Goal: Task Accomplishment & Management: Manage account settings

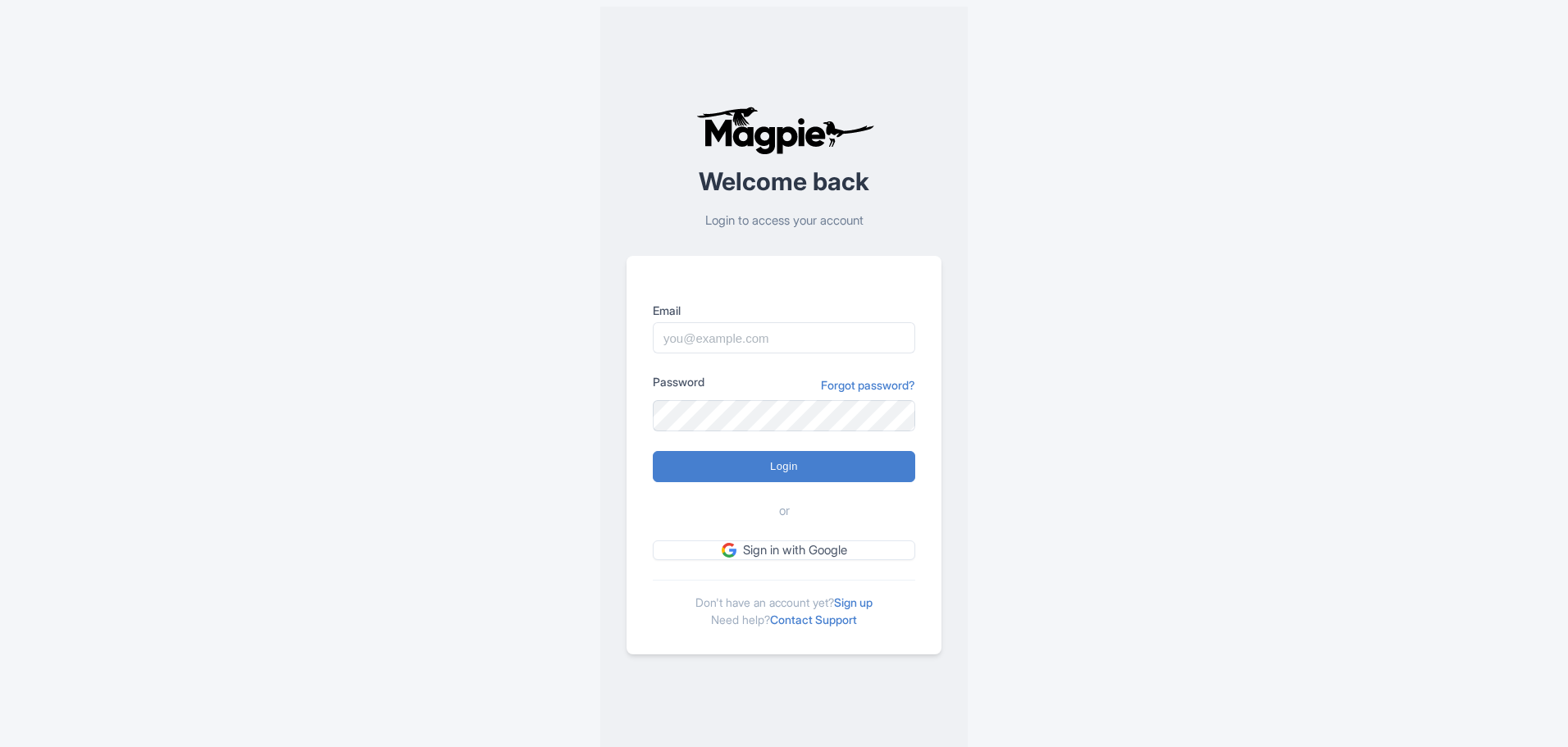
click at [772, 344] on input "Email" at bounding box center [783, 338] width 262 height 31
type input "[PERSON_NAME][EMAIL_ADDRESS][DOMAIN_NAME]"
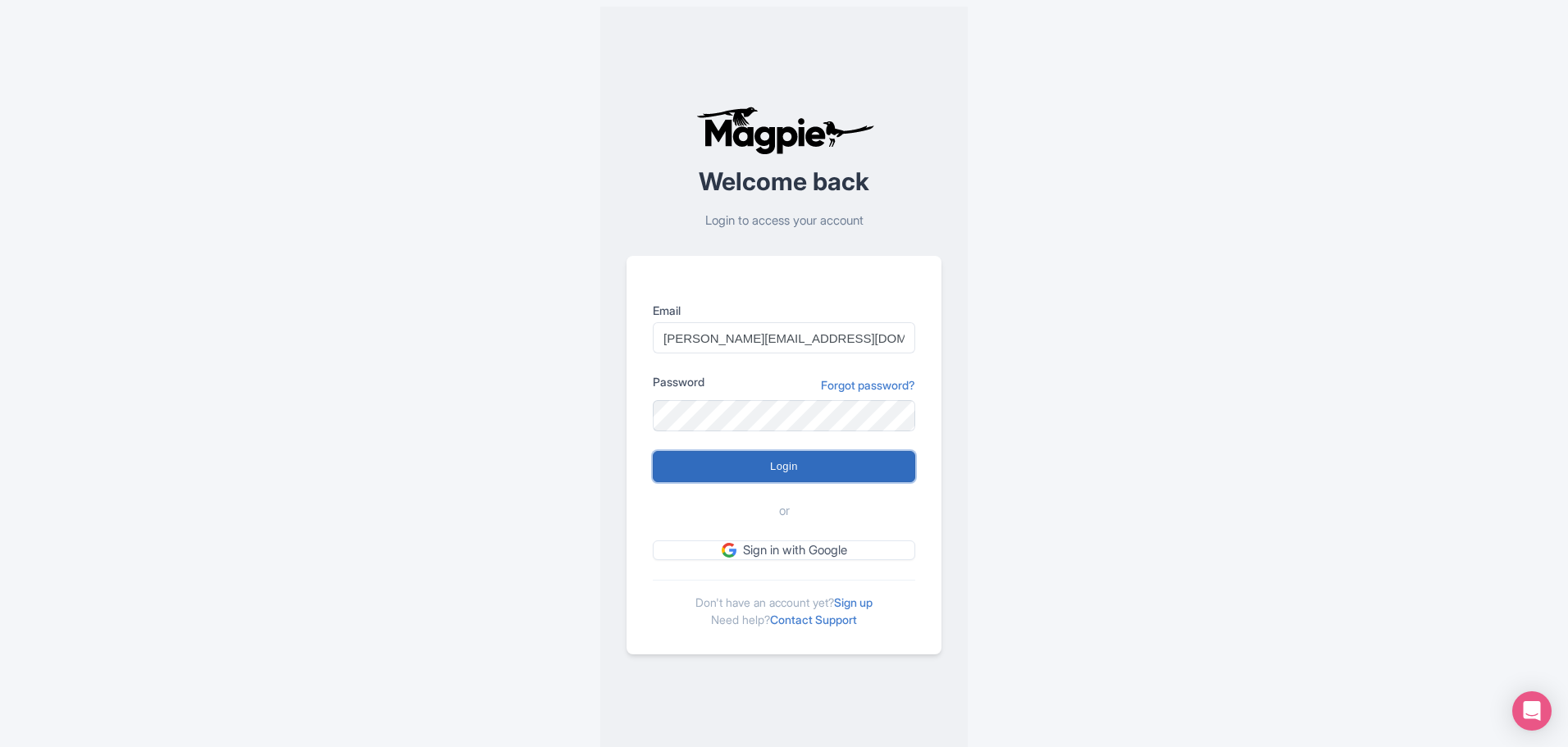
click at [769, 464] on input "Login" at bounding box center [783, 467] width 262 height 31
type input "Logging in..."
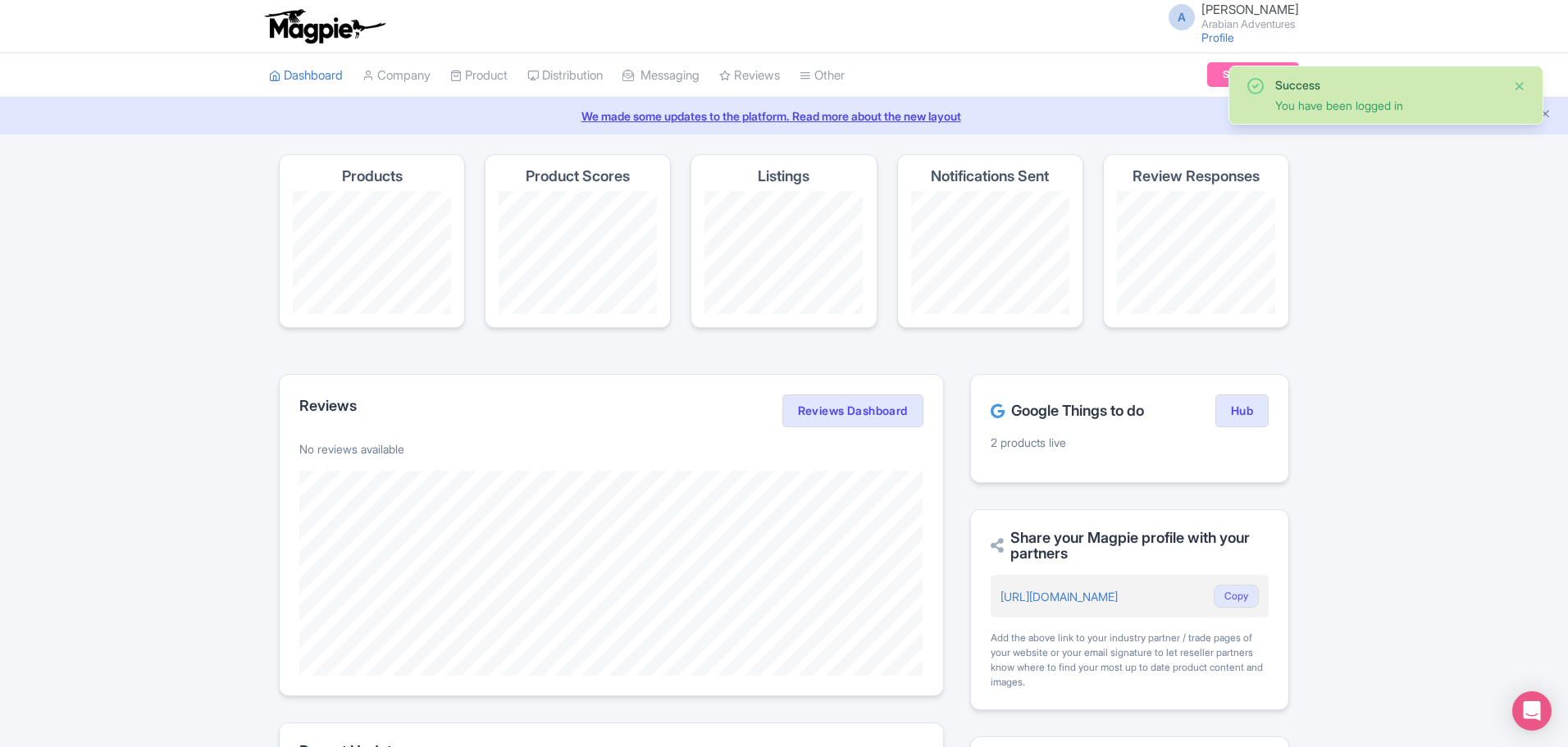
click at [1522, 86] on button "Close" at bounding box center [1519, 86] width 13 height 20
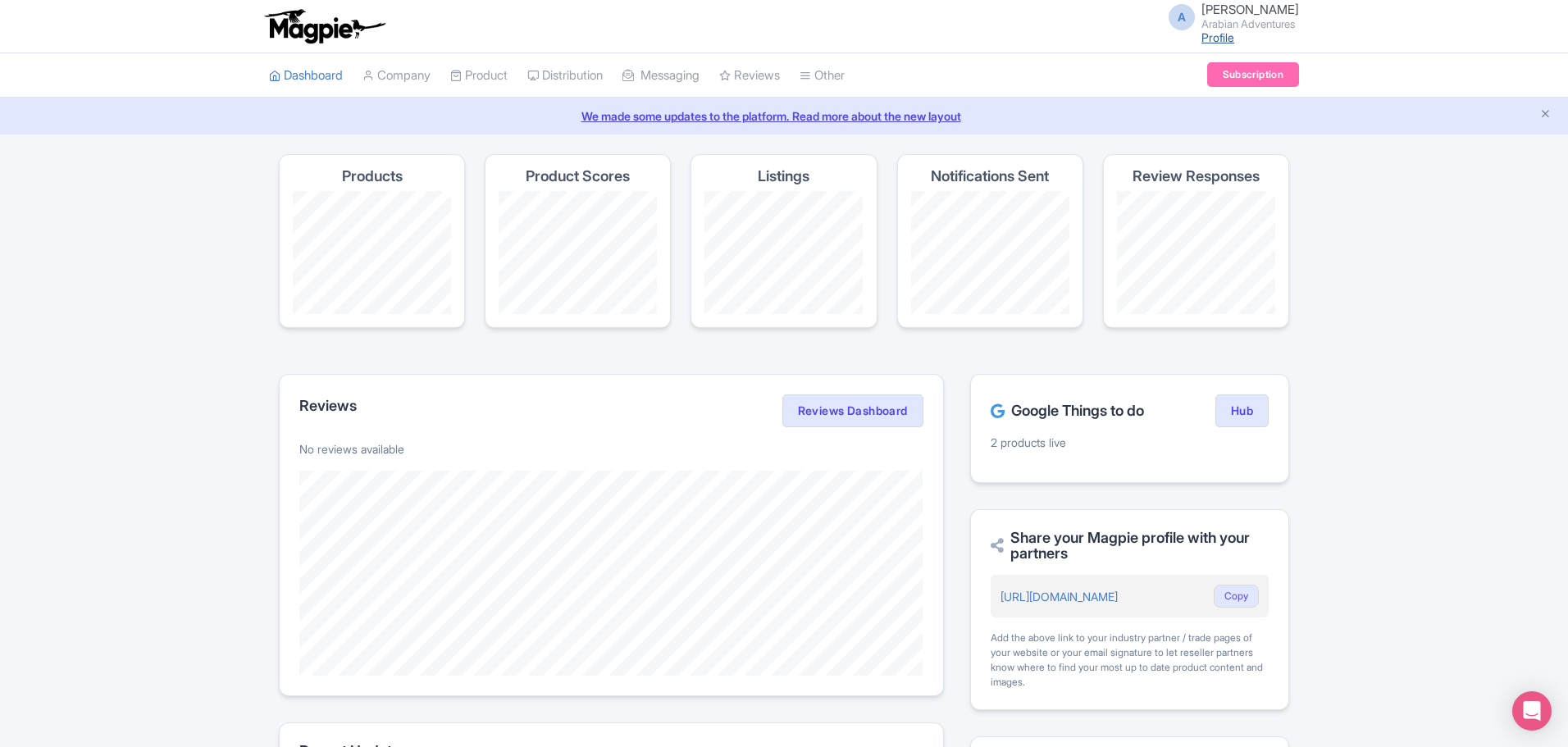
click at [1202, 41] on link "Profile" at bounding box center [1218, 37] width 33 height 14
click at [1201, 10] on span "[PERSON_NAME]" at bounding box center [1250, 9] width 98 height 15
click at [1201, 98] on link "Settings" at bounding box center [1220, 104] width 156 height 25
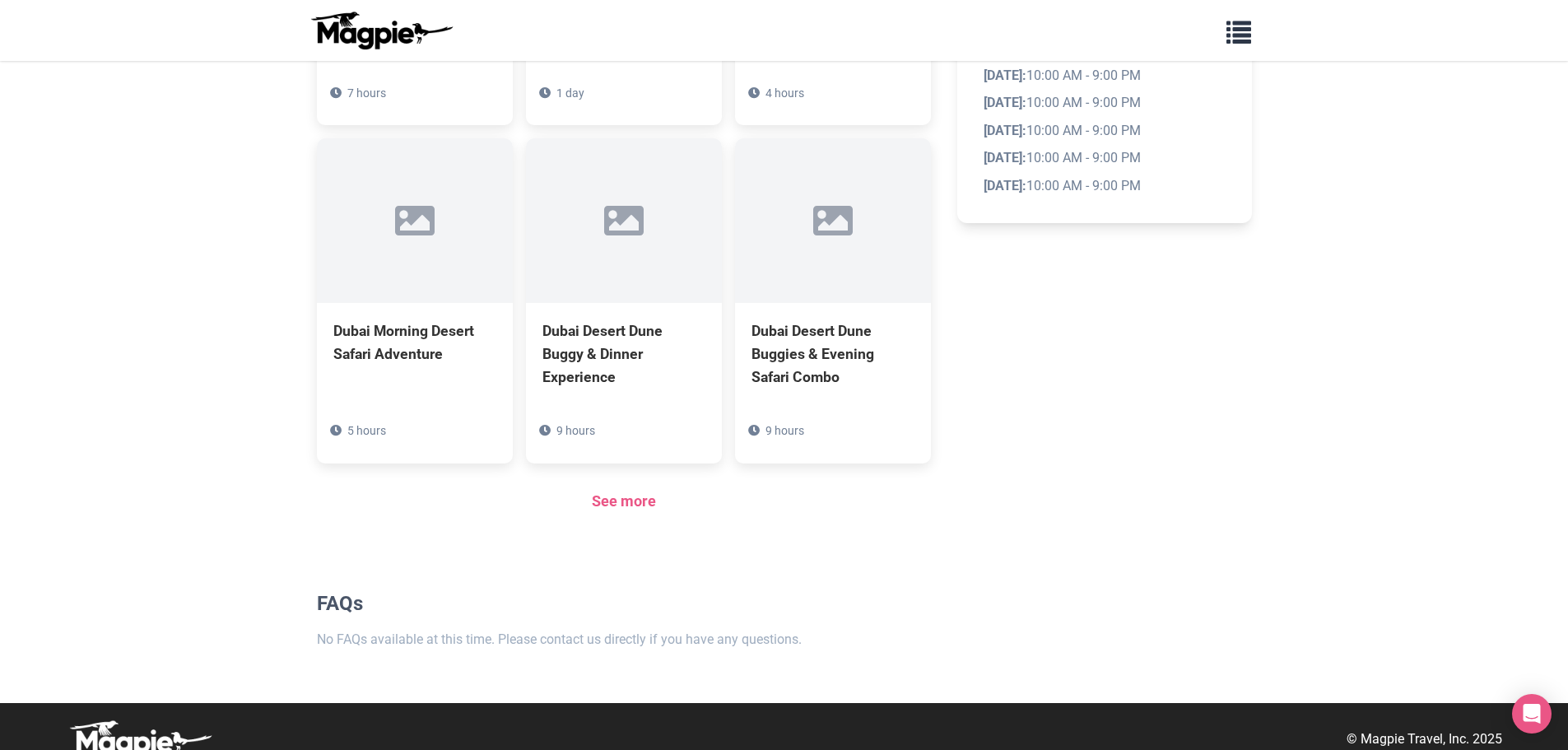
scroll to position [1052, 0]
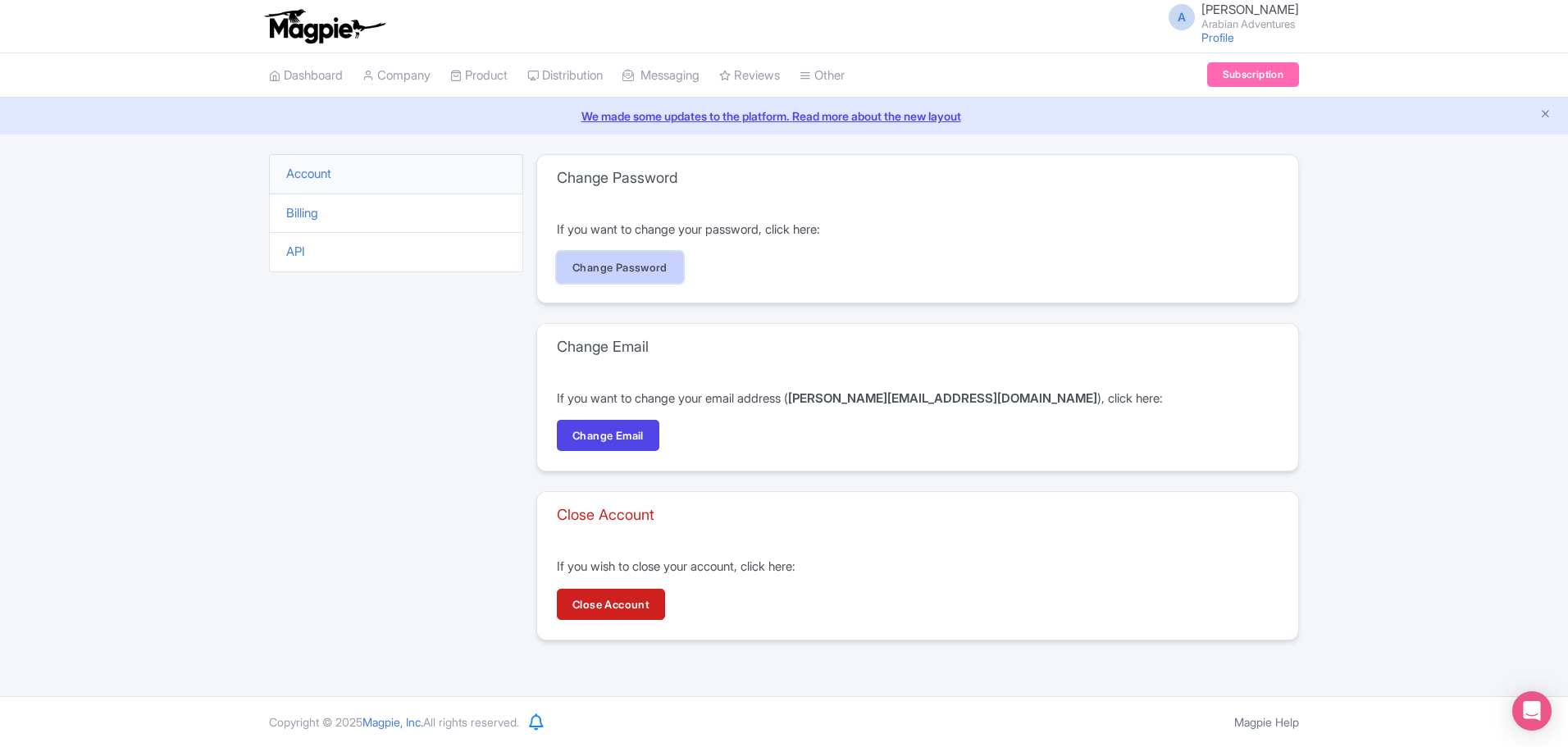
click at [673, 263] on link "Change Password" at bounding box center [619, 267] width 126 height 31
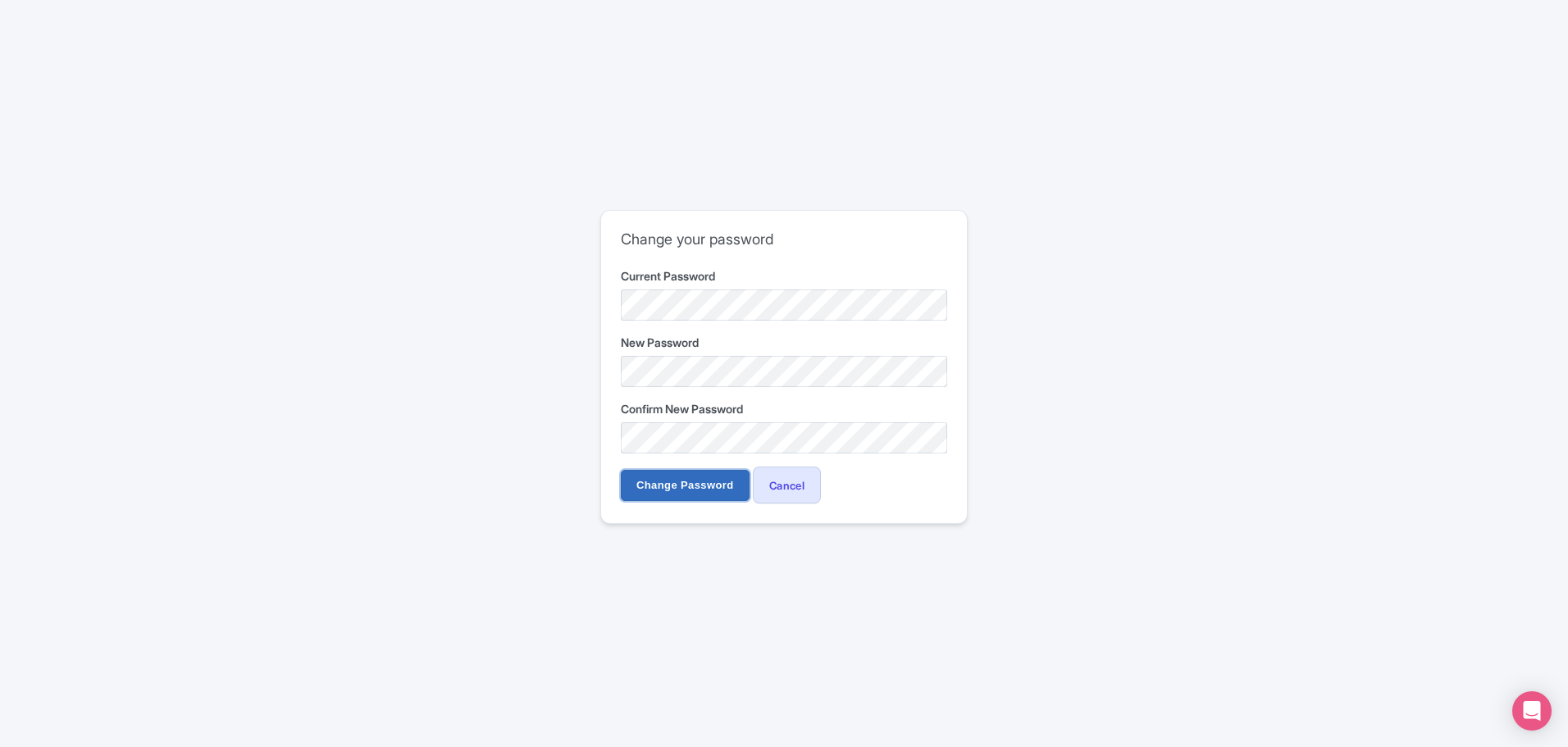
click at [676, 490] on input "Change Password" at bounding box center [686, 486] width 129 height 31
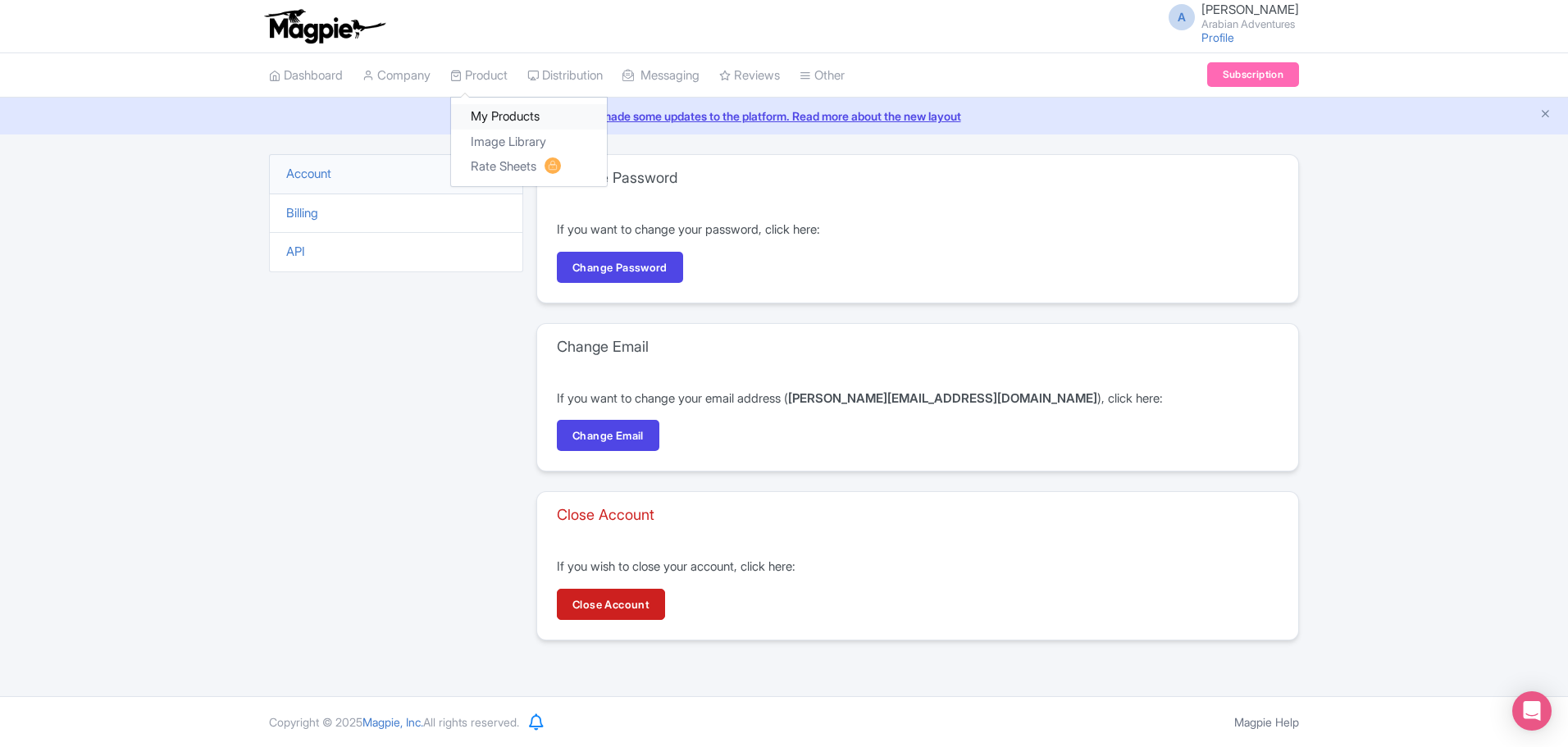
click at [507, 111] on link "My Products" at bounding box center [529, 117] width 156 height 25
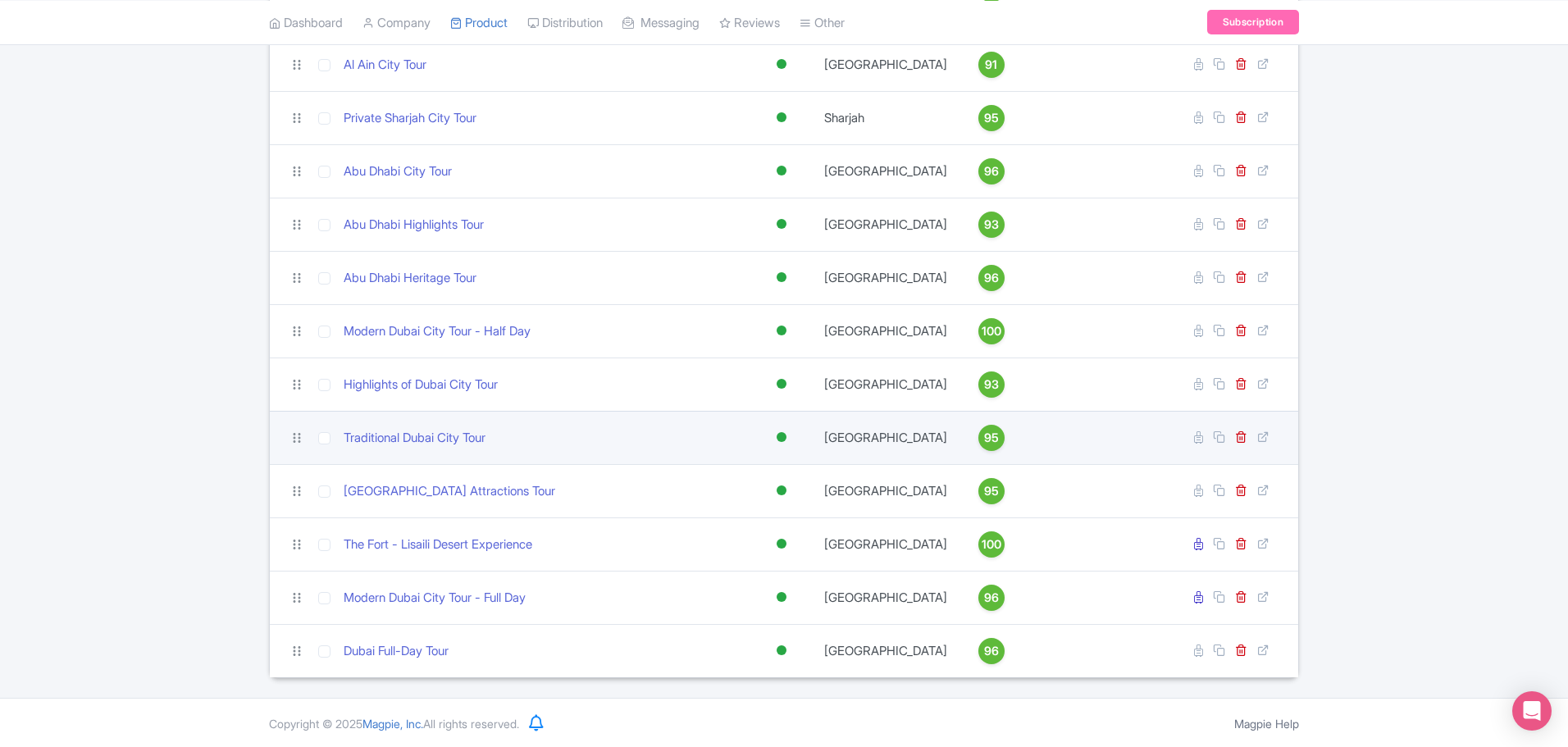
scroll to position [801, 0]
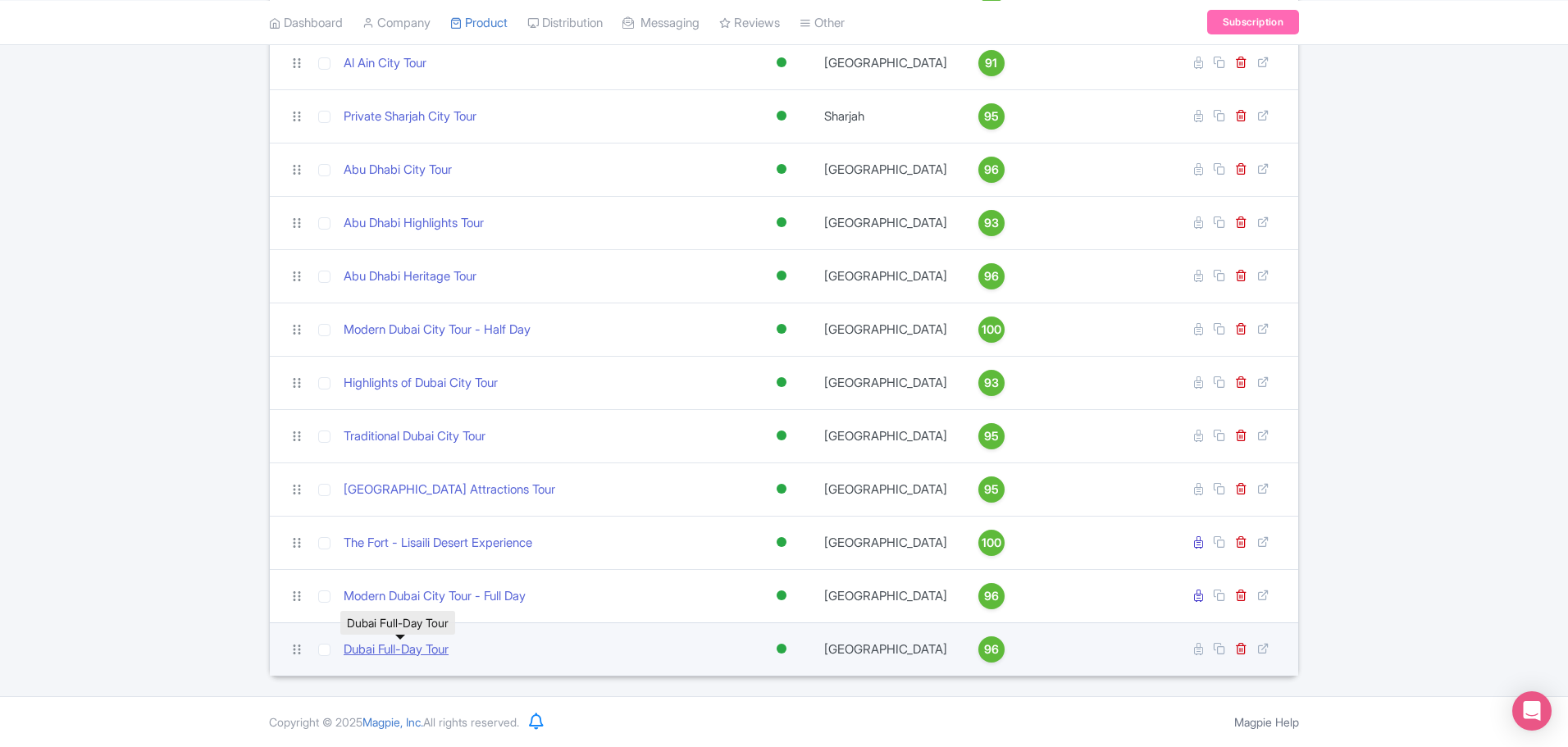
click at [440, 655] on link "Dubai Full-Day Tour" at bounding box center [396, 650] width 105 height 19
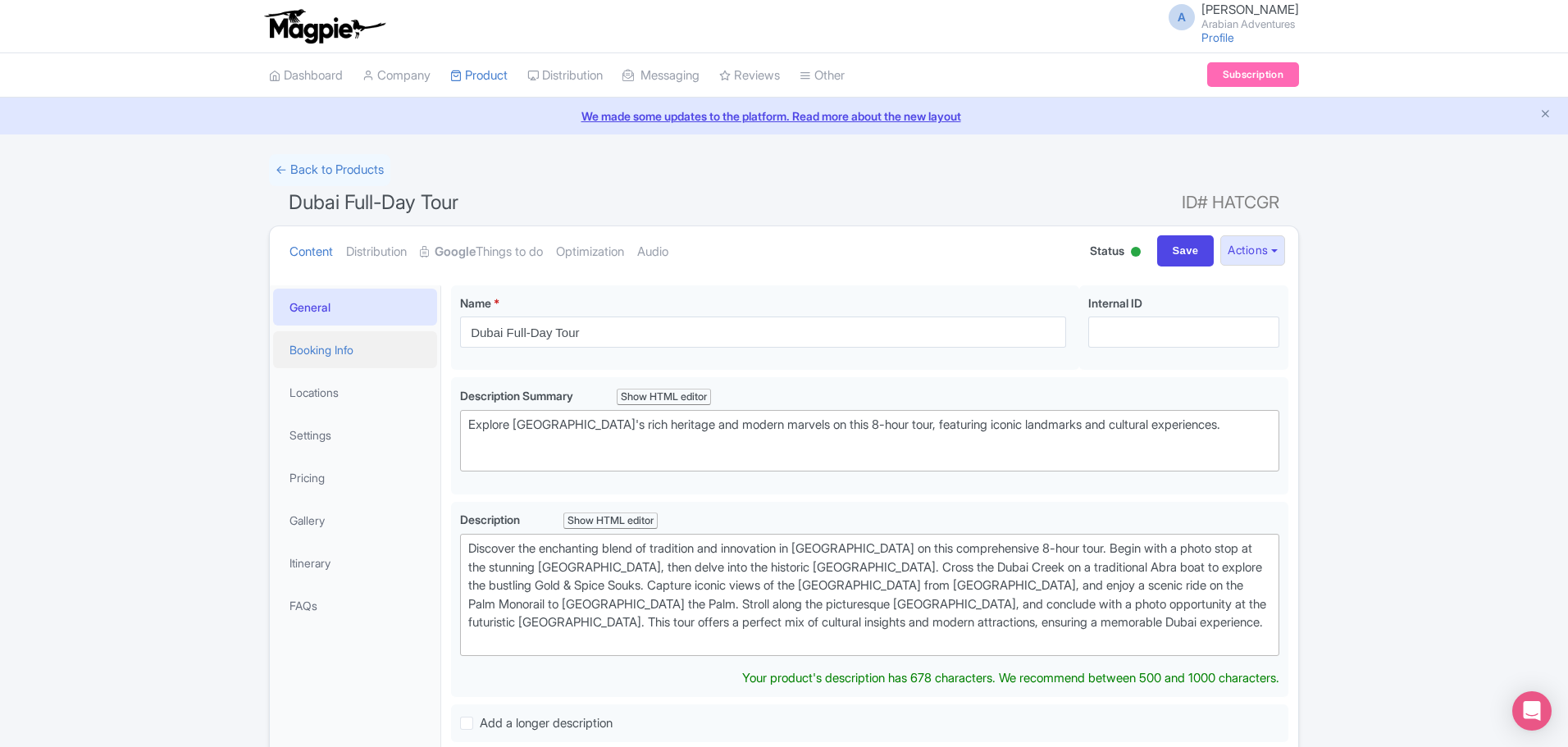
click at [361, 359] on link "Booking Info" at bounding box center [355, 349] width 164 height 37
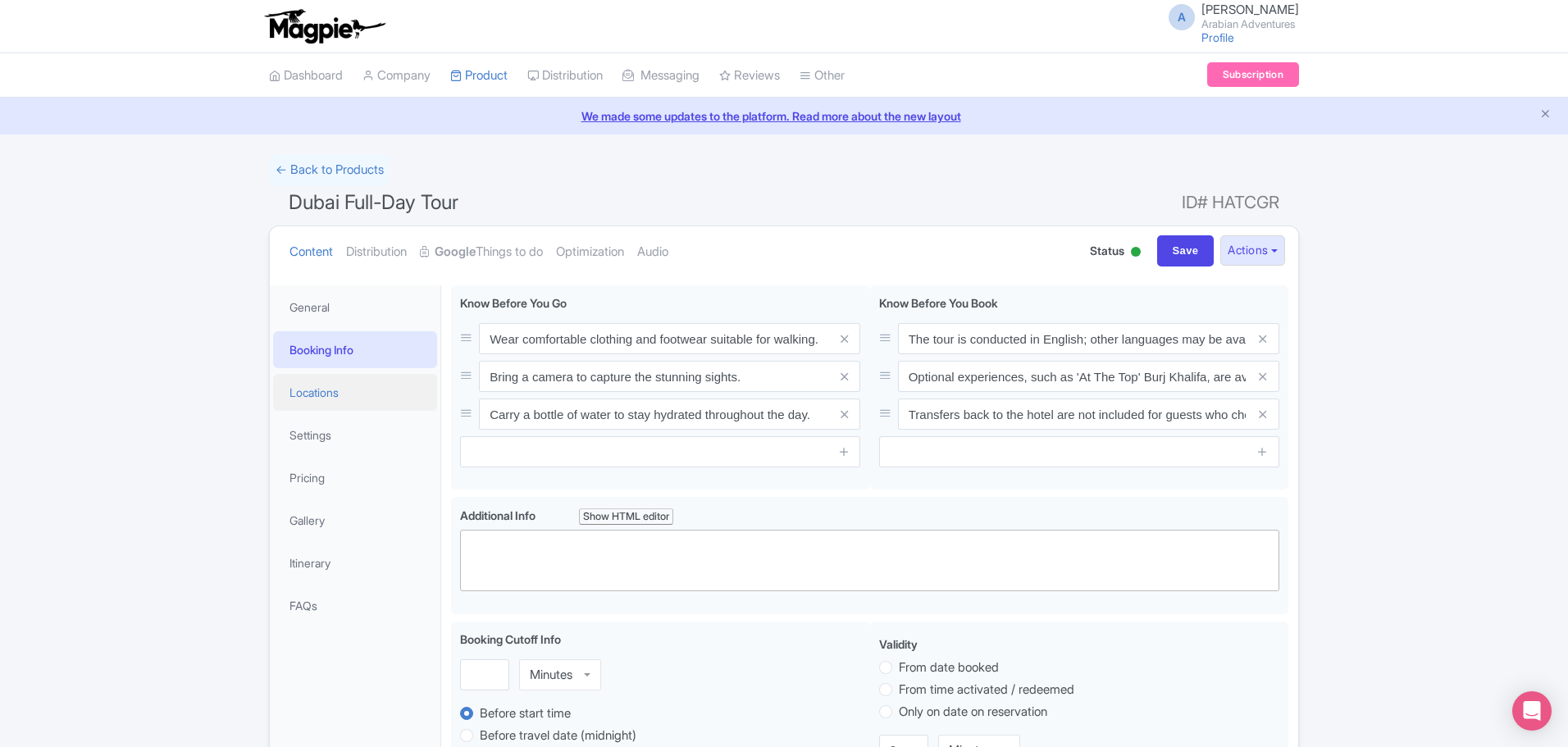
click at [339, 398] on link "Locations" at bounding box center [355, 392] width 164 height 37
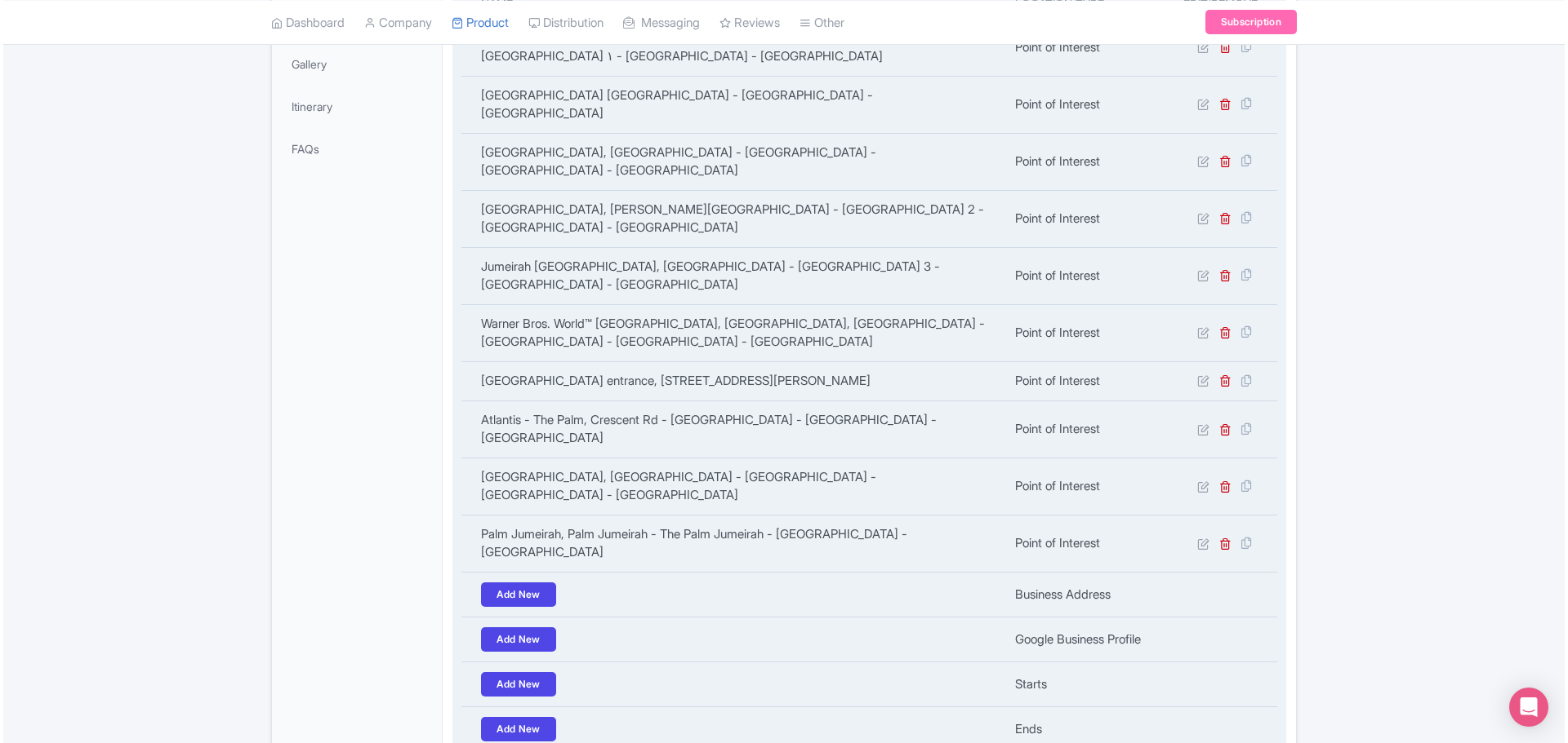
scroll to position [610, 0]
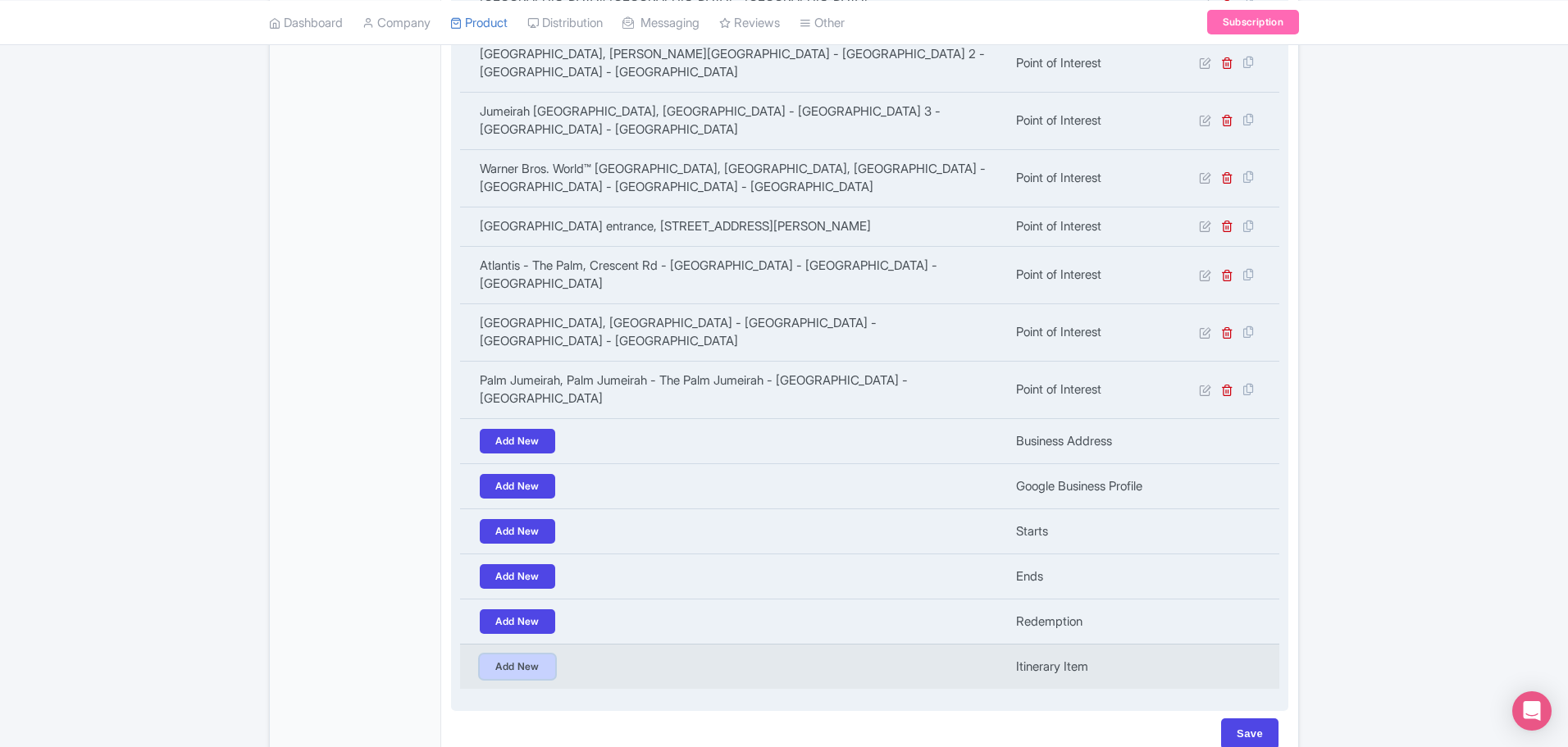
click at [536, 654] on link "Add New" at bounding box center [517, 666] width 76 height 25
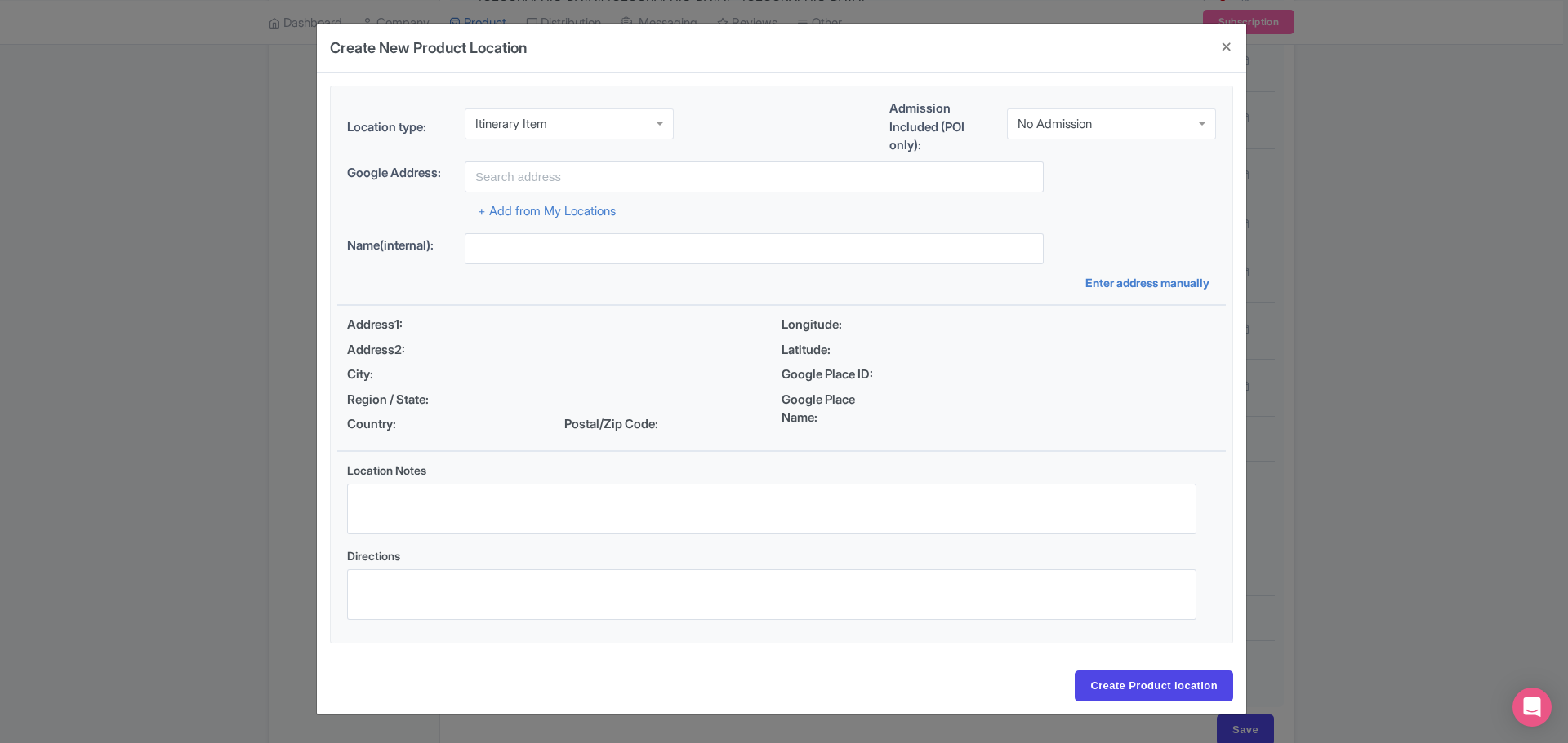
click at [575, 125] on div "Itinerary Item" at bounding box center [569, 124] width 209 height 31
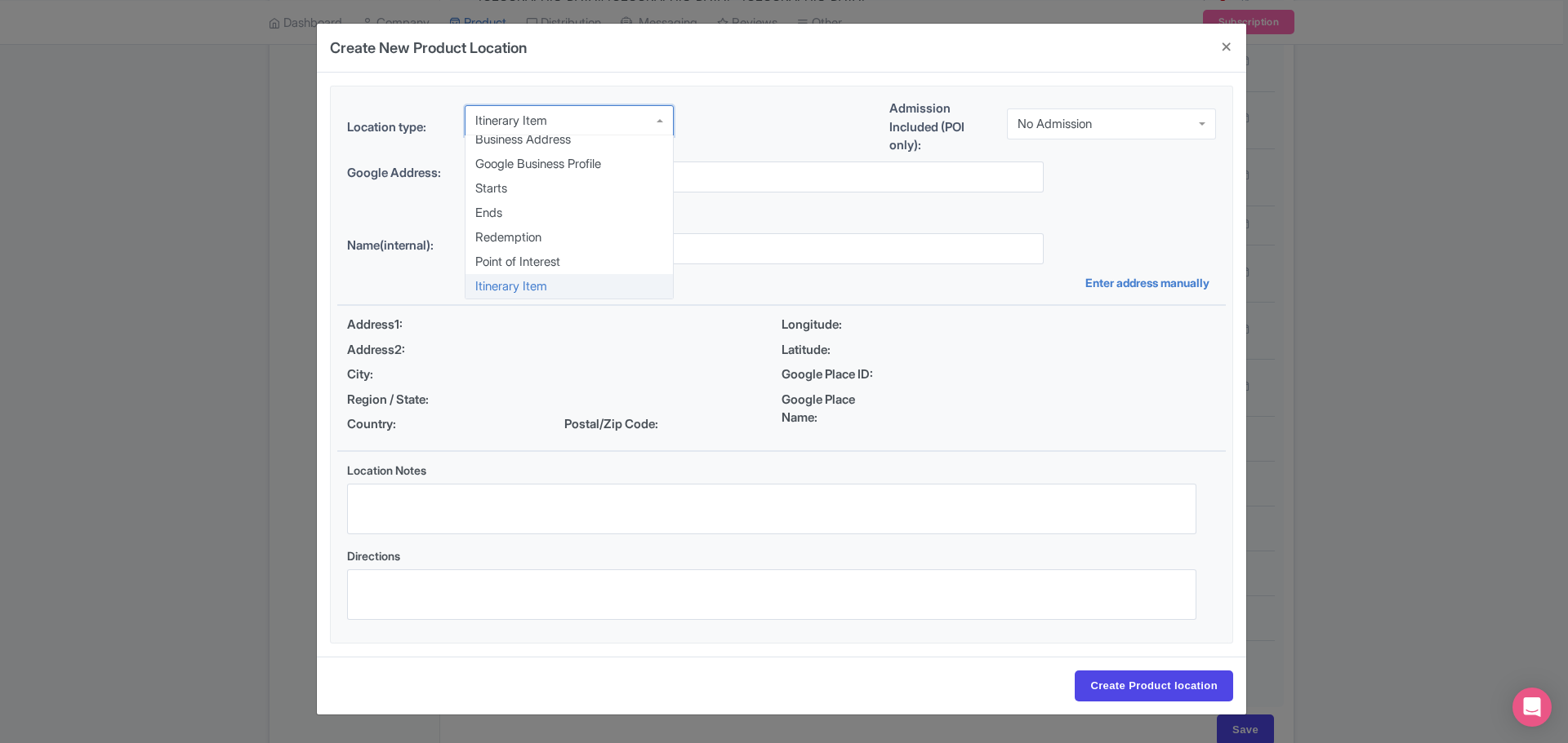
click at [760, 128] on div "Location type: Itinerary Item Itinerary Item Business Address Google Business P…" at bounding box center [781, 130] width 888 height 62
click at [589, 123] on div "Itinerary Item" at bounding box center [569, 121] width 209 height 31
click at [742, 117] on div "Location type: Itinerary Item Itinerary Item Business Address Google Business P…" at bounding box center [781, 130] width 888 height 62
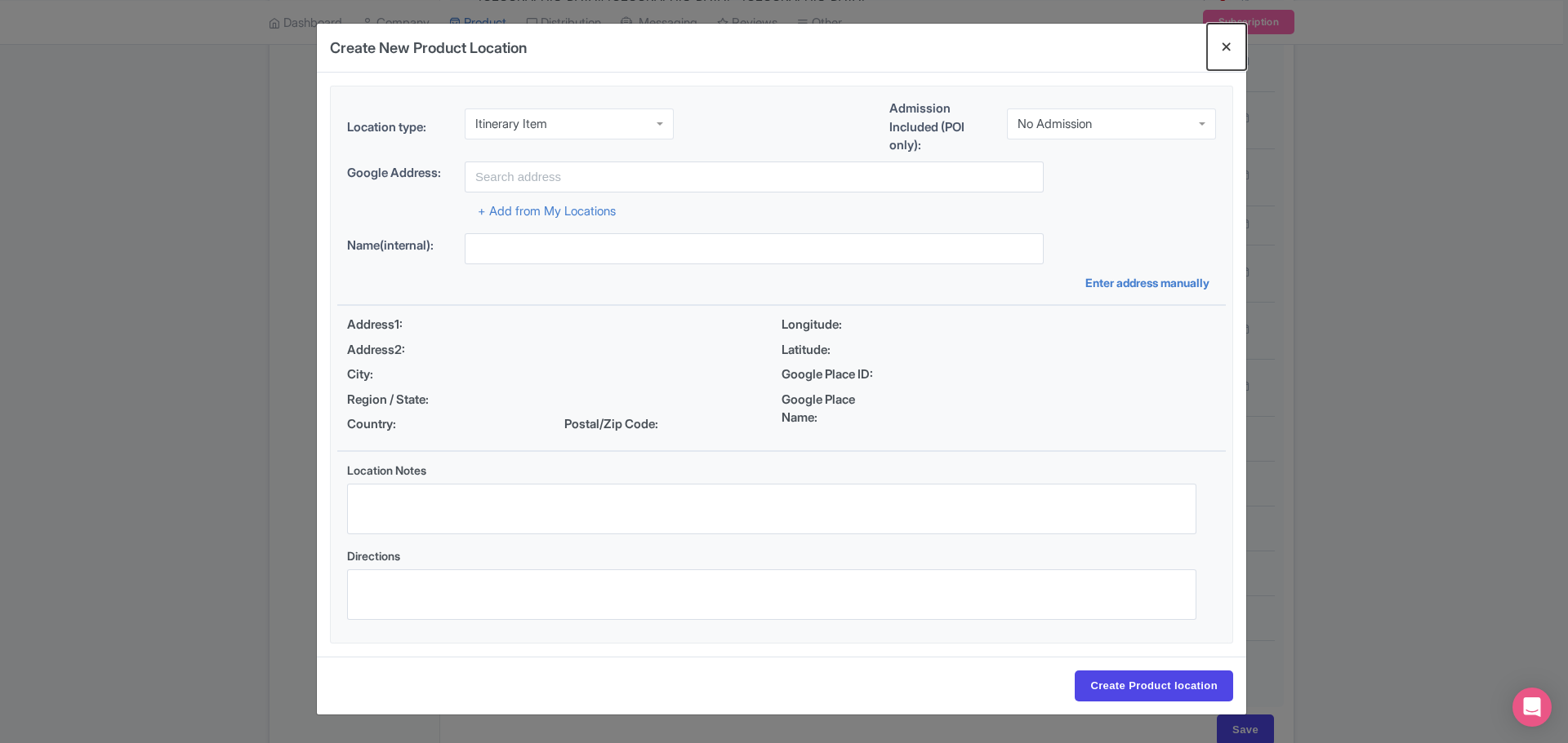
click at [1223, 45] on button "Close" at bounding box center [1226, 46] width 39 height 46
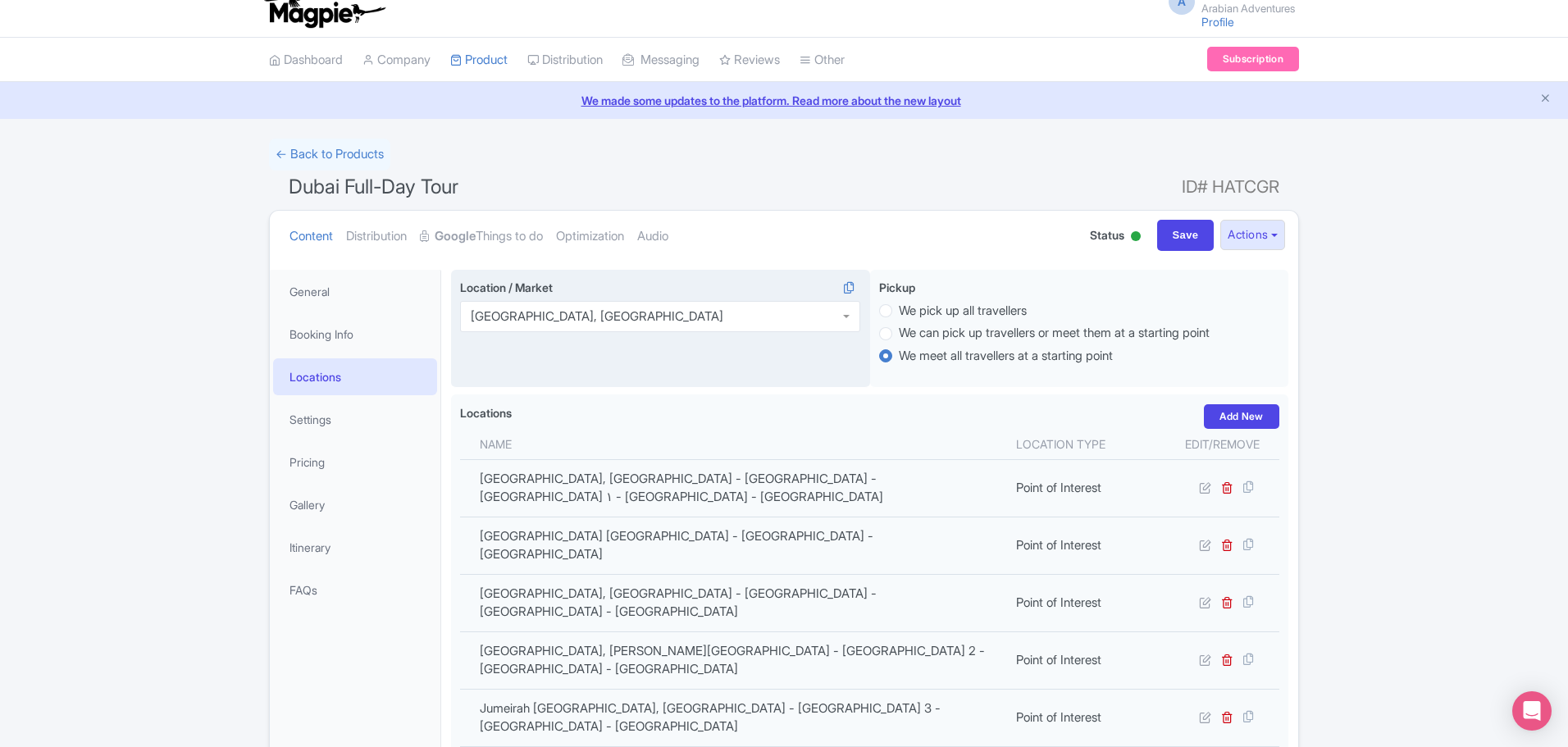
scroll to position [0, 0]
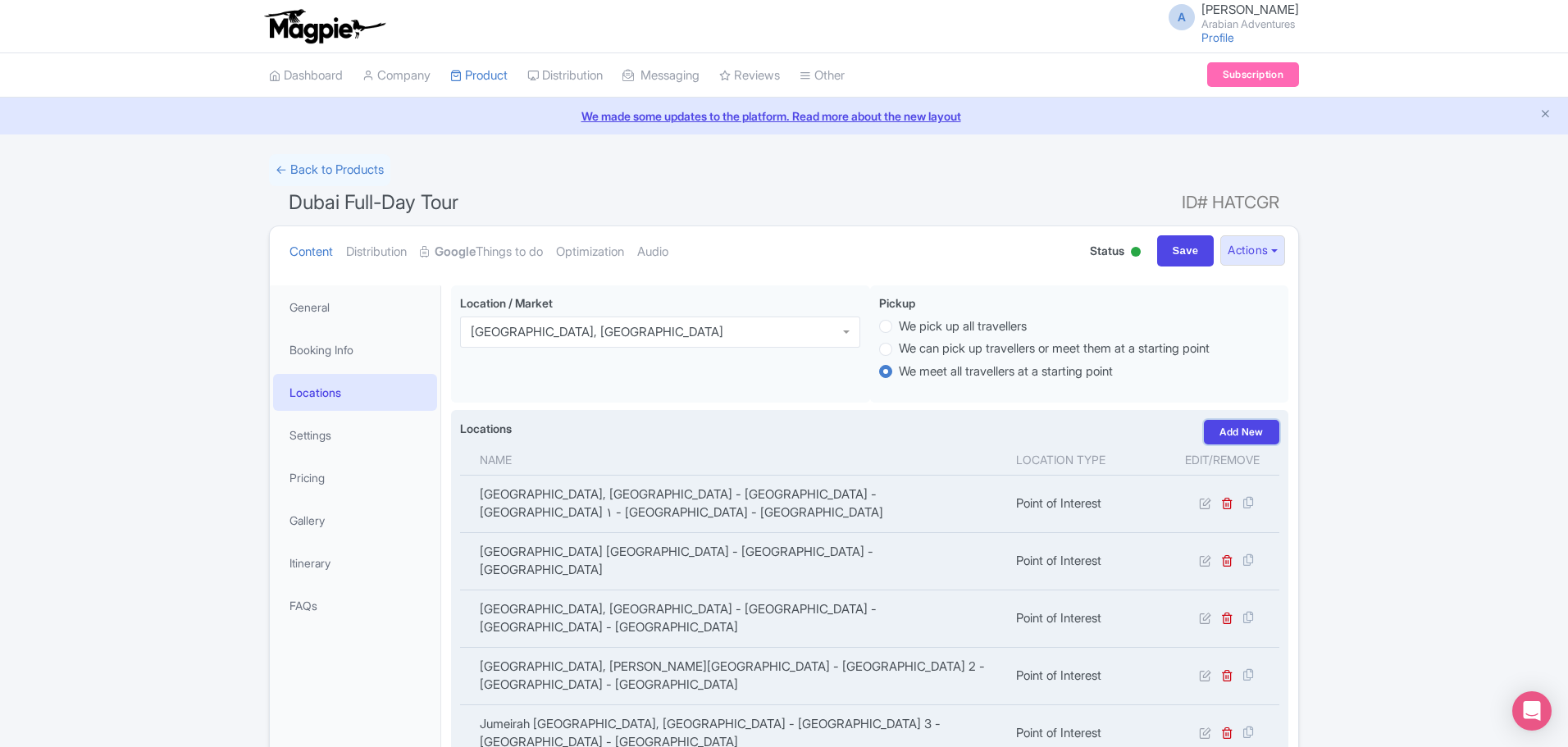
click at [1270, 432] on link "Add New" at bounding box center [1241, 432] width 76 height 25
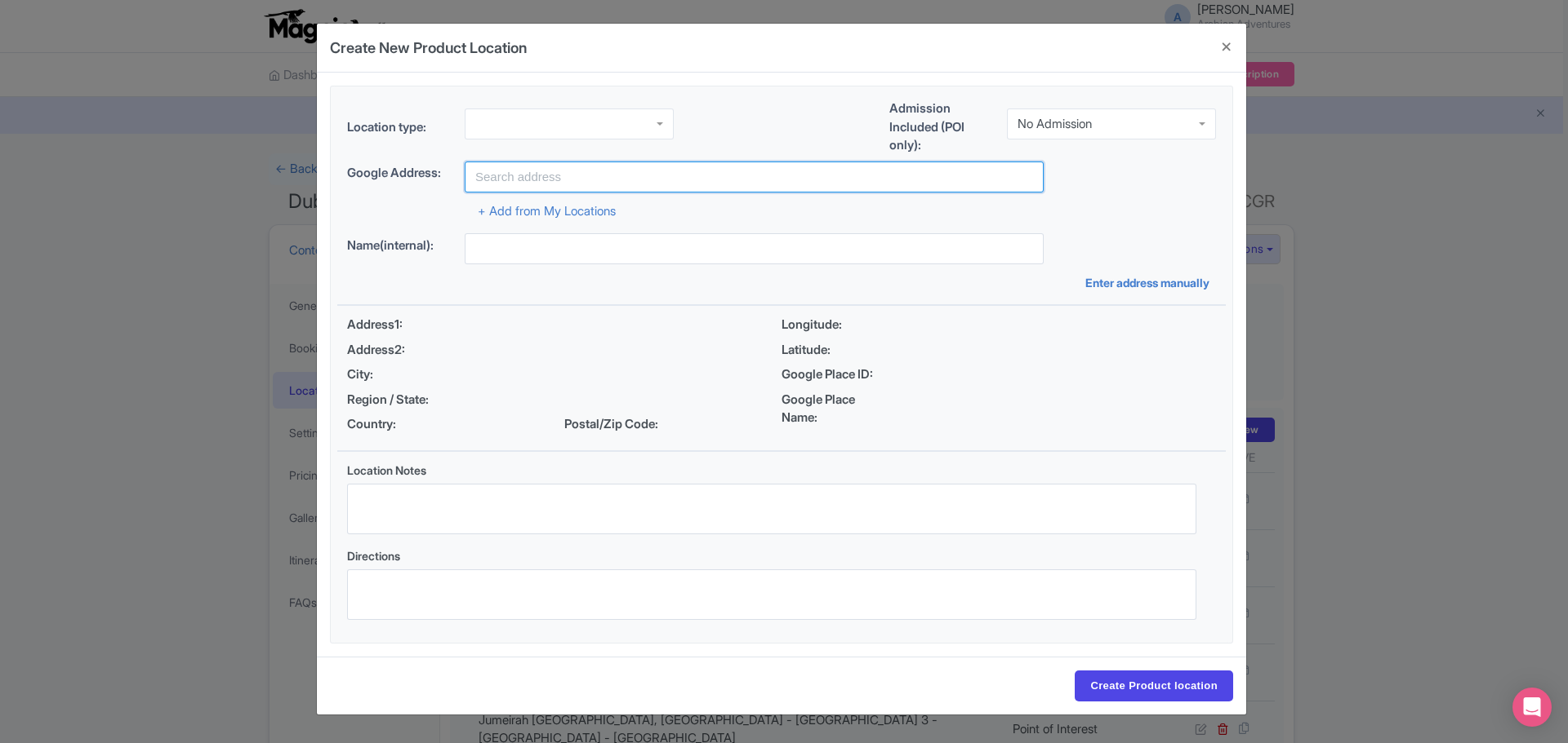
click at [569, 179] on input "text" at bounding box center [754, 176] width 579 height 31
click at [1236, 49] on button "Close" at bounding box center [1226, 46] width 39 height 46
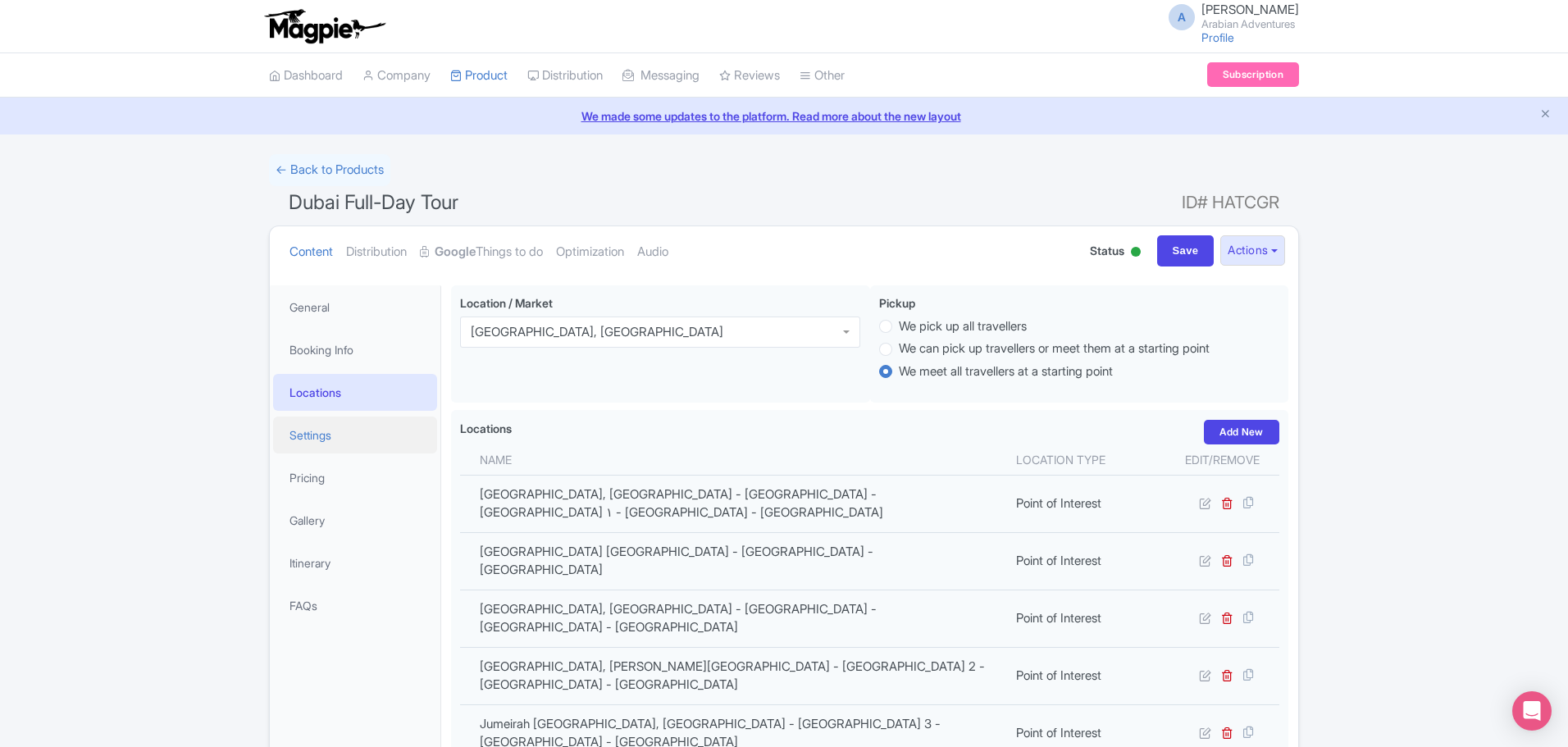
click at [367, 440] on link "Settings" at bounding box center [355, 435] width 164 height 37
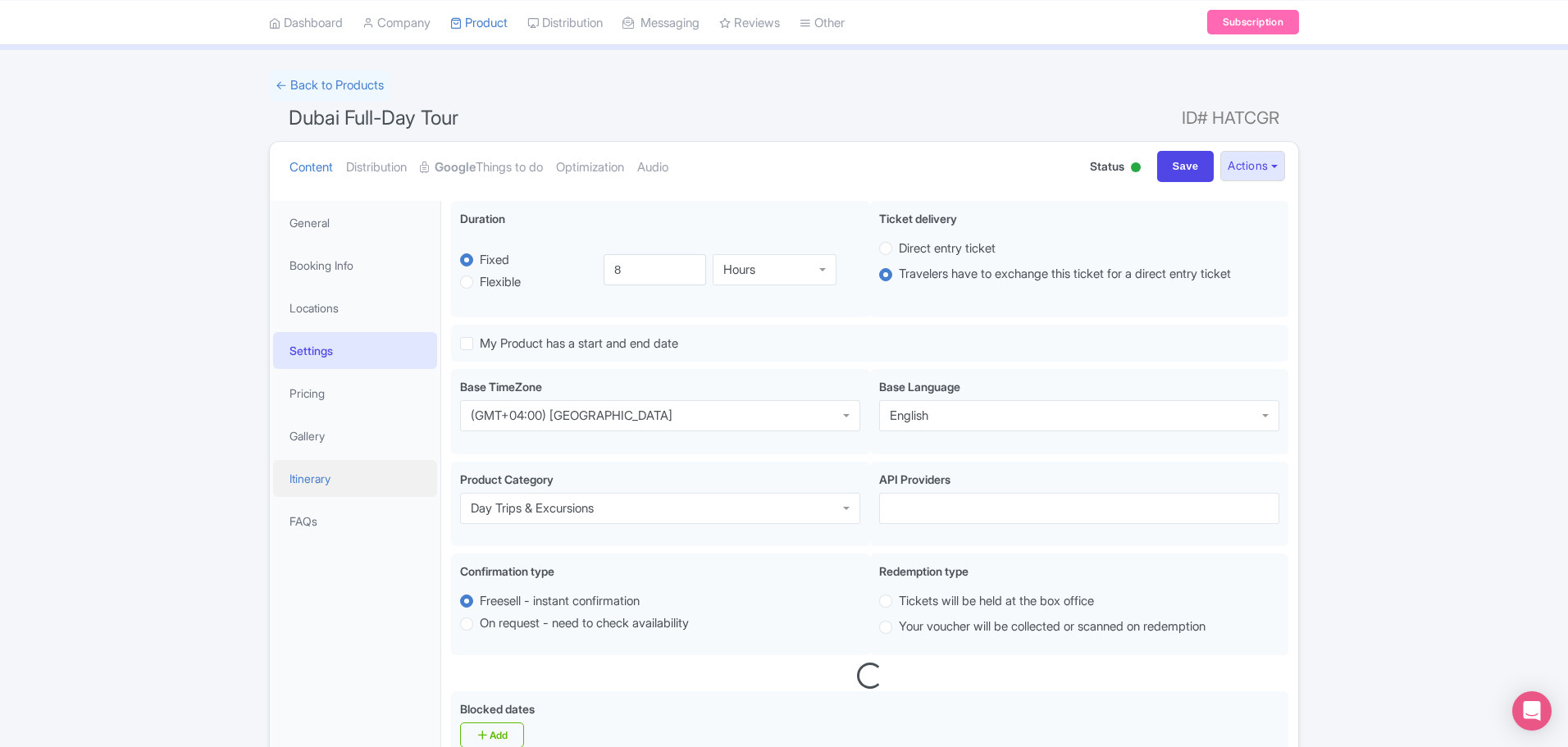
scroll to position [164, 0]
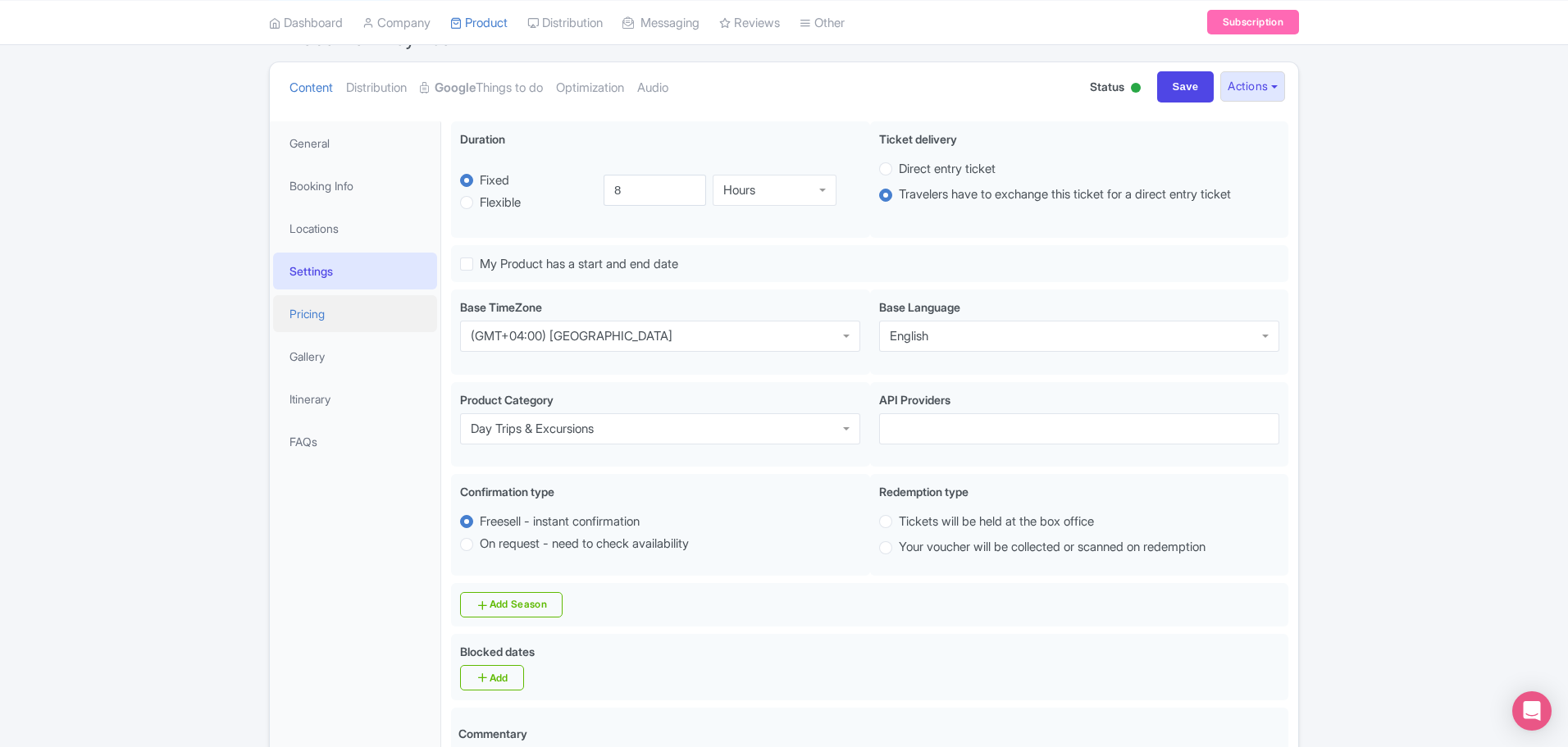
click at [299, 319] on link "Pricing" at bounding box center [355, 313] width 164 height 37
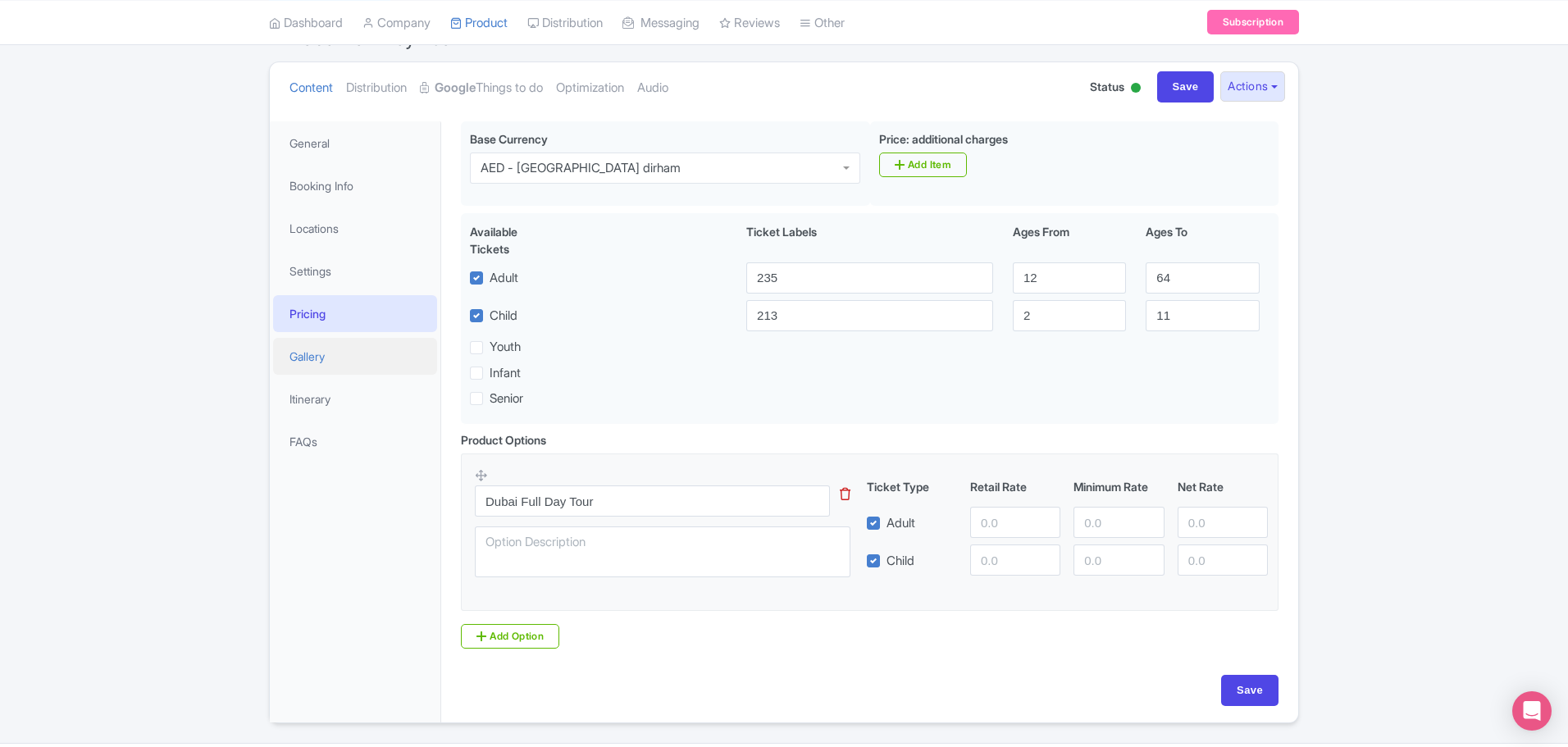
click at [318, 355] on link "Gallery" at bounding box center [355, 356] width 164 height 37
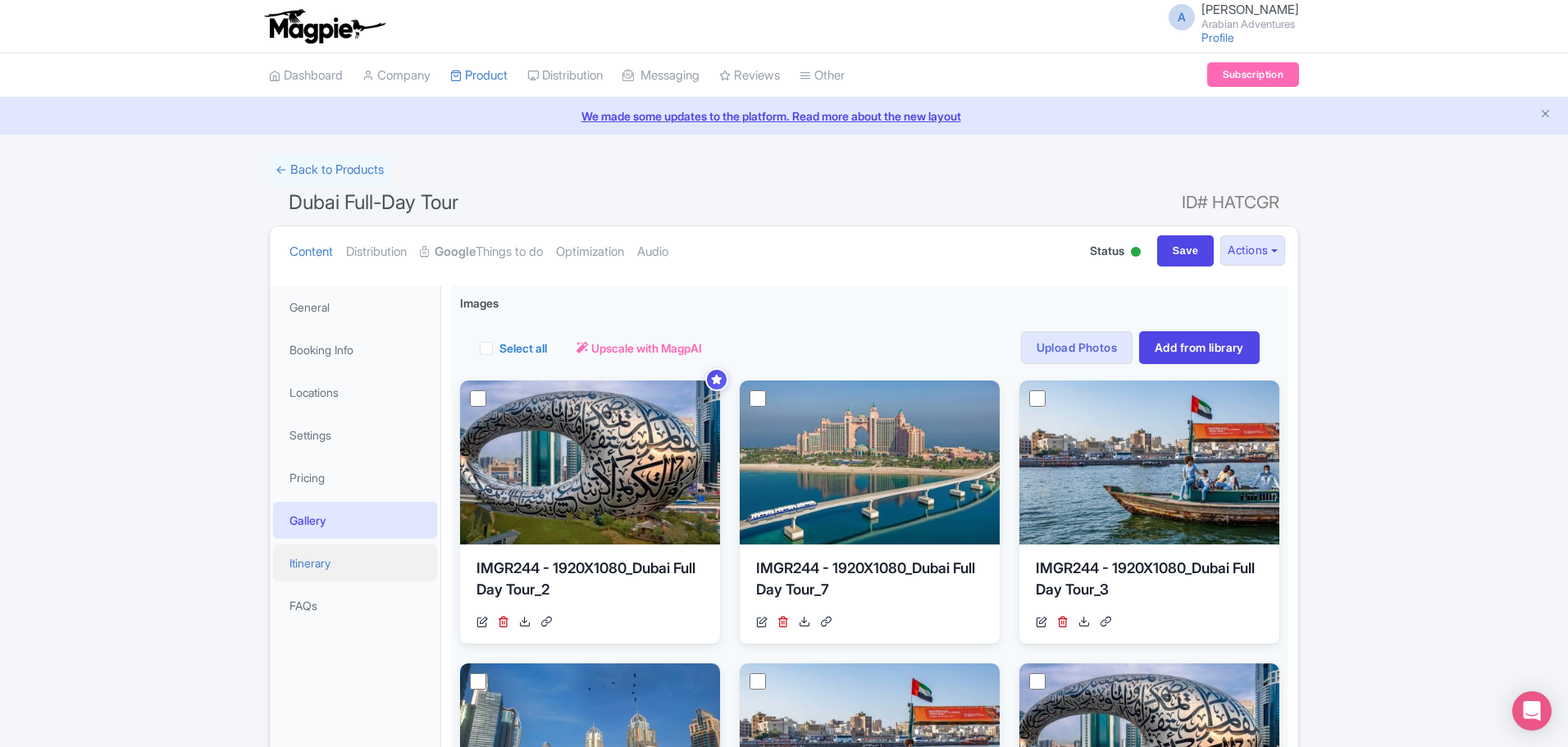
click at [348, 563] on link "Itinerary" at bounding box center [355, 563] width 164 height 37
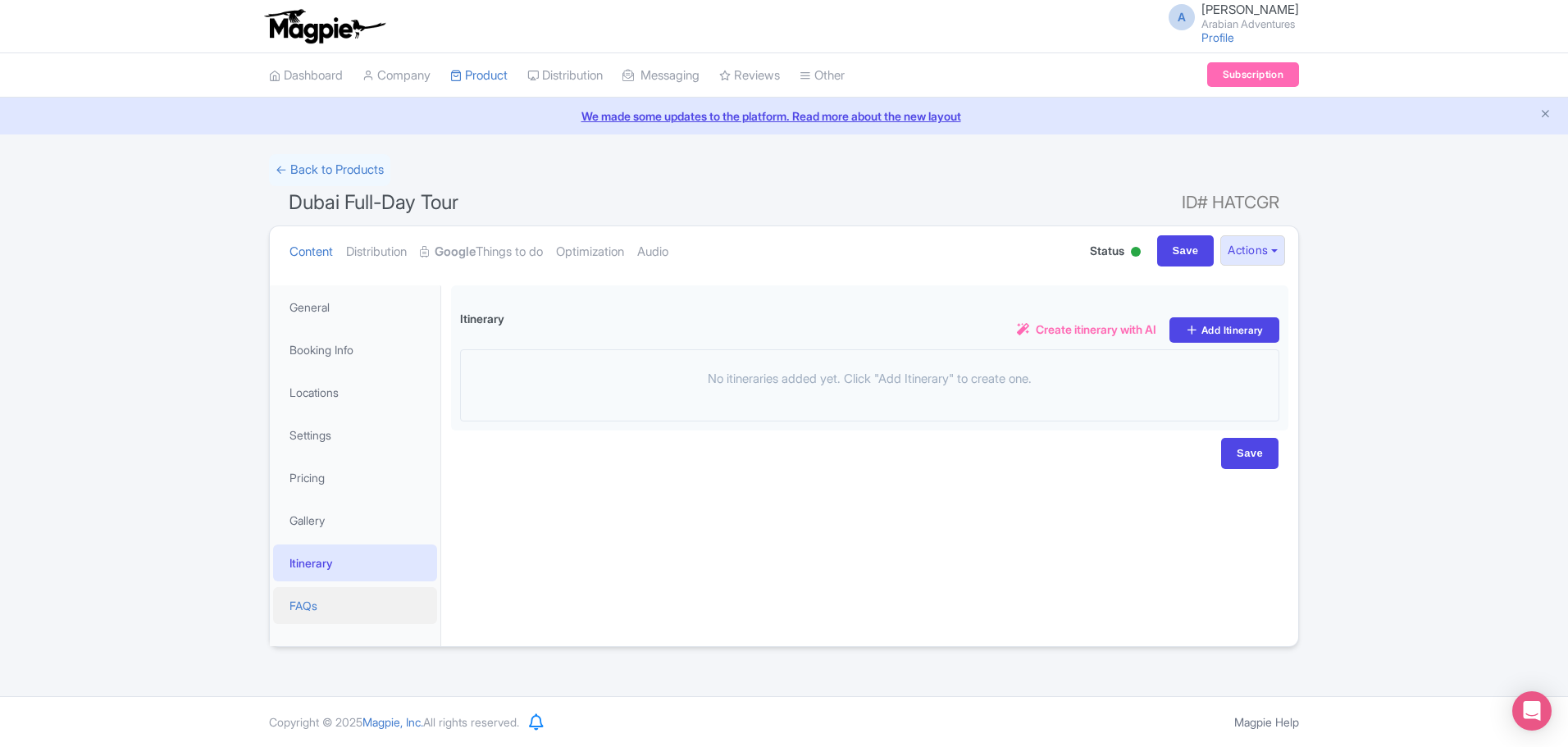
click at [362, 598] on link "FAQs" at bounding box center [355, 605] width 164 height 37
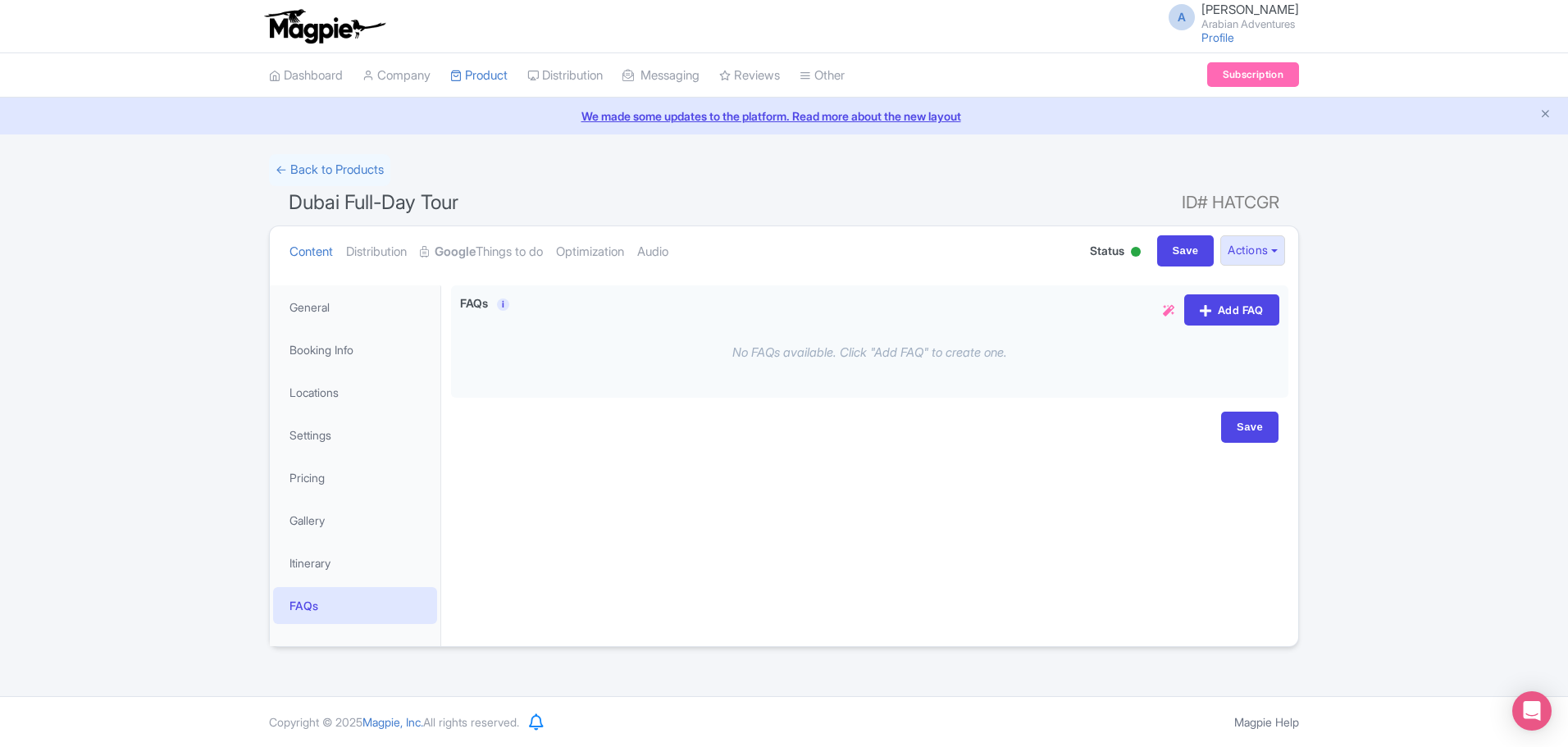
click at [635, 76] on li "Messaging Outbox New Announcement Manage Message Templates" at bounding box center [661, 76] width 97 height 44
click at [589, 78] on link "Distribution" at bounding box center [564, 76] width 76 height 45
click at [590, 112] on link "Manage Resellers" at bounding box center [606, 117] width 156 height 25
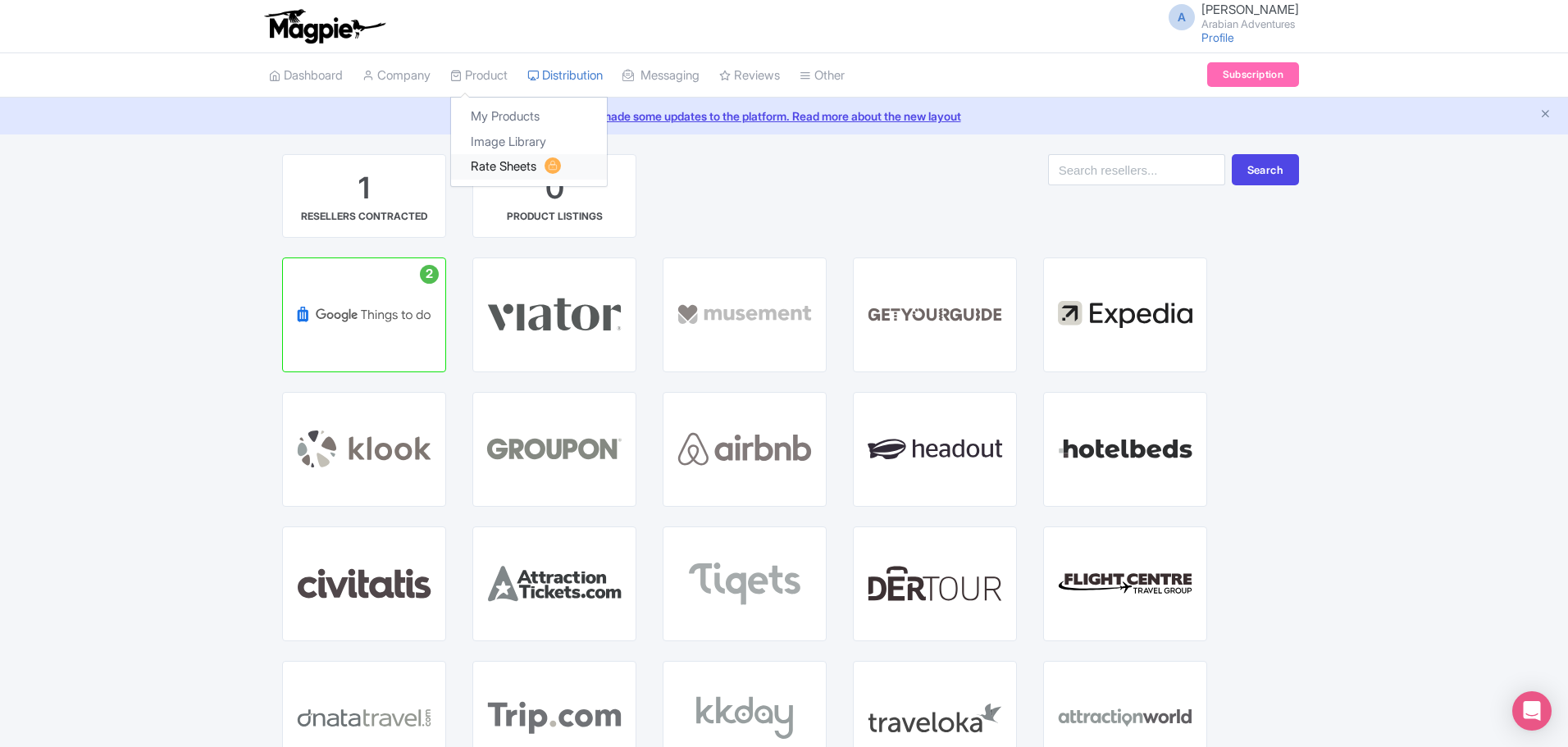
click at [501, 160] on link "Rate Sheets" at bounding box center [529, 167] width 156 height 25
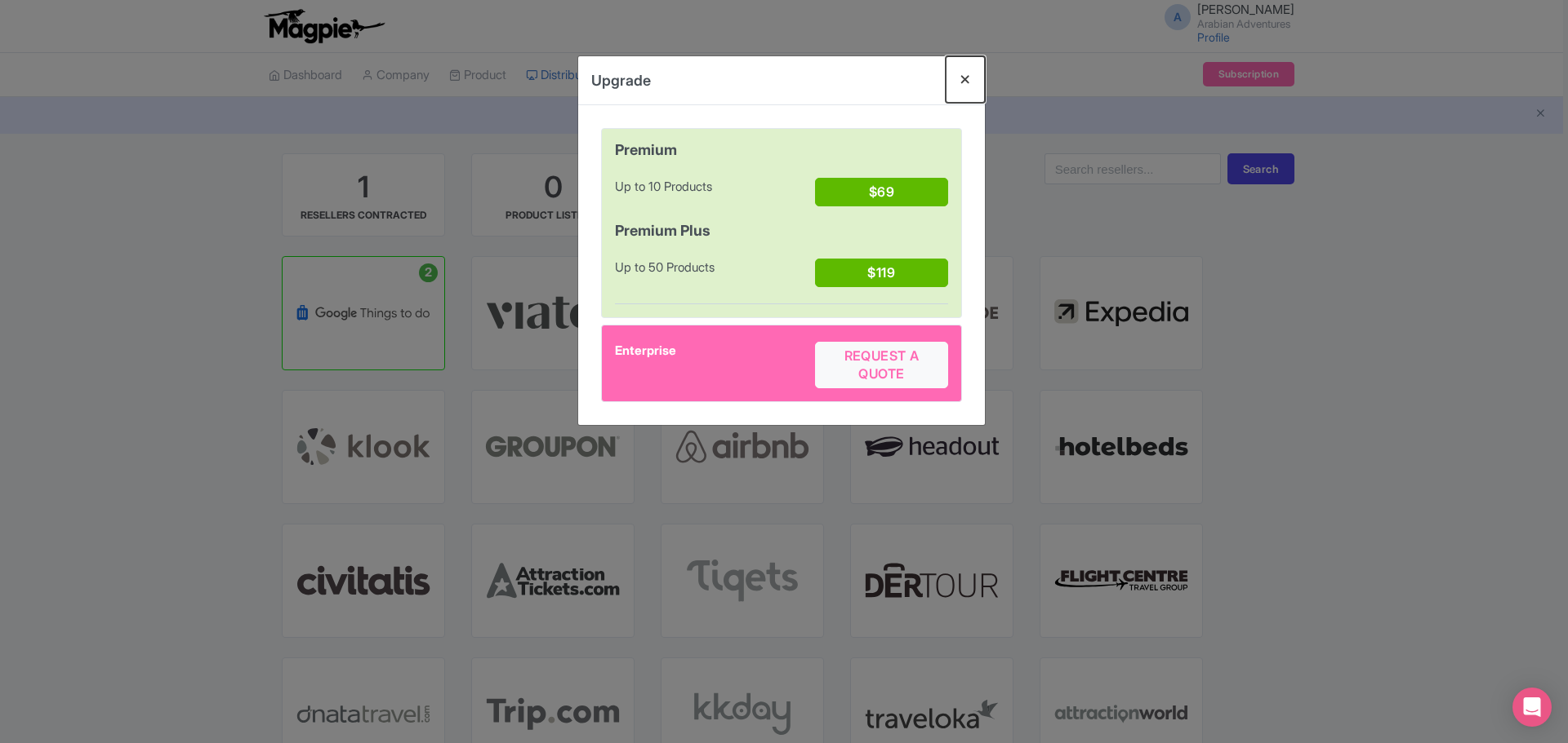
click at [972, 78] on button "Close" at bounding box center [965, 79] width 39 height 46
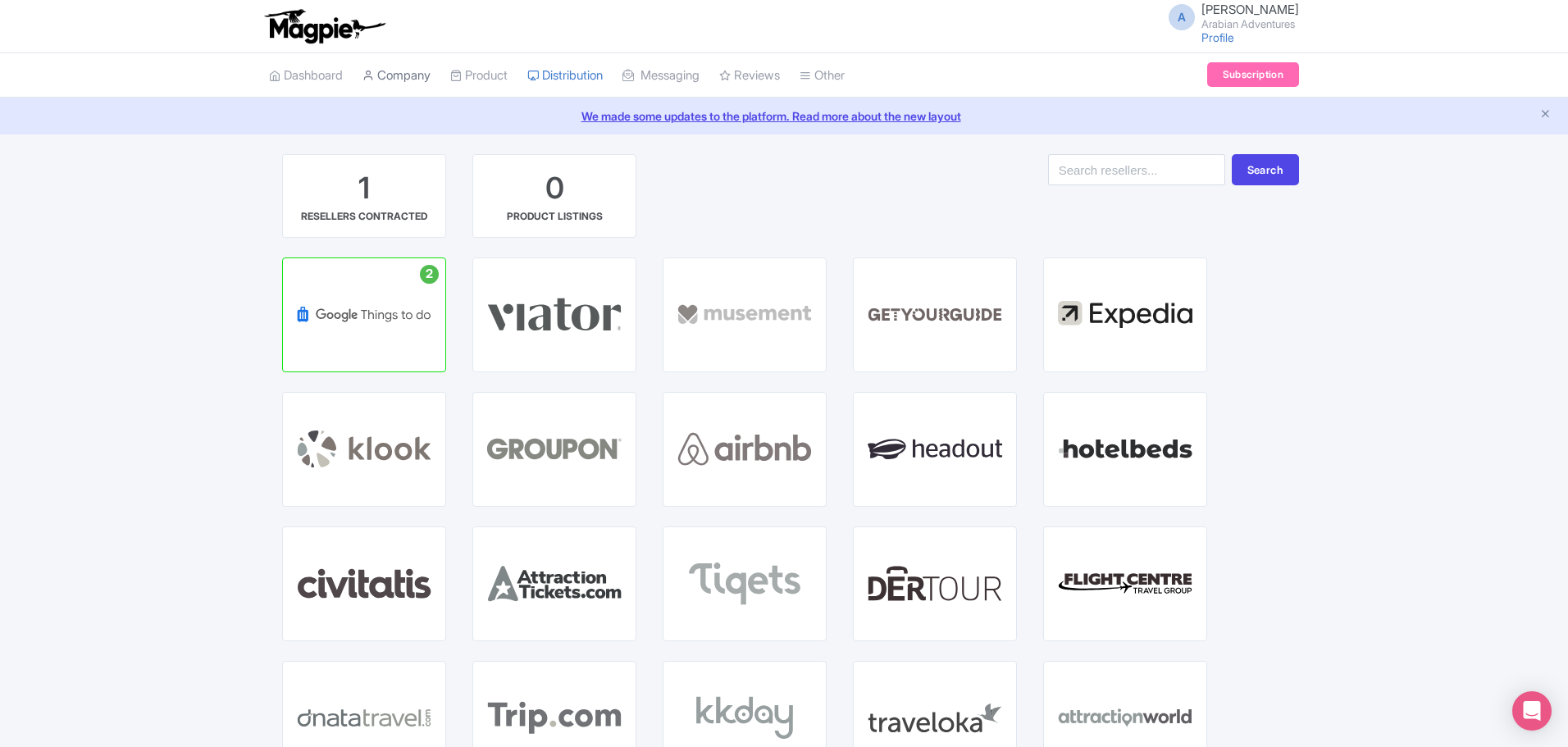
click at [400, 75] on link "Company" at bounding box center [396, 76] width 68 height 45
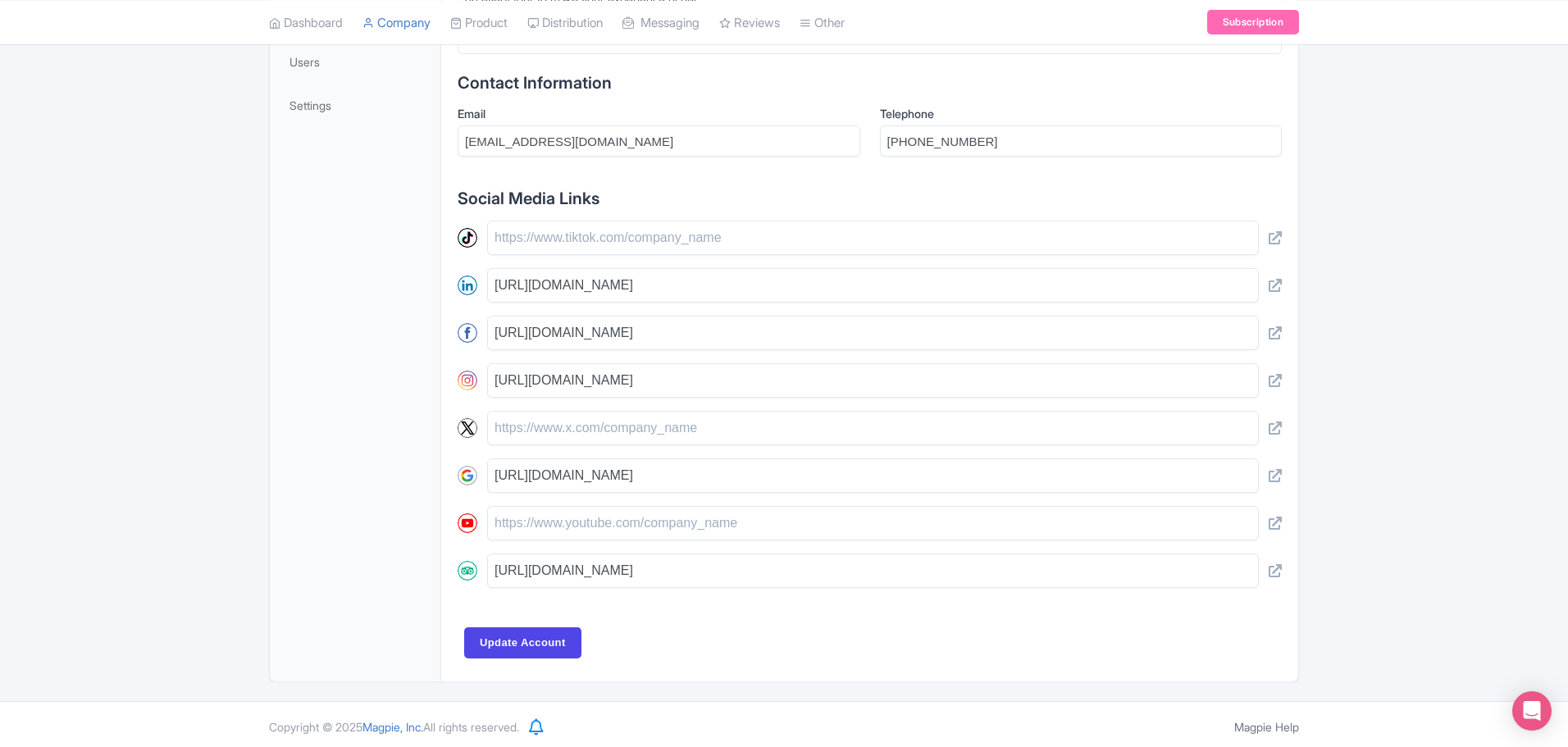
scroll to position [607, 0]
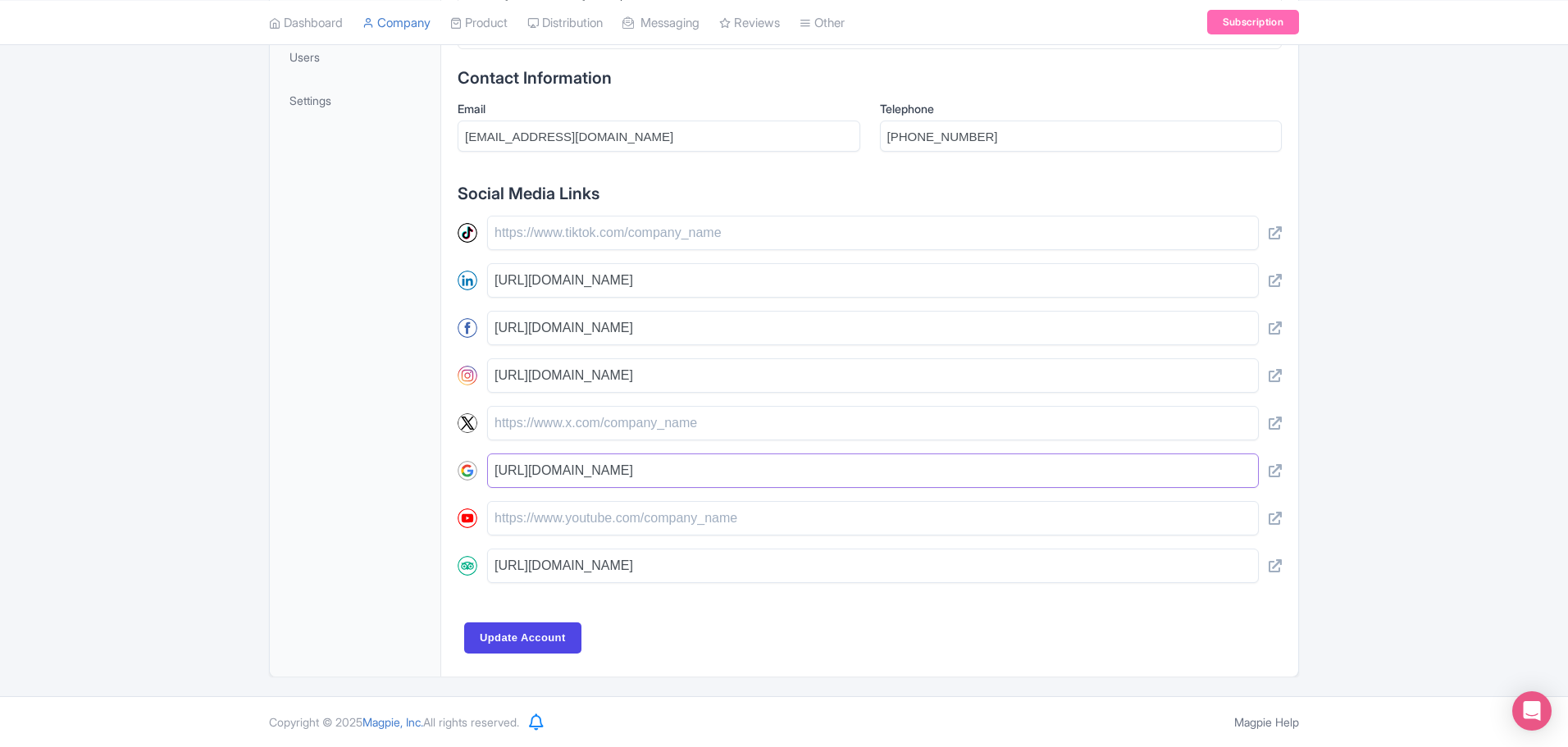
drag, startPoint x: 708, startPoint y: 475, endPoint x: 430, endPoint y: 452, distance: 278.9
click at [433, 452] on div "General Work with us Locations FAQs Reviews Documents Users Settings General In…" at bounding box center [784, 225] width 1030 height 903
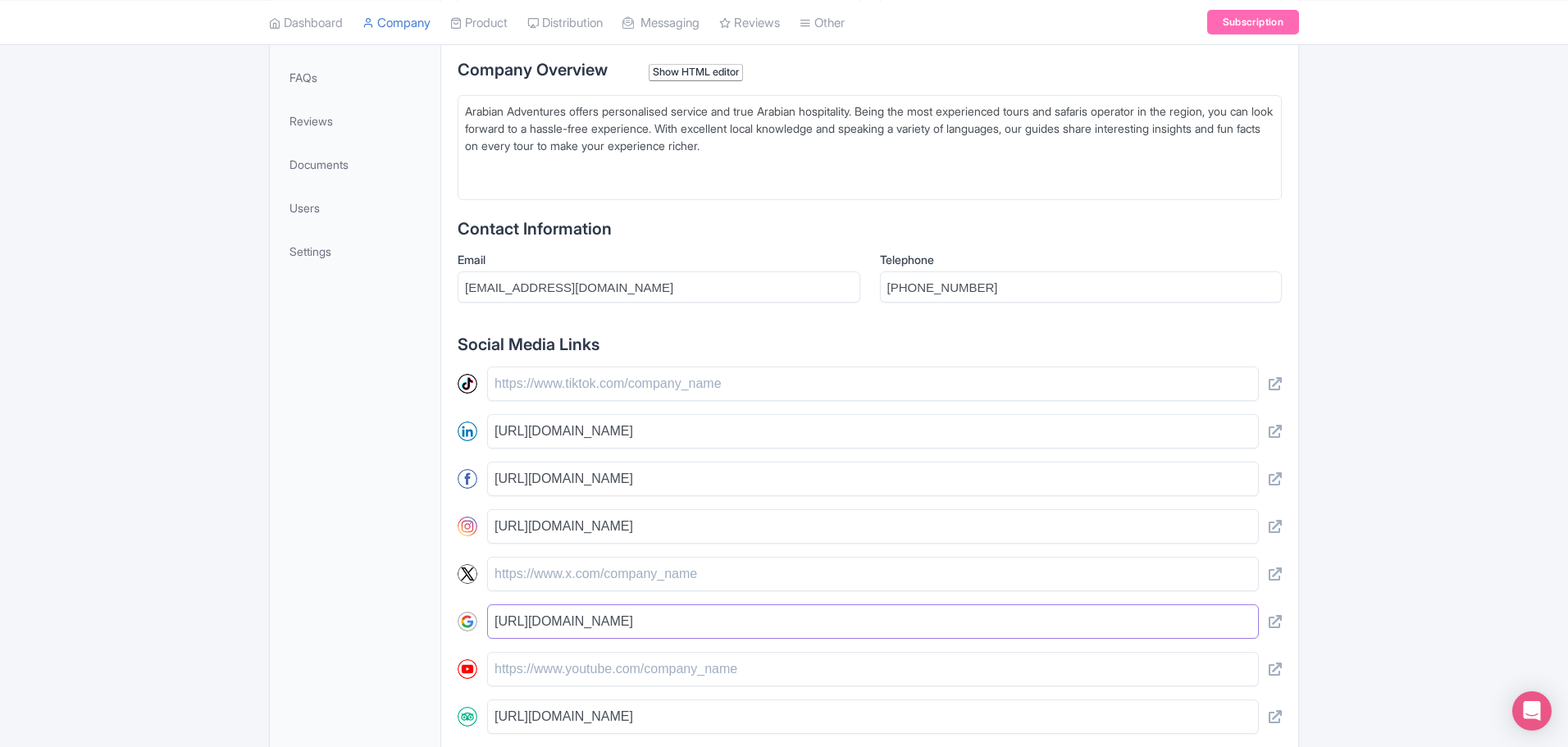
scroll to position [279, 0]
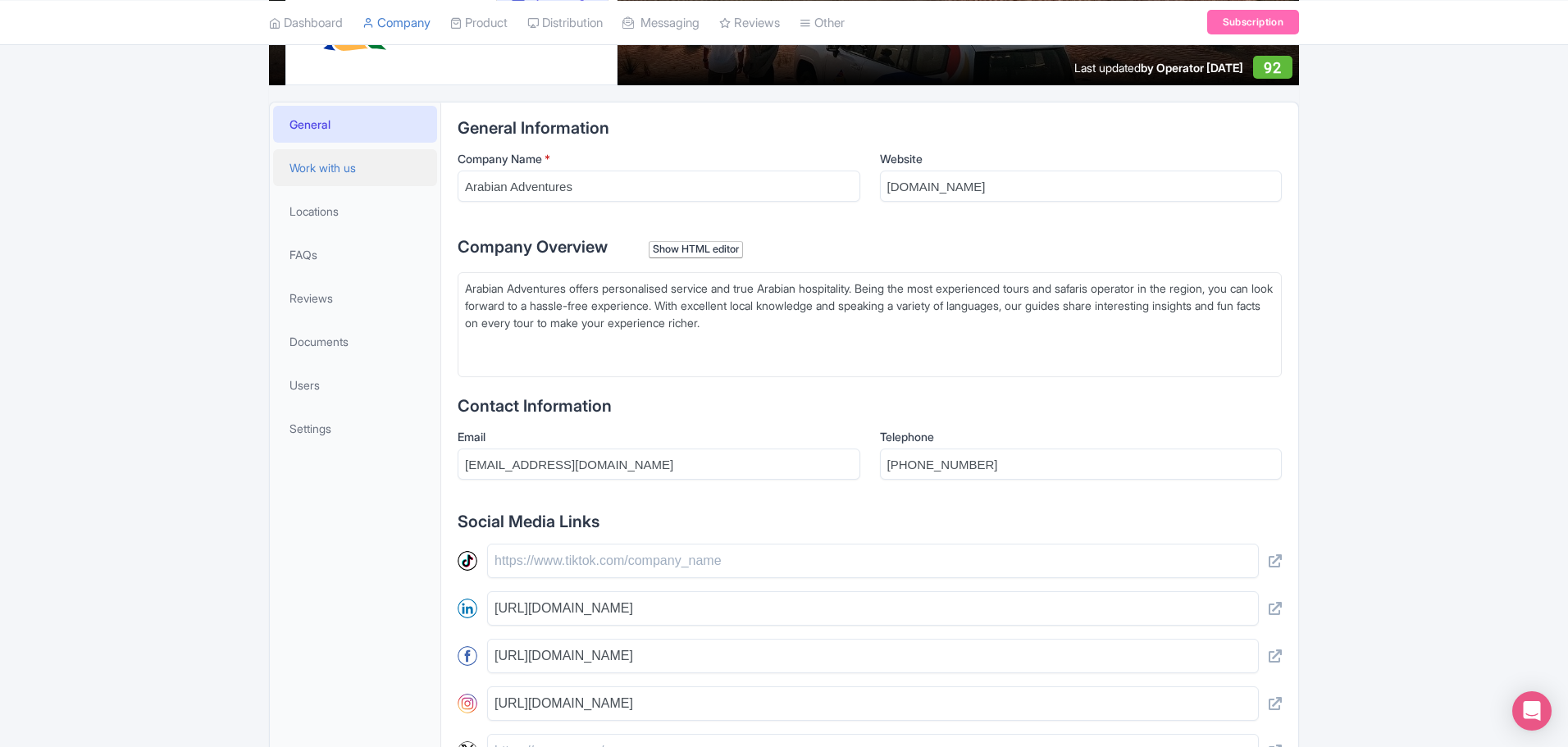
click at [355, 164] on span "Work with us" at bounding box center [322, 167] width 66 height 17
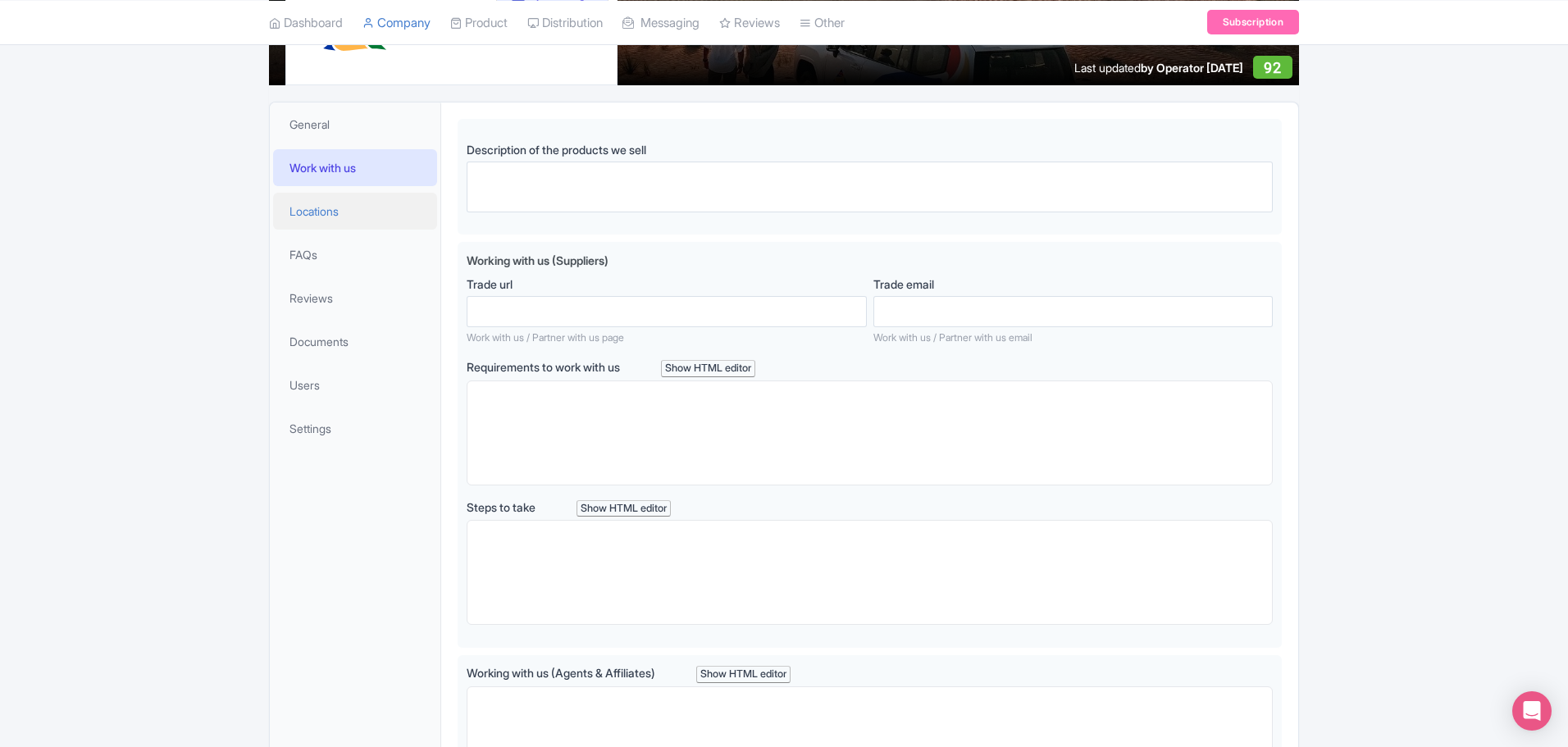
click at [339, 214] on span "Locations" at bounding box center [314, 211] width 49 height 17
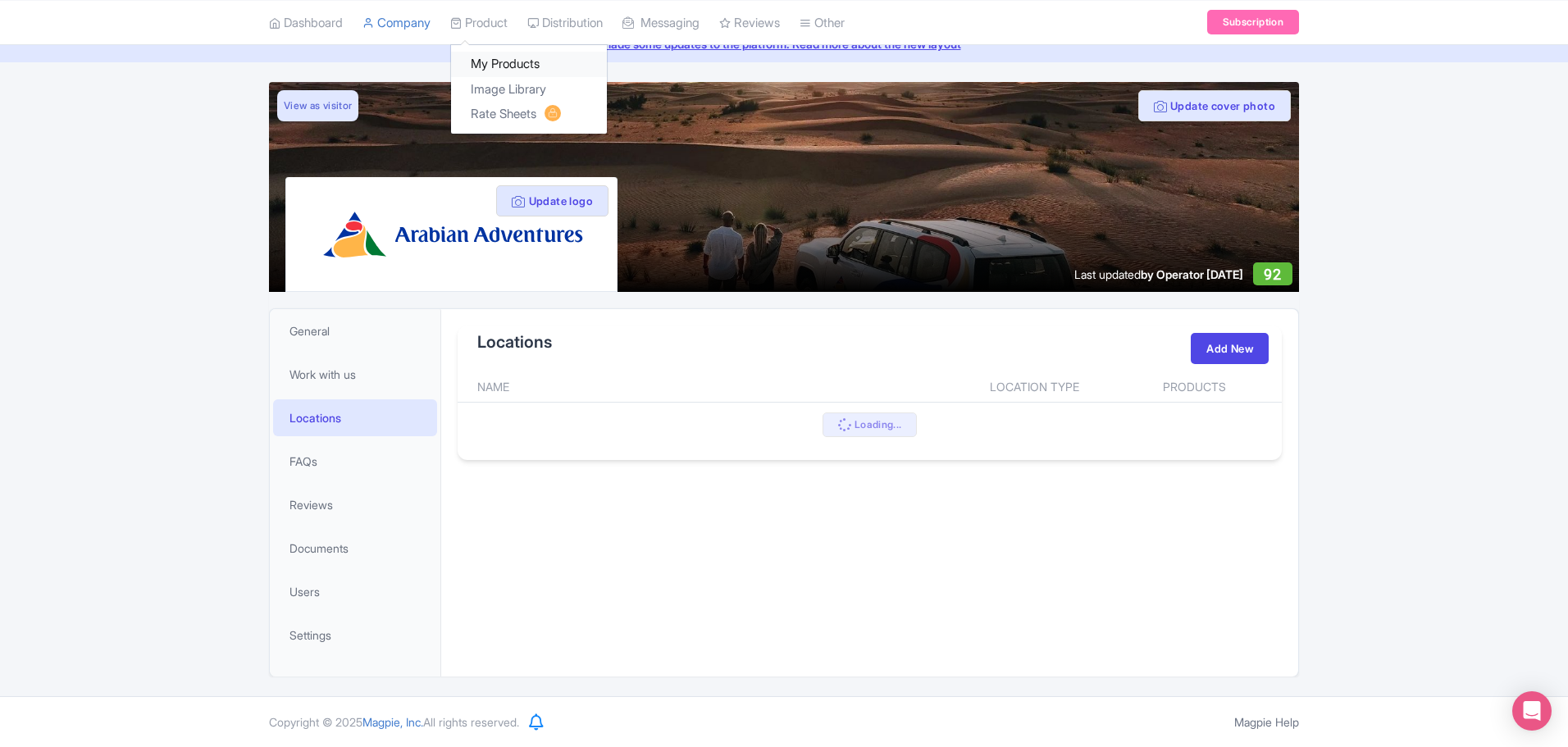
click at [511, 59] on link "My Products" at bounding box center [529, 65] width 156 height 25
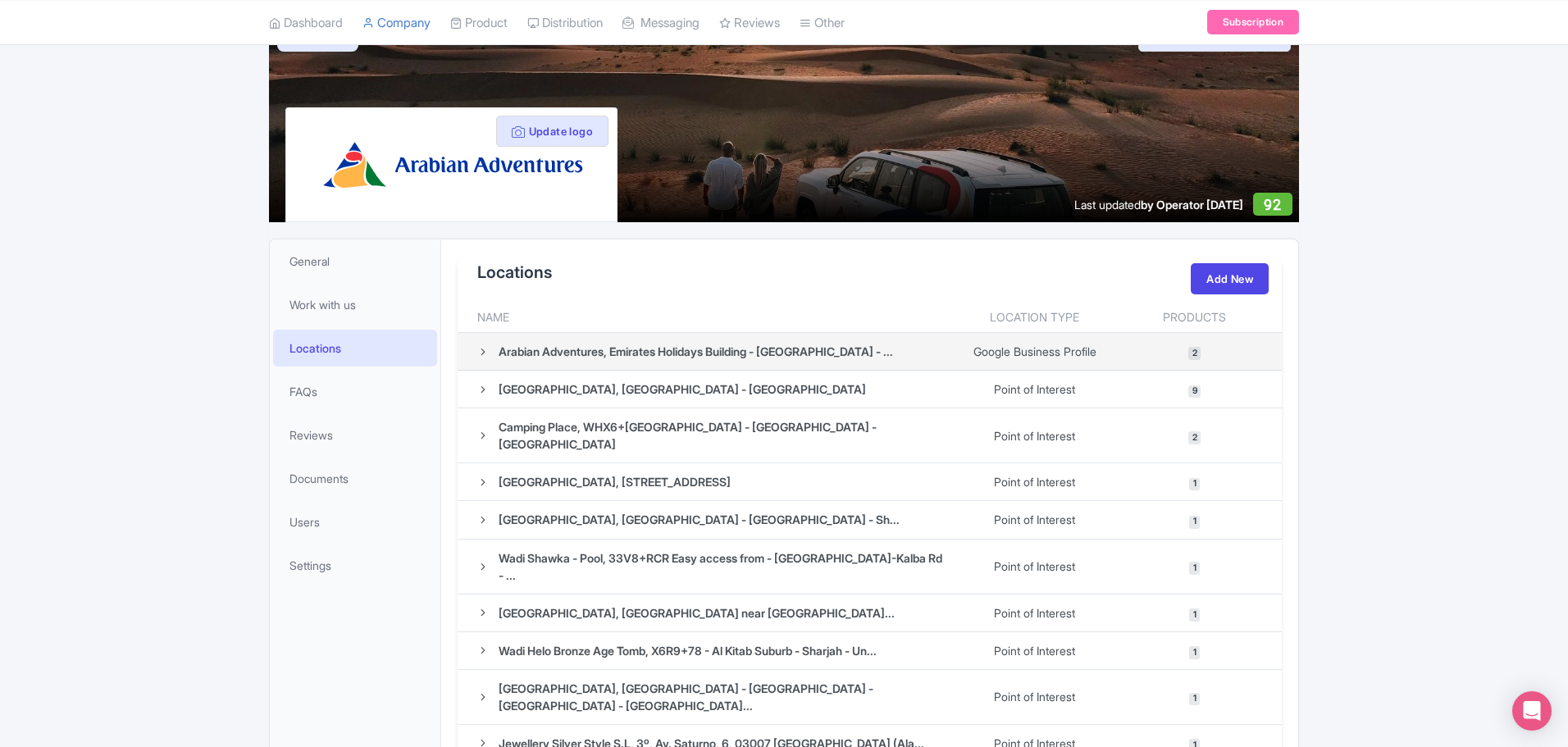
scroll to position [263, 0]
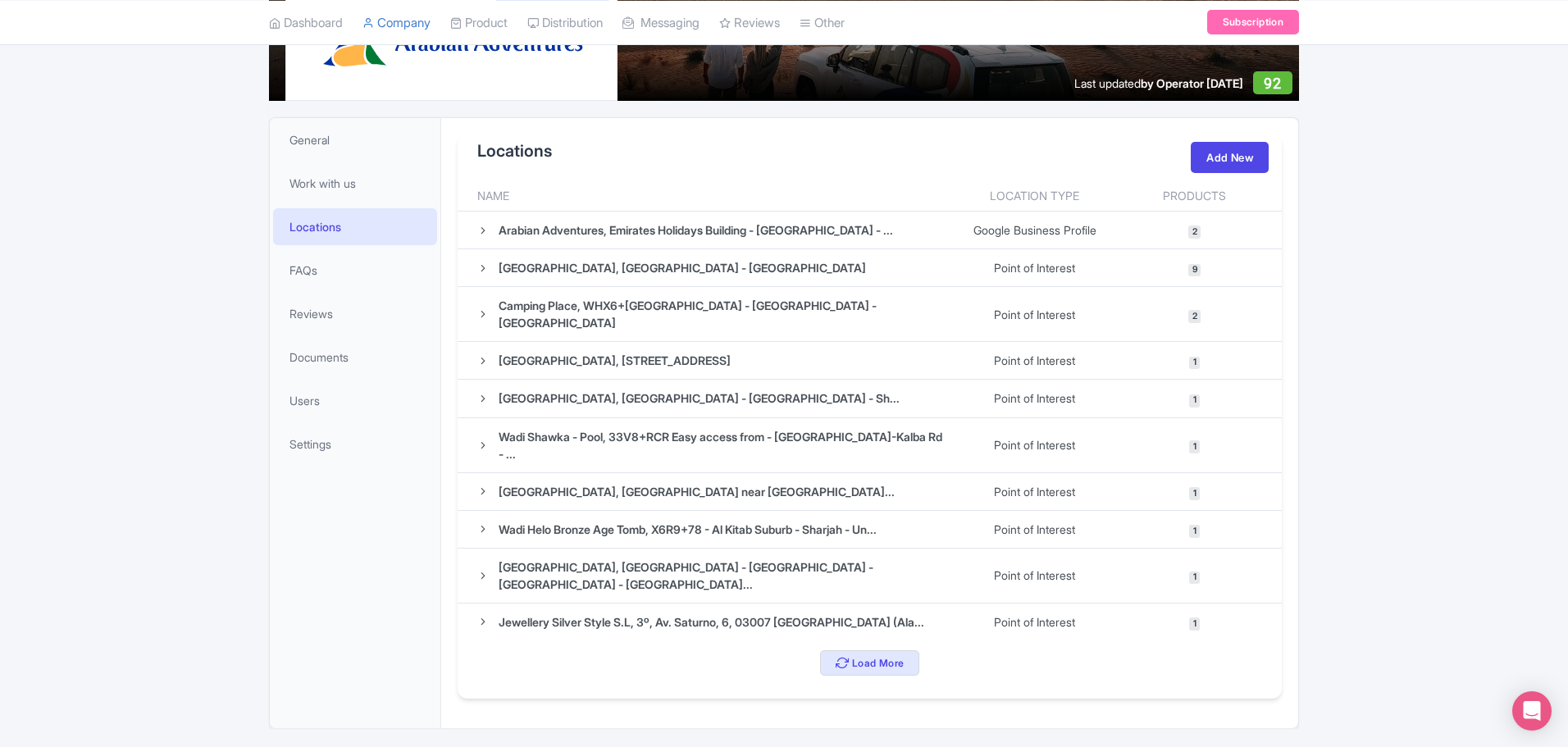
click at [796, 150] on div "Locations Add New" at bounding box center [869, 157] width 824 height 46
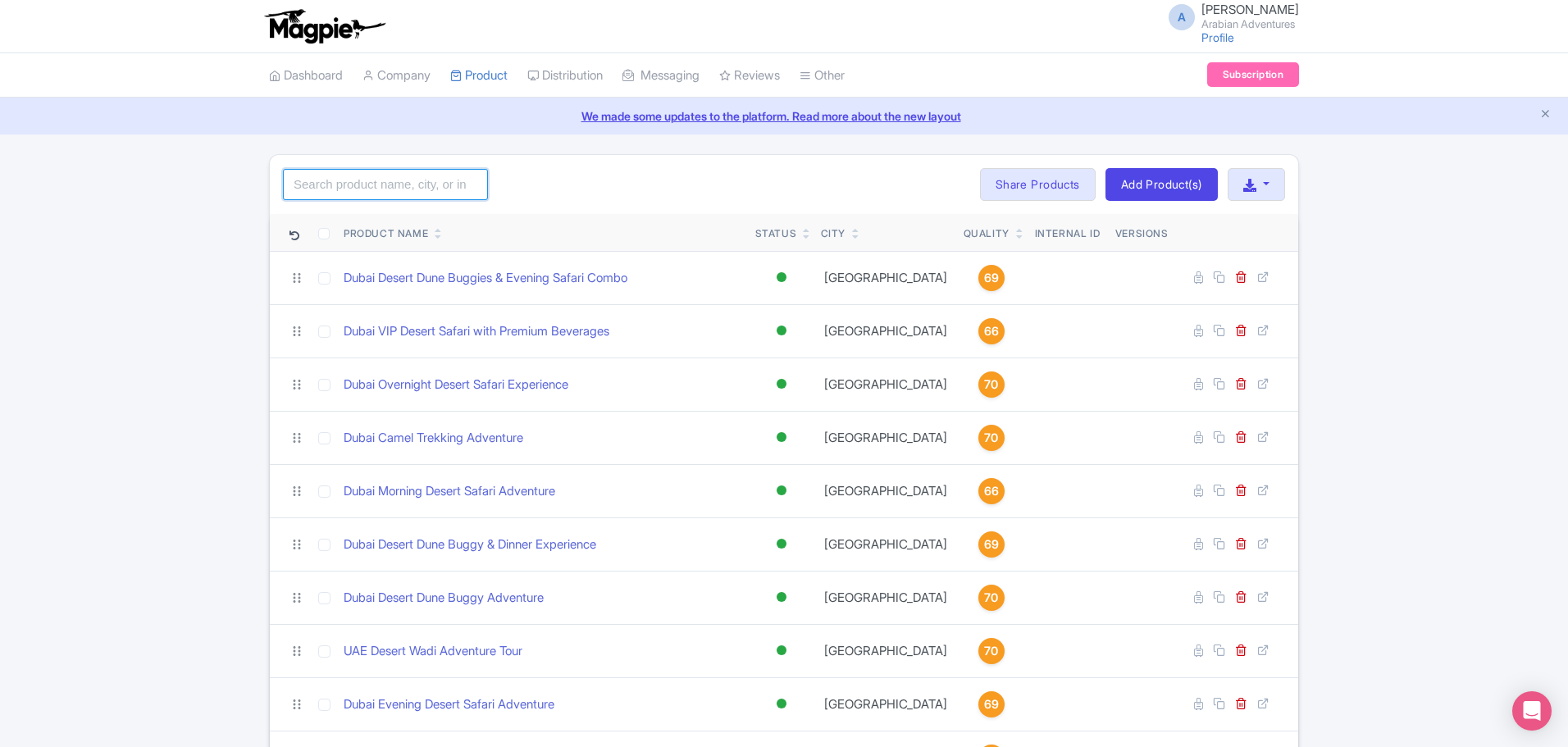
click at [333, 176] on input "search" at bounding box center [385, 184] width 205 height 31
type input "fort"
click button "Search" at bounding box center [0, 0] width 0 height 0
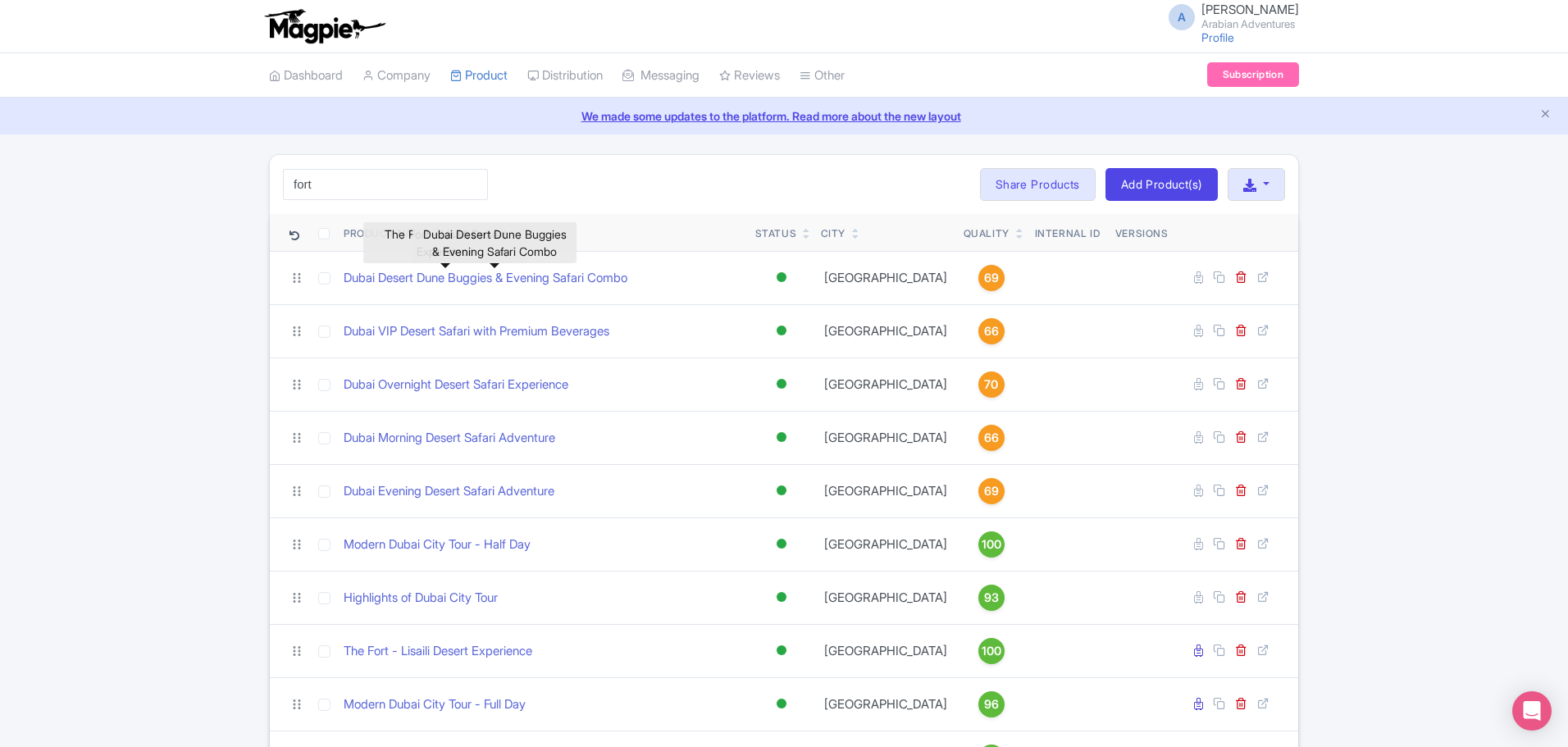
click at [484, 275] on link "Dubai Desert Dune Buggies & Evening Safari Combo" at bounding box center [485, 278] width 283 height 19
drag, startPoint x: 407, startPoint y: 194, endPoint x: 412, endPoint y: 182, distance: 13.0
click at [406, 194] on input "fort" at bounding box center [385, 184] width 205 height 31
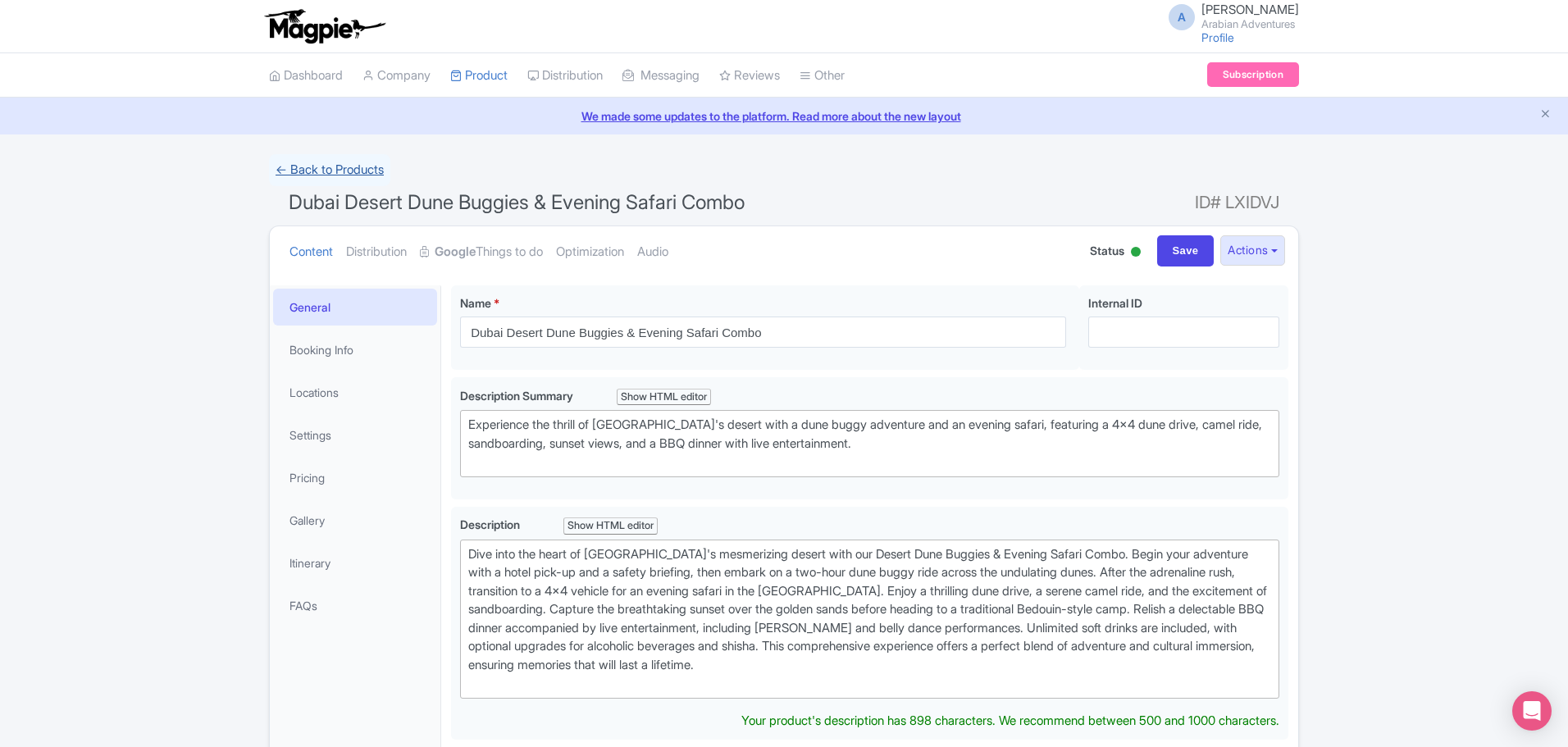
click at [363, 168] on link "← Back to Products" at bounding box center [329, 171] width 121 height 32
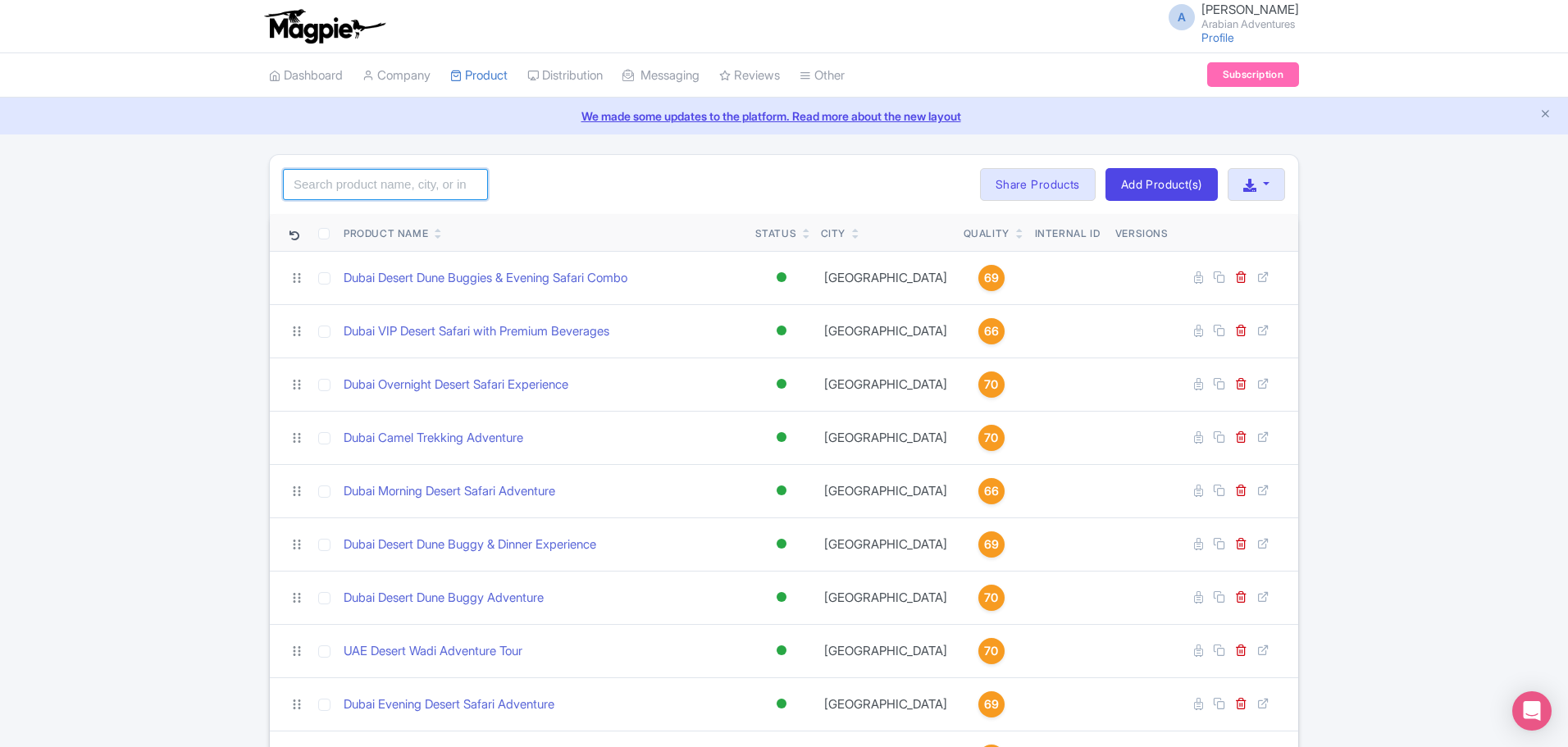
click at [372, 177] on input "search" at bounding box center [385, 184] width 205 height 31
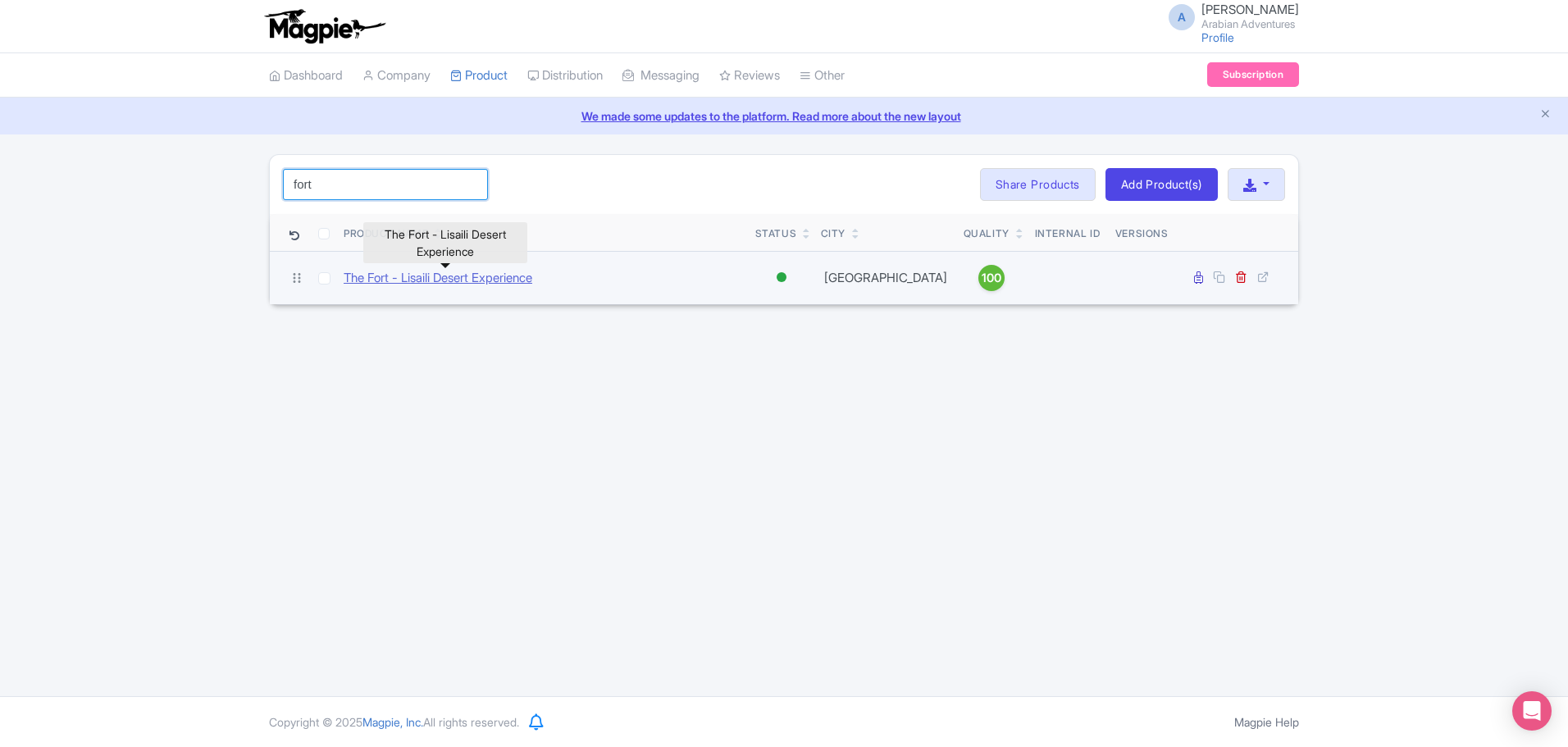
type input "fort"
click at [426, 281] on link "The Fort - Lisaili Desert Experience" at bounding box center [438, 278] width 188 height 19
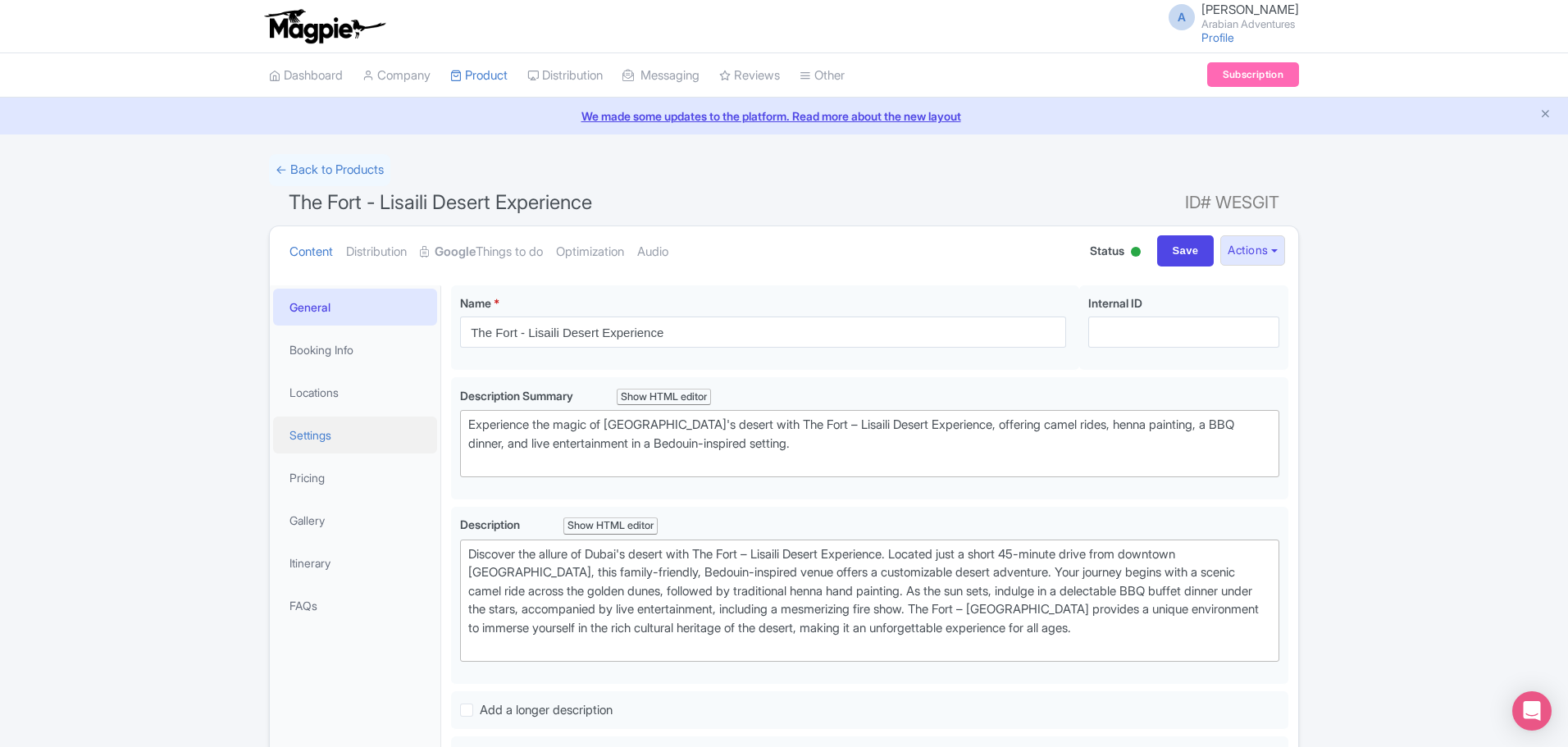
click at [331, 432] on link "Settings" at bounding box center [355, 435] width 164 height 37
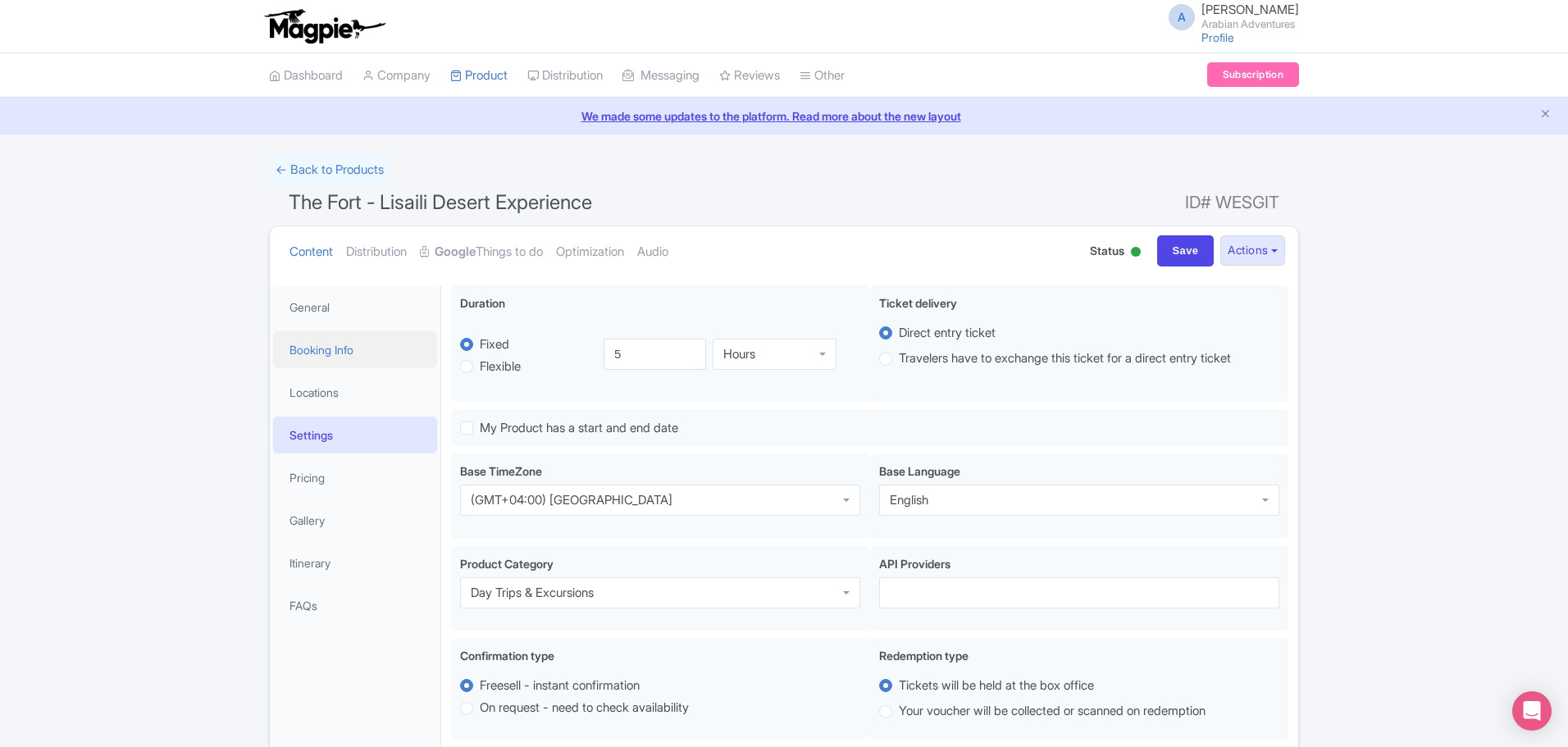
click at [359, 351] on link "Booking Info" at bounding box center [355, 349] width 164 height 37
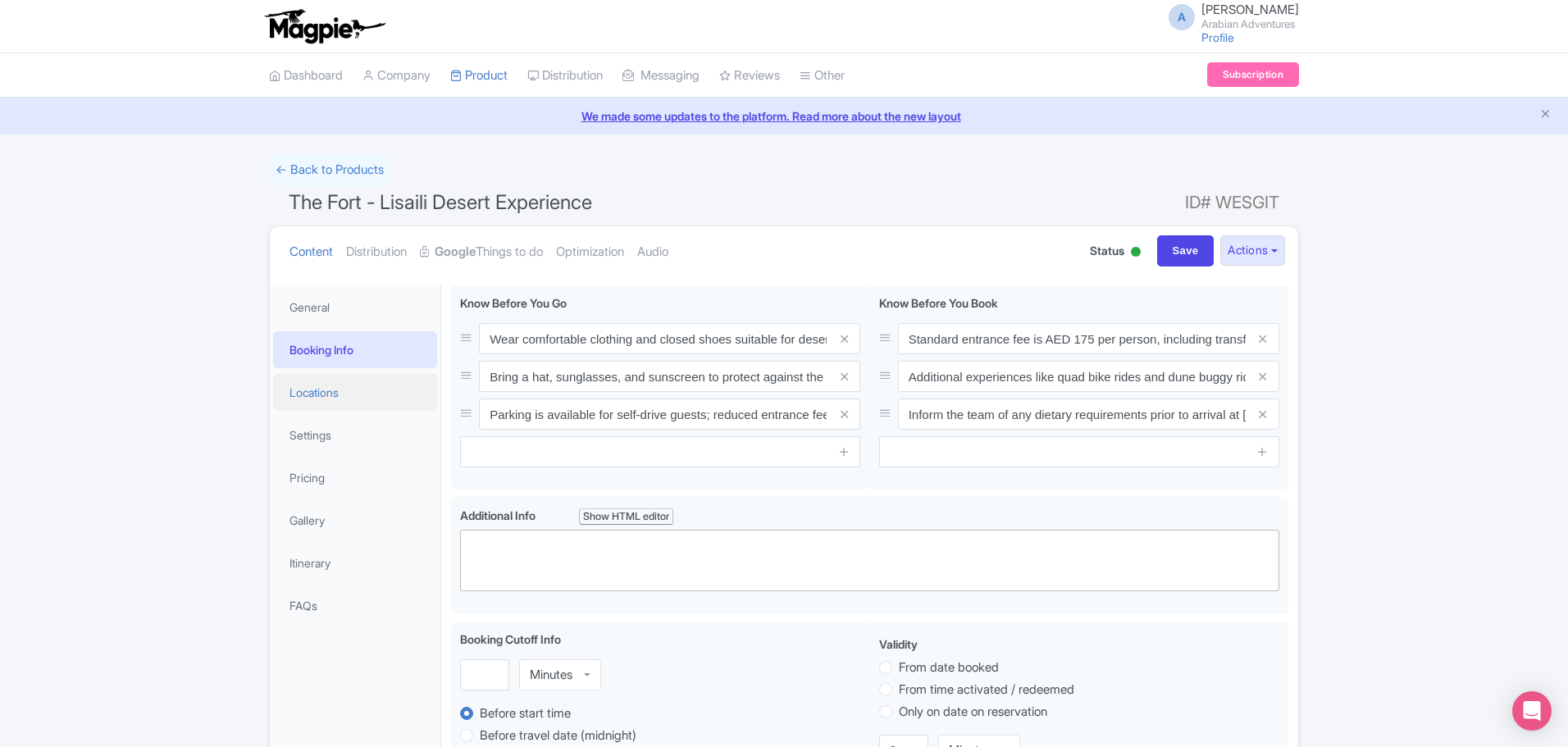
click at [345, 387] on link "Locations" at bounding box center [355, 392] width 164 height 37
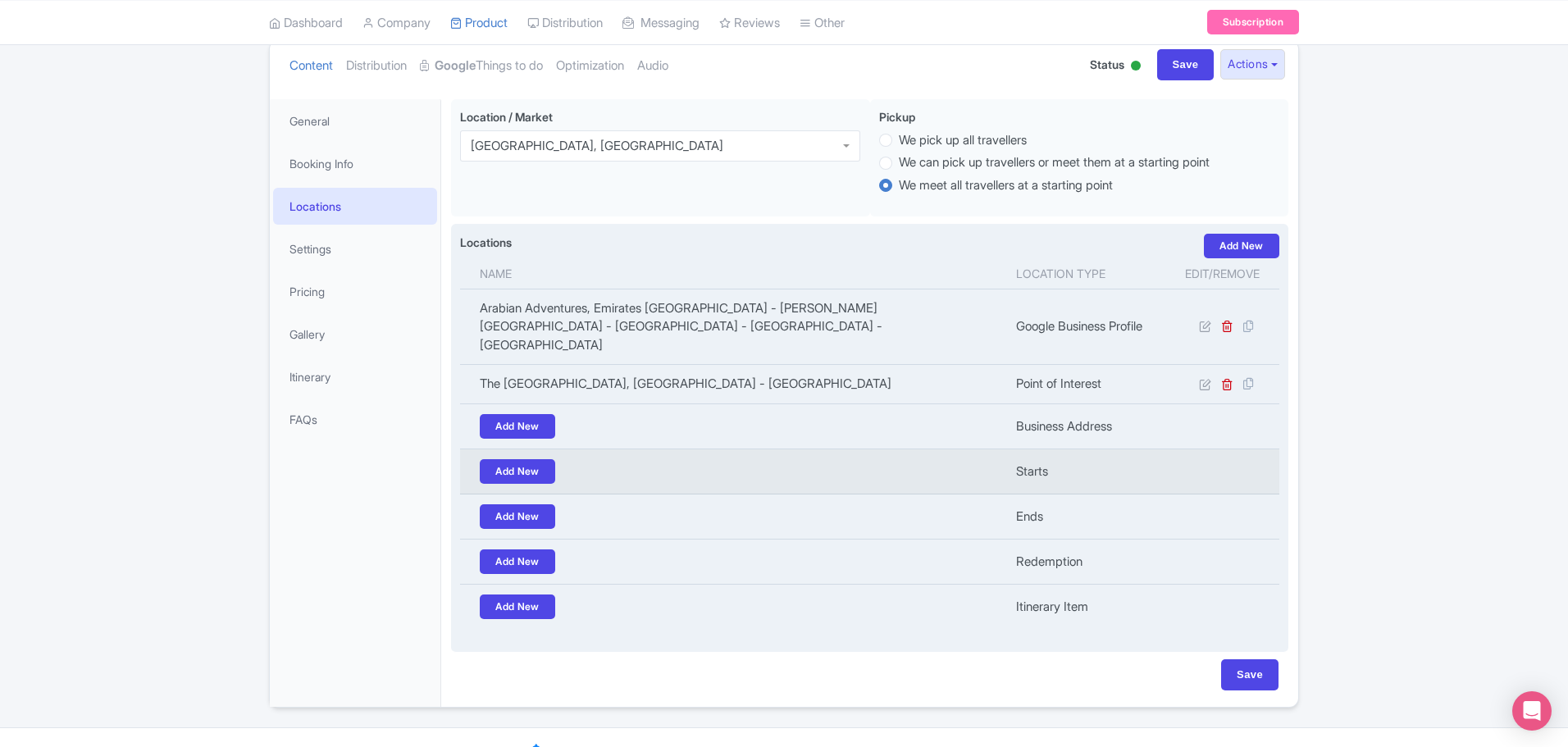
scroll to position [198, 0]
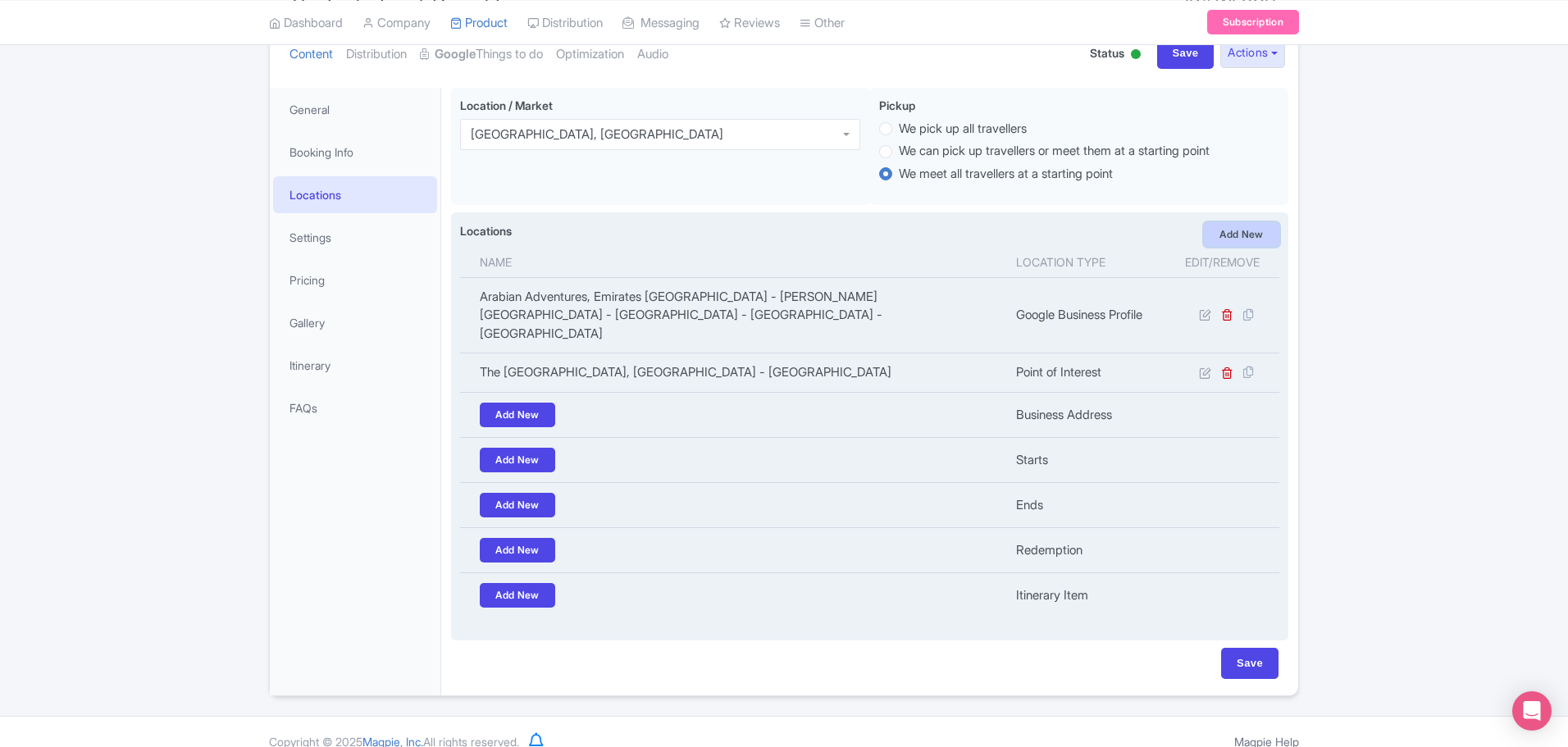
click at [1240, 243] on link "Add New" at bounding box center [1241, 234] width 76 height 25
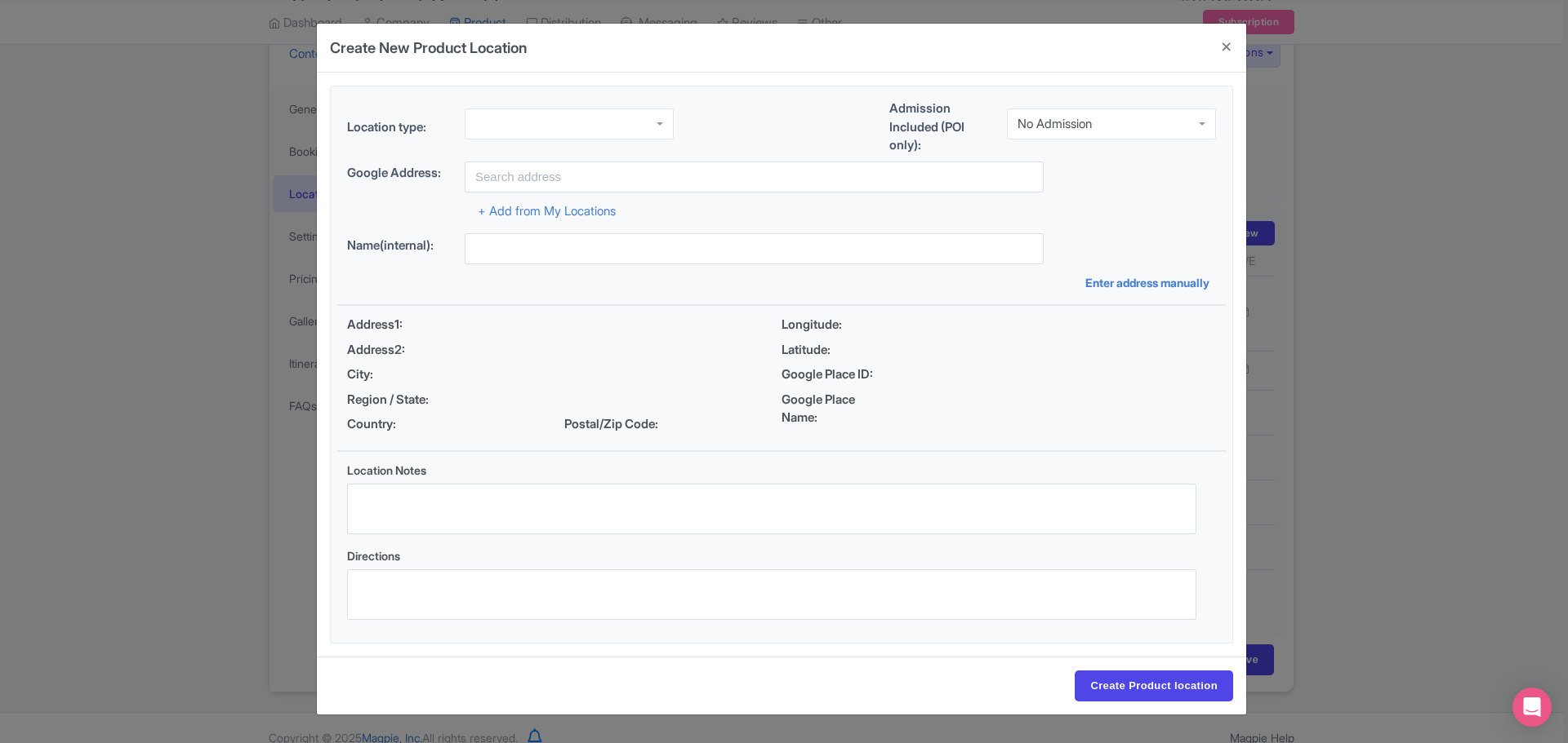
click at [601, 130] on div at bounding box center [569, 124] width 209 height 31
click at [607, 176] on input "text" at bounding box center [754, 176] width 579 height 31
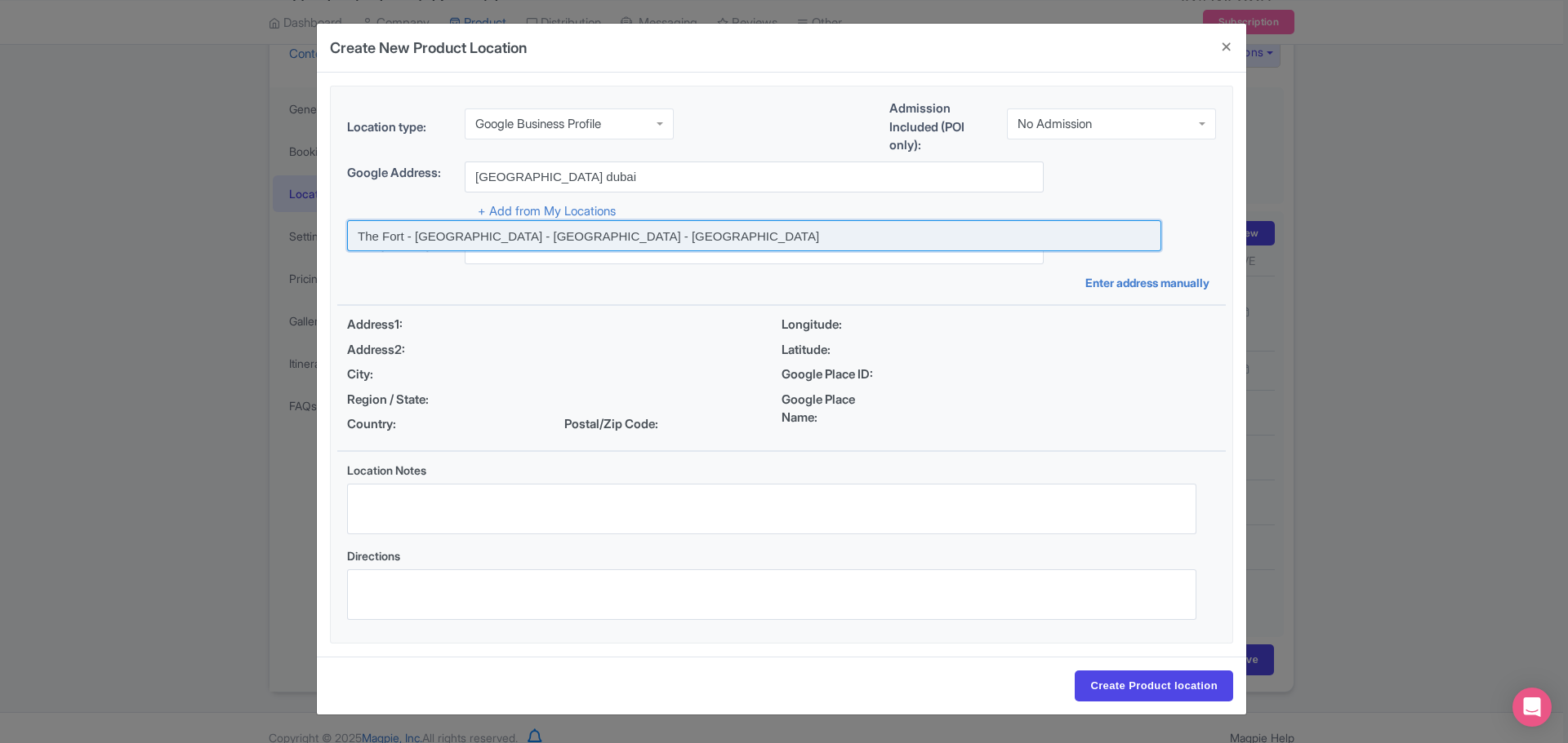
click at [658, 236] on input at bounding box center [754, 236] width 814 height 31
type input "The Fort - [GEOGRAPHIC_DATA] - [GEOGRAPHIC_DATA] - [GEOGRAPHIC_DATA]"
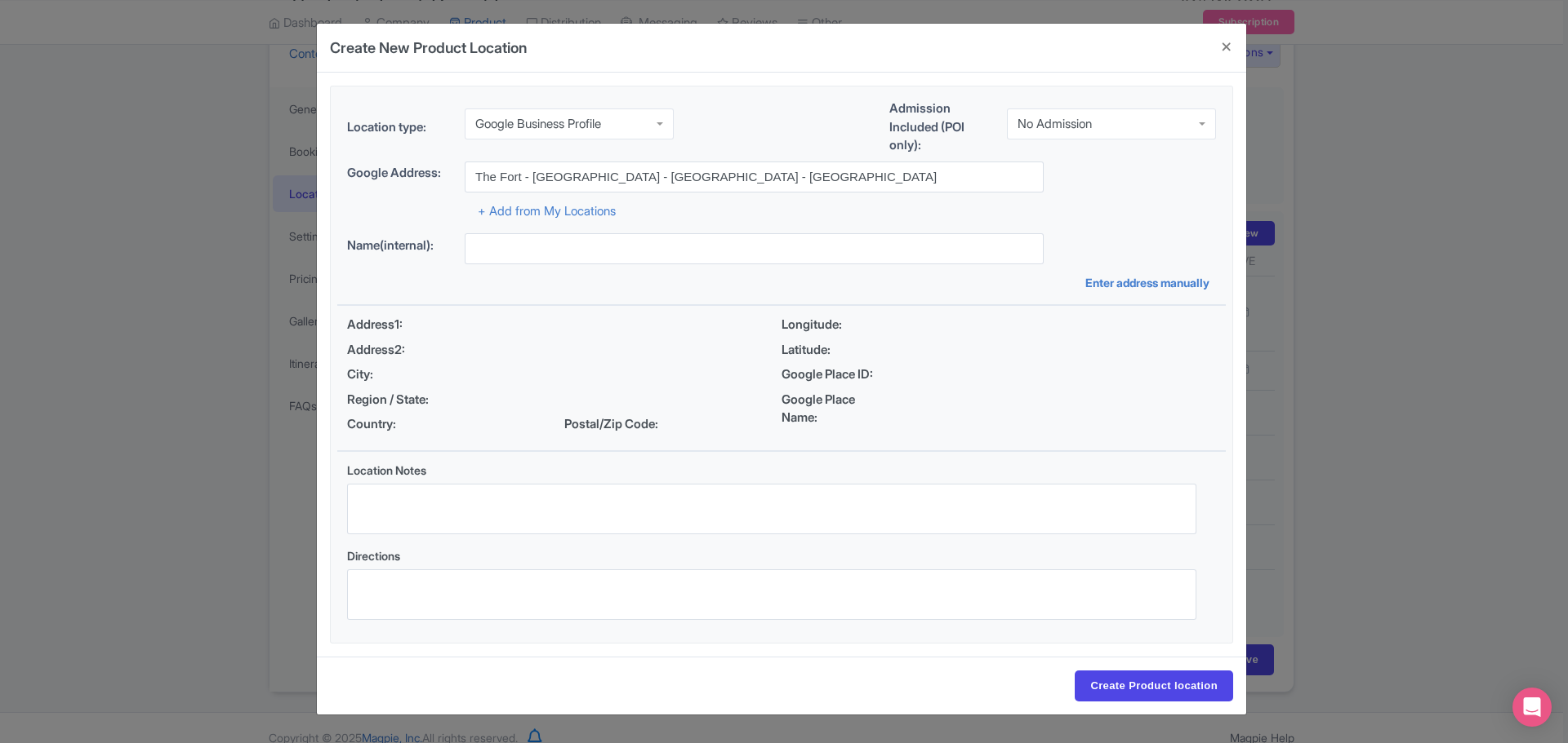
type input "The Fort - [GEOGRAPHIC_DATA] - [GEOGRAPHIC_DATA] - [GEOGRAPHIC_DATA]"
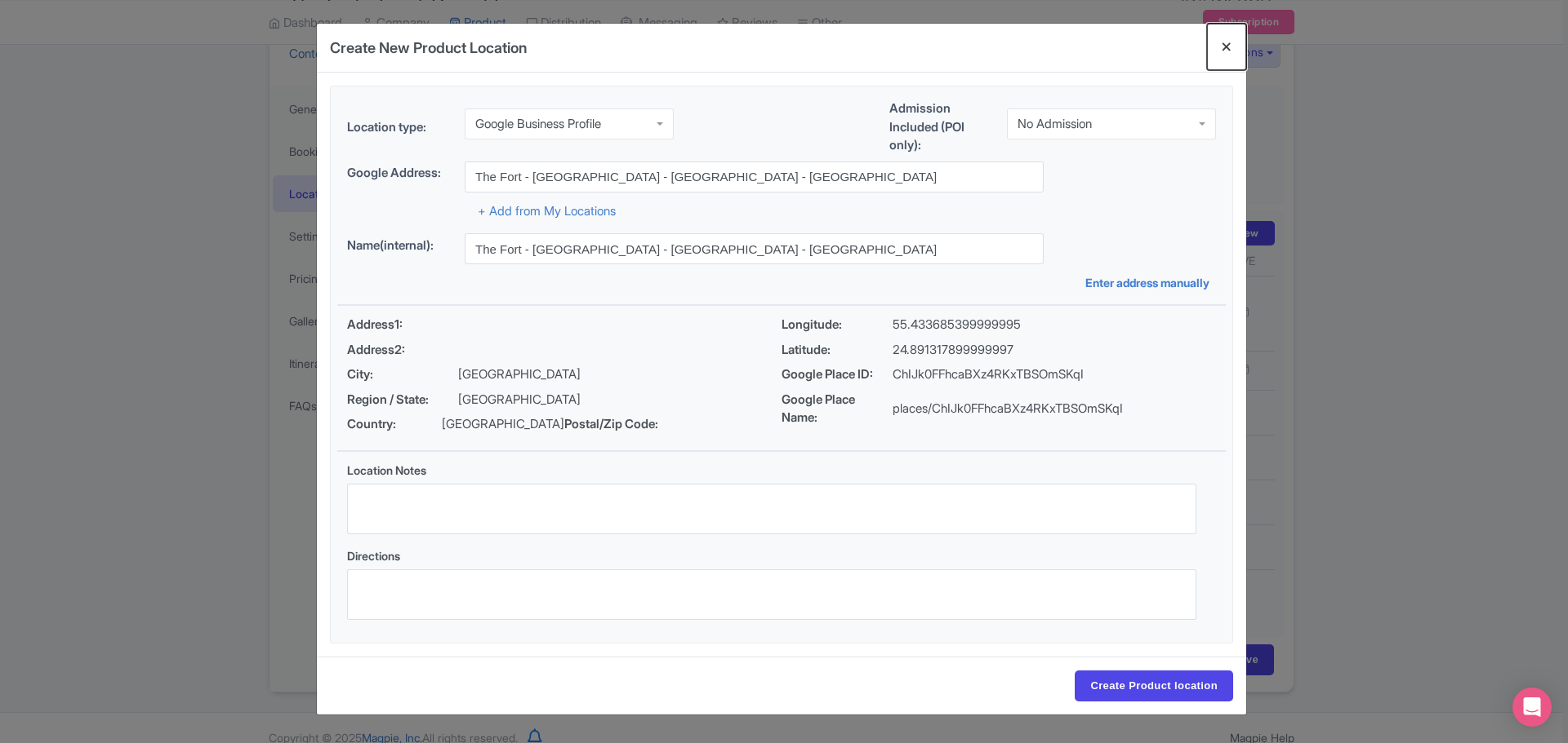
click at [1226, 46] on button "Close" at bounding box center [1226, 46] width 39 height 46
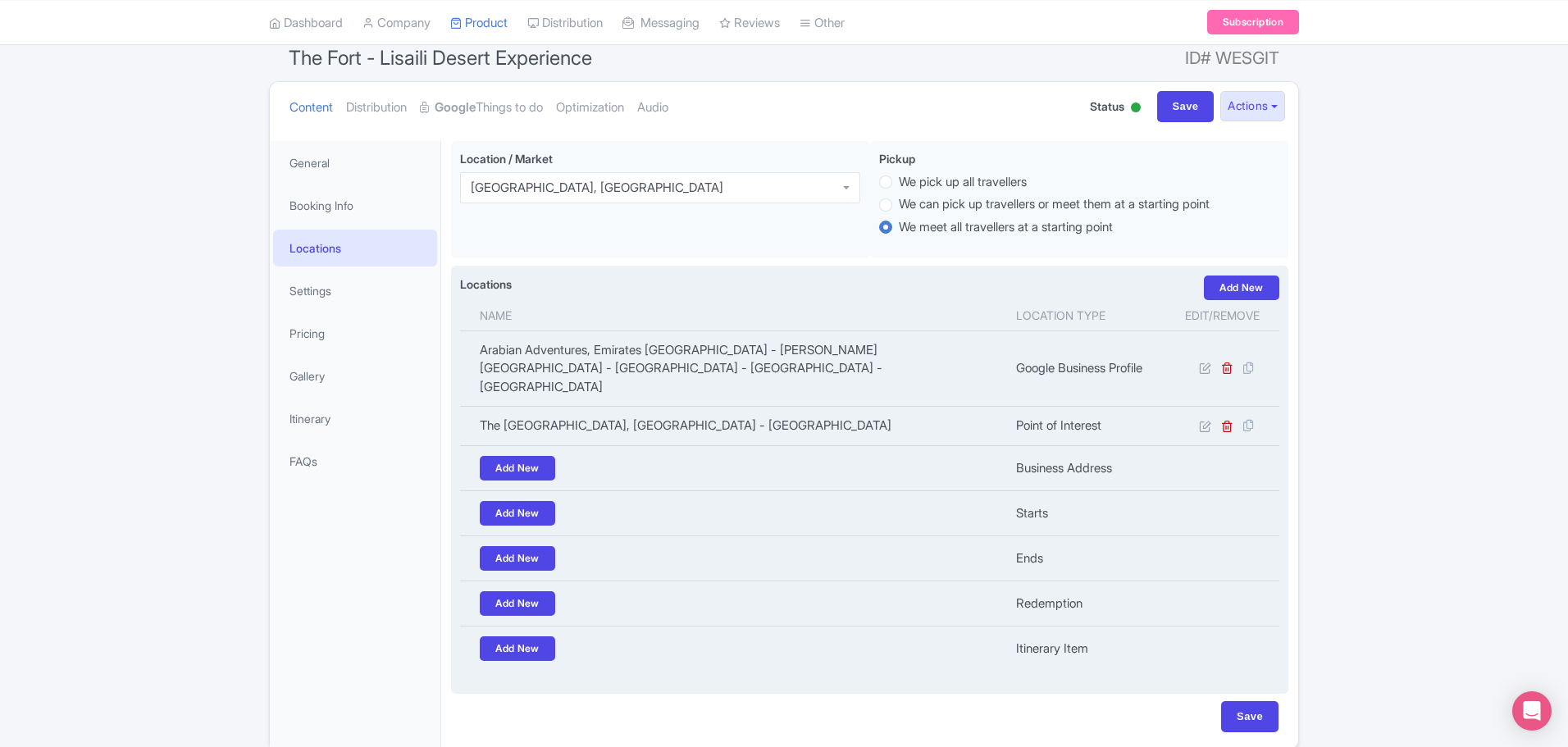
scroll to position [115, 0]
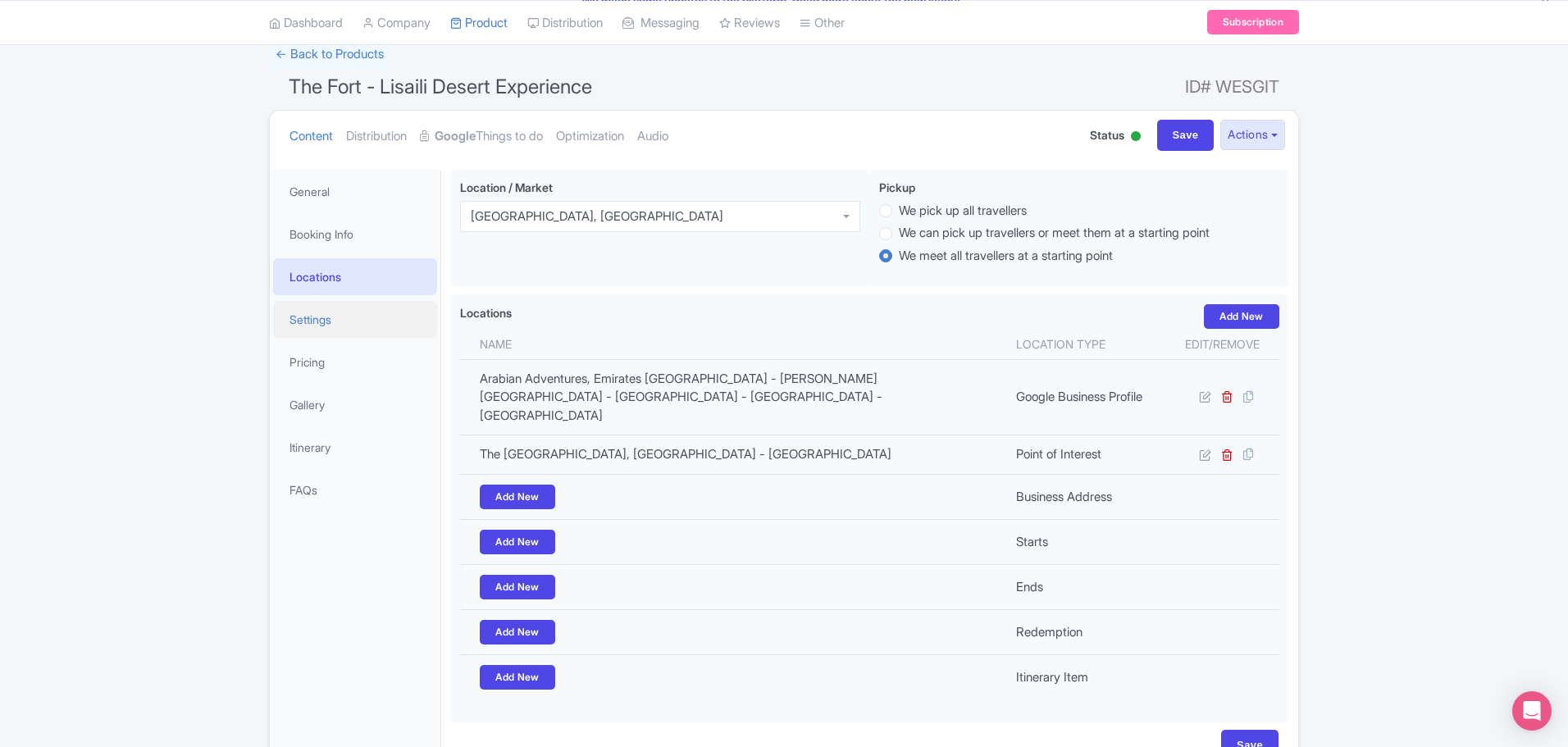
click at [348, 322] on link "Settings" at bounding box center [355, 319] width 164 height 37
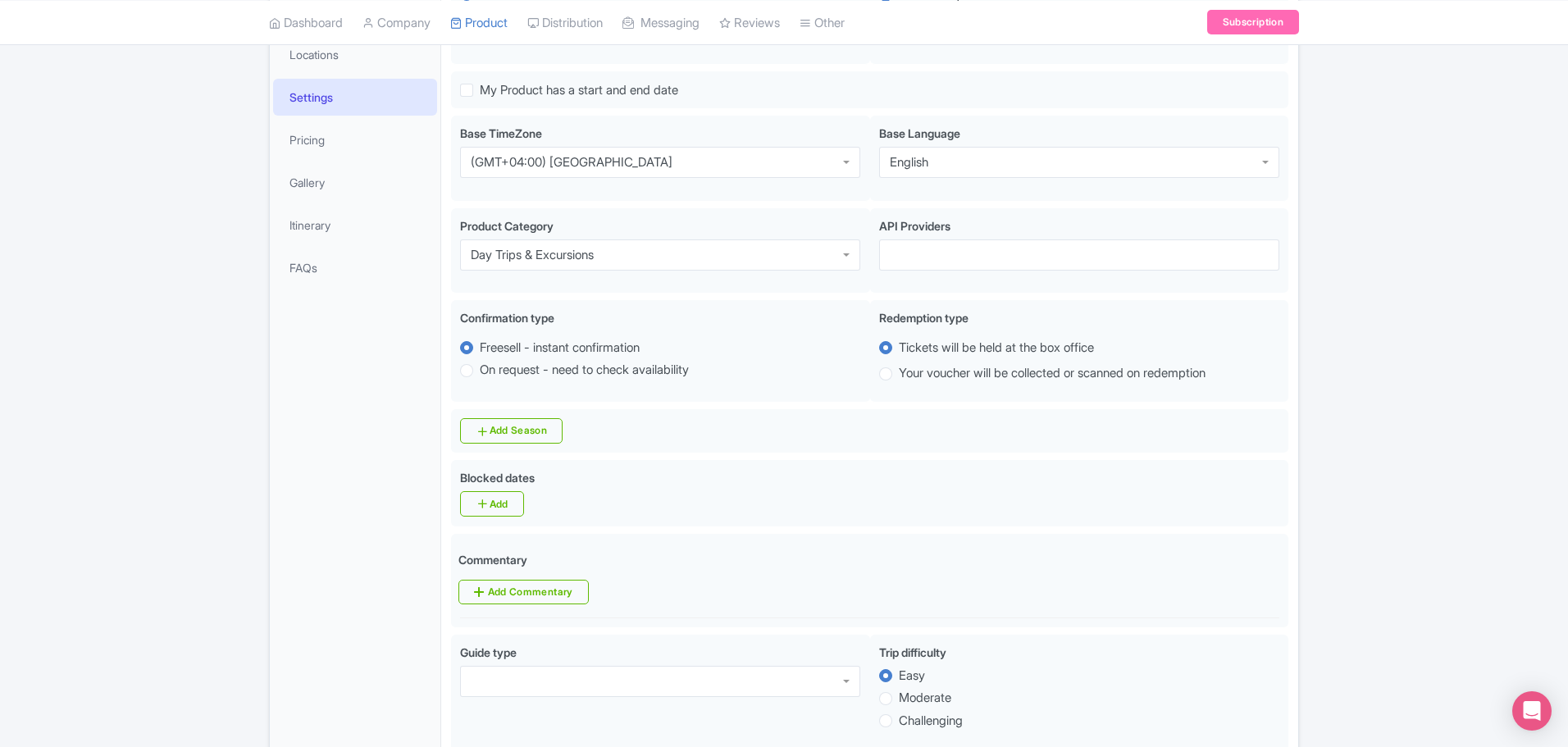
scroll to position [362, 0]
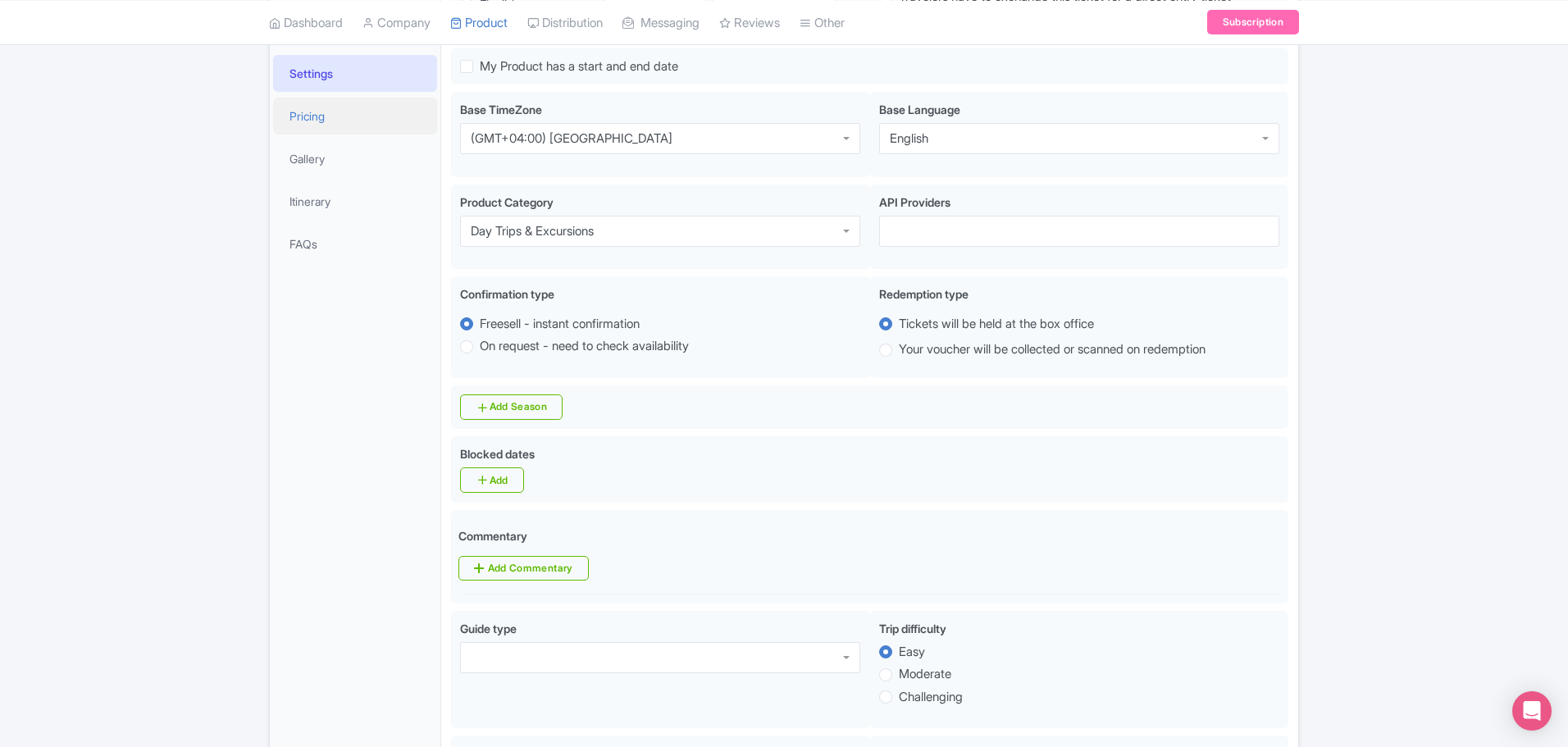
click at [337, 117] on link "Pricing" at bounding box center [355, 115] width 164 height 37
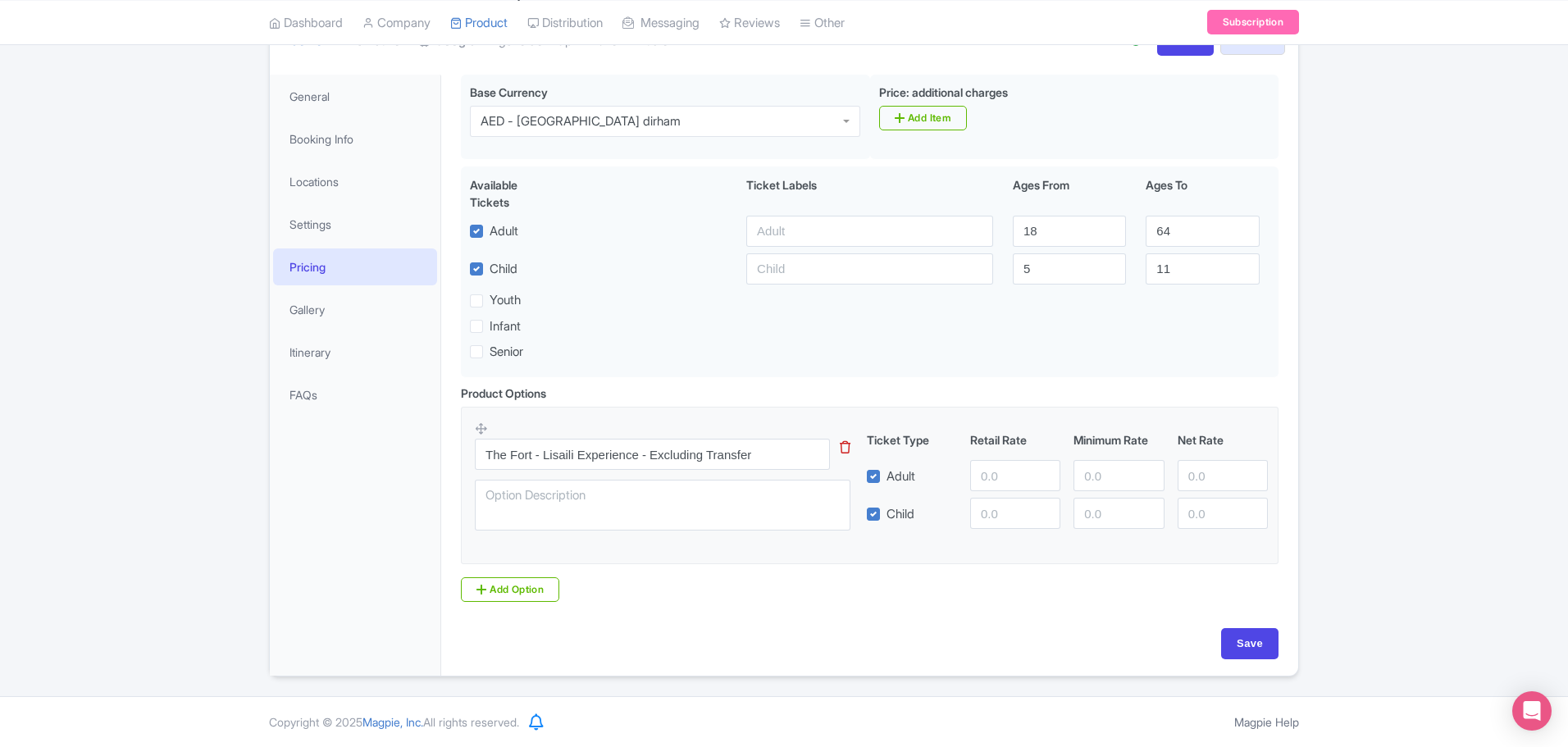
scroll to position [211, 0]
click at [319, 311] on link "Gallery" at bounding box center [355, 309] width 164 height 37
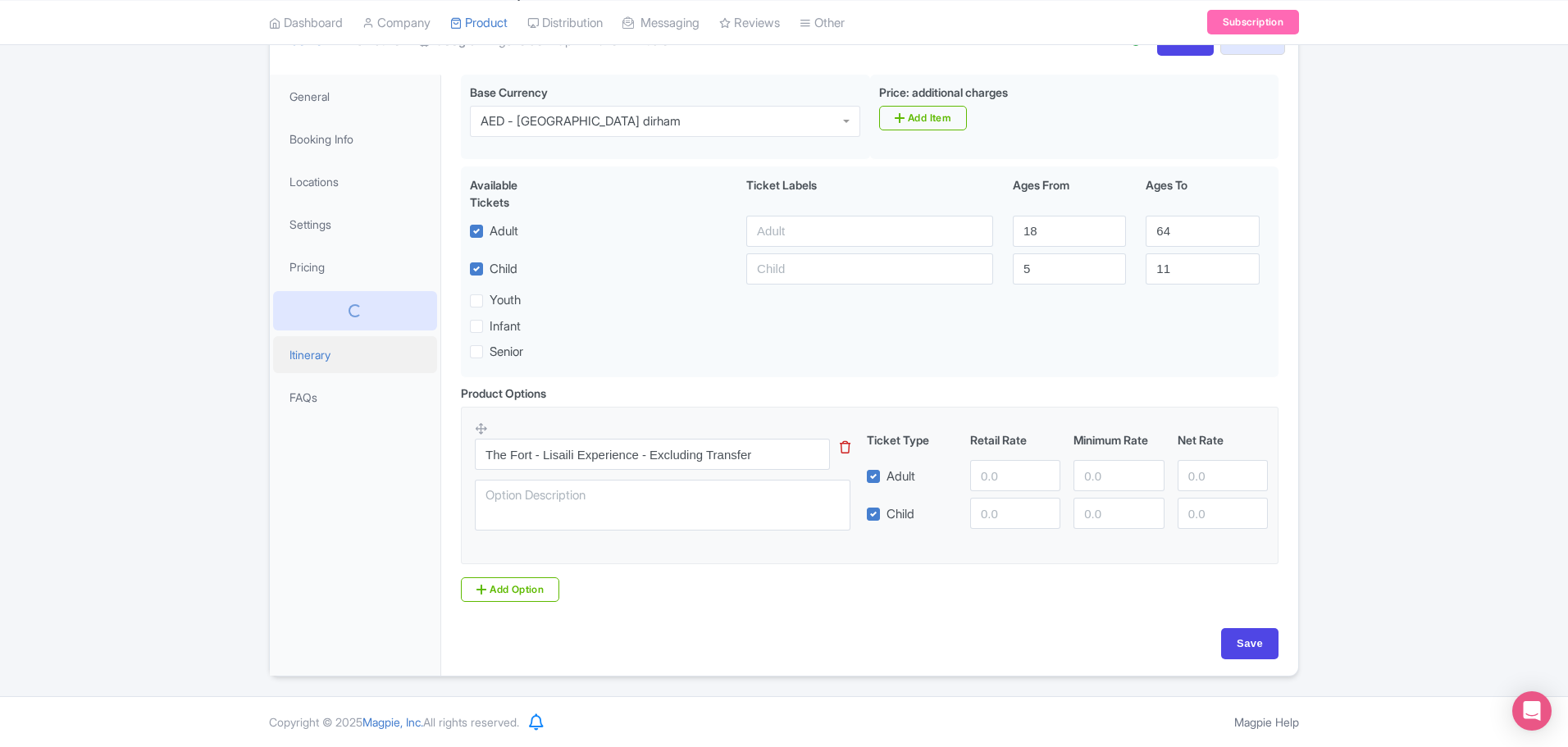
click at [334, 353] on link "Itinerary" at bounding box center [355, 354] width 164 height 37
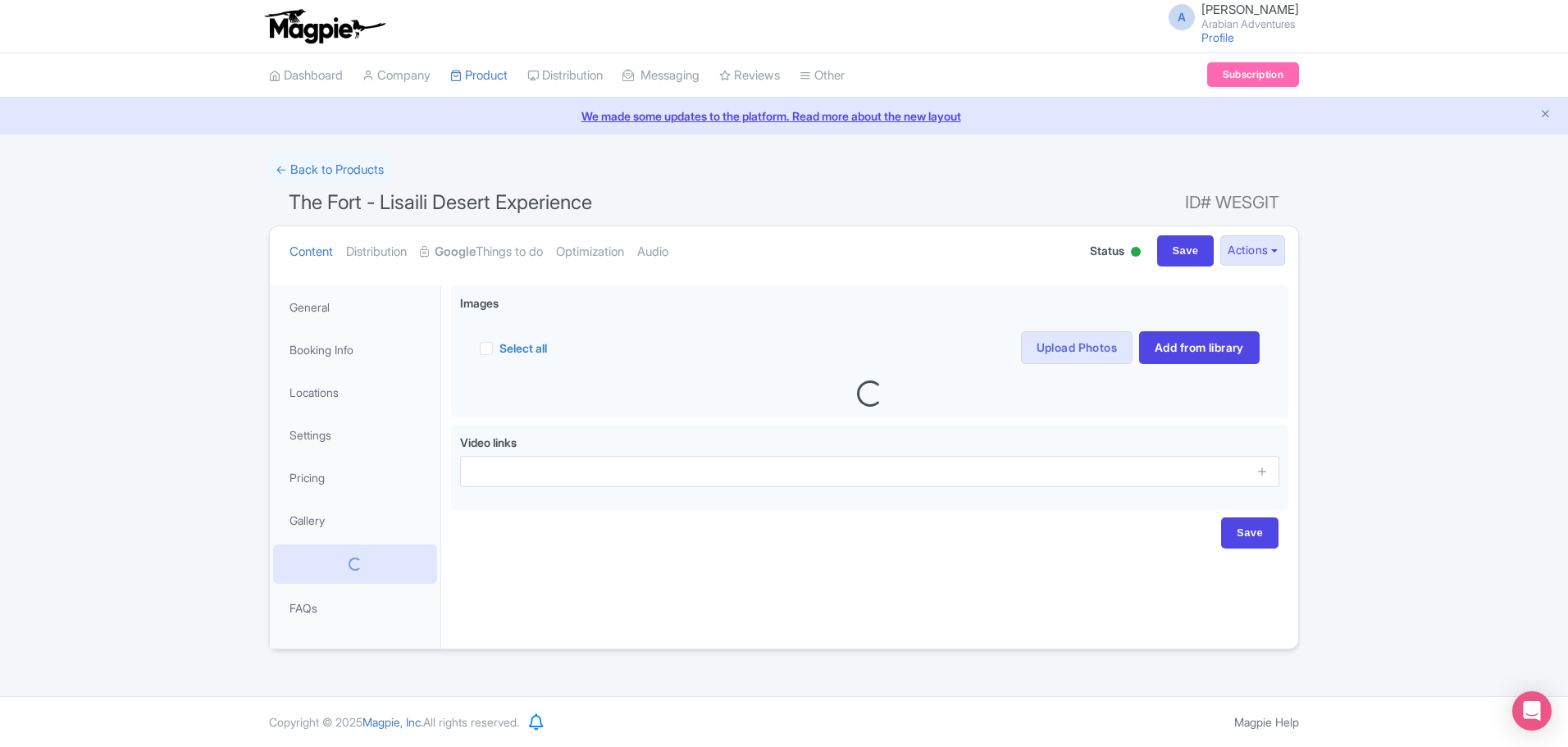
scroll to position [0, 0]
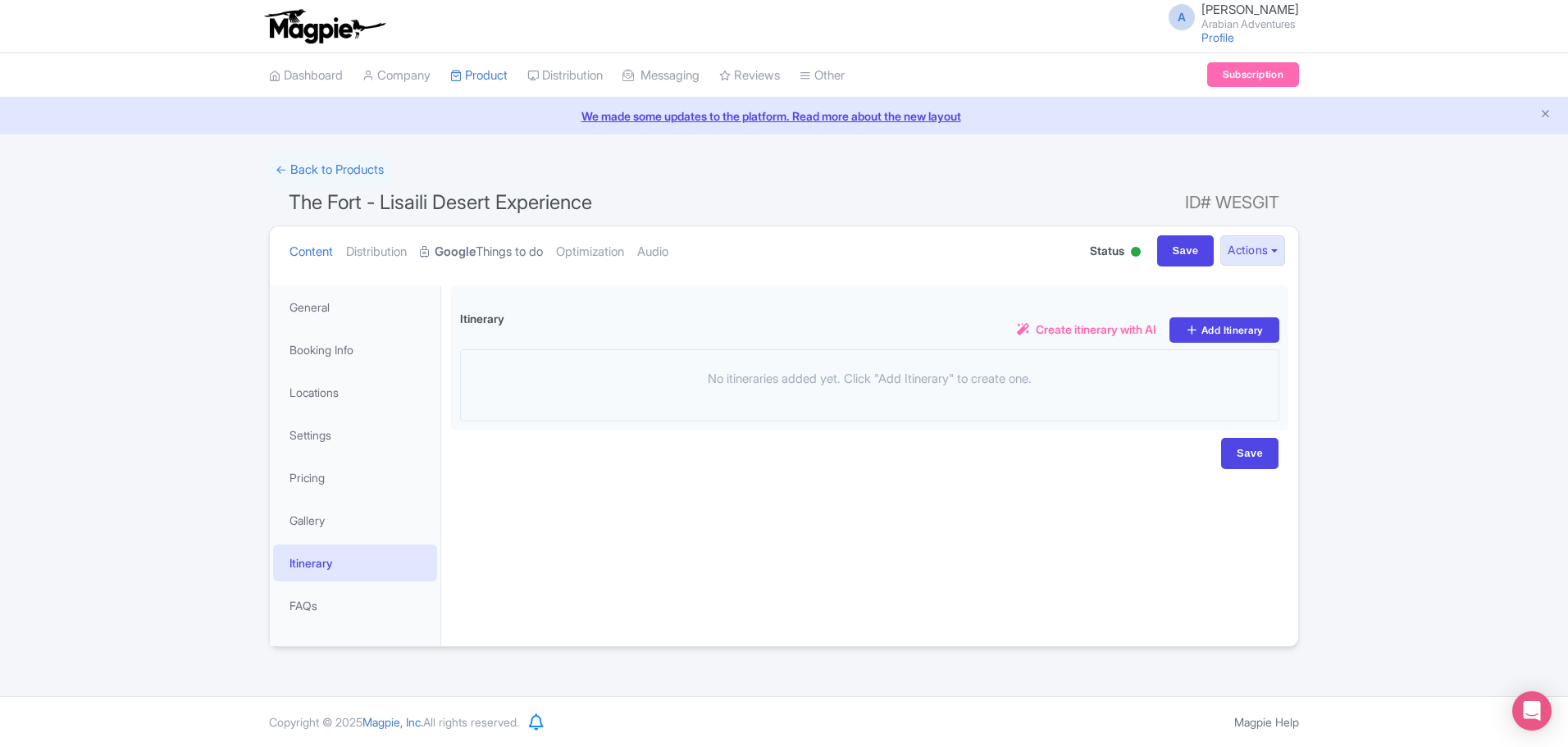
click at [520, 241] on link "Google Things to do" at bounding box center [481, 252] width 123 height 52
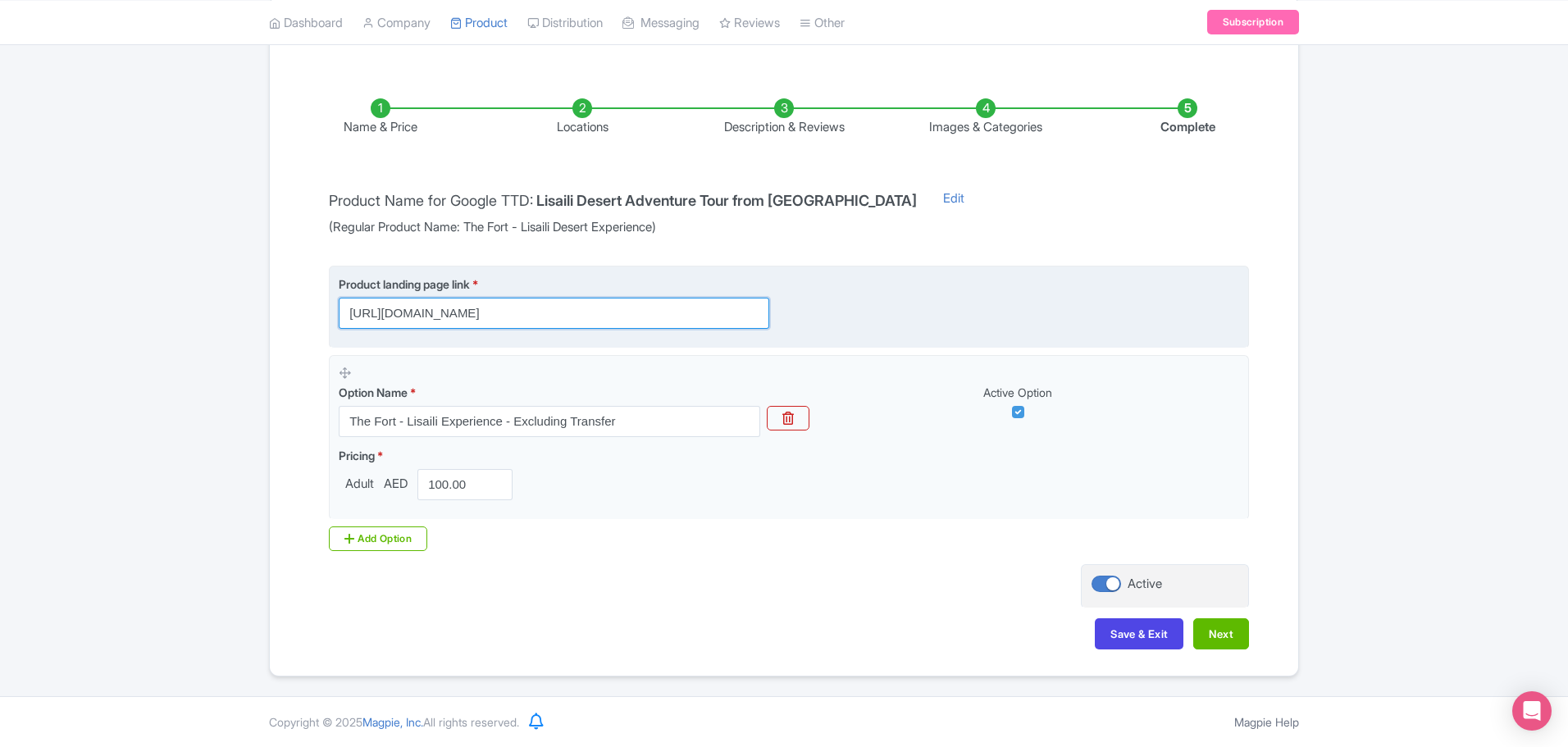
scroll to position [0, 461]
drag, startPoint x: 677, startPoint y: 312, endPoint x: 1073, endPoint y: 328, distance: 396.3
click at [1073, 328] on div "Product landing page link * [URL][DOMAIN_NAME]" at bounding box center [788, 302] width 900 height 53
click at [683, 312] on input "[URL][DOMAIN_NAME]" at bounding box center [553, 313] width 430 height 31
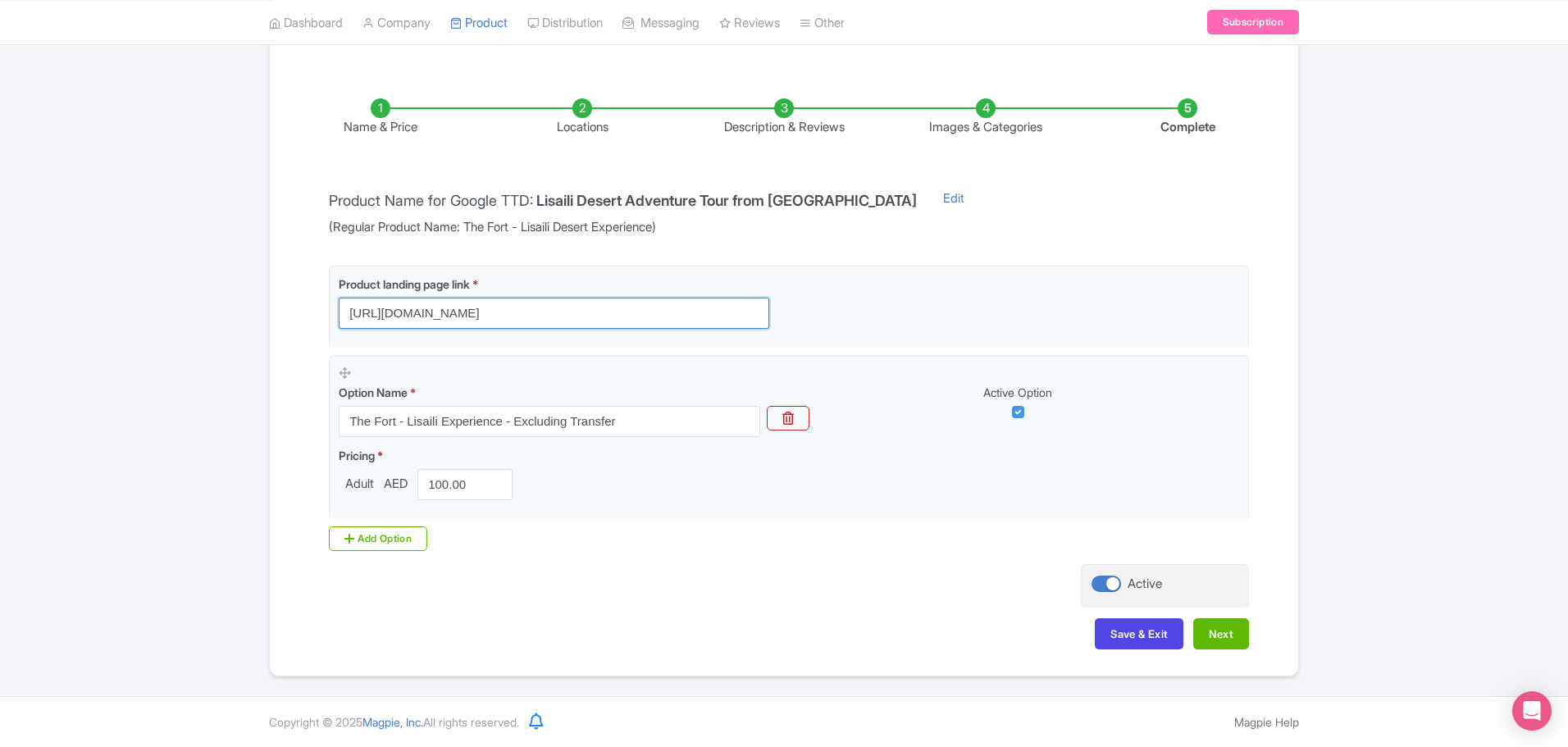
scroll to position [0, 0]
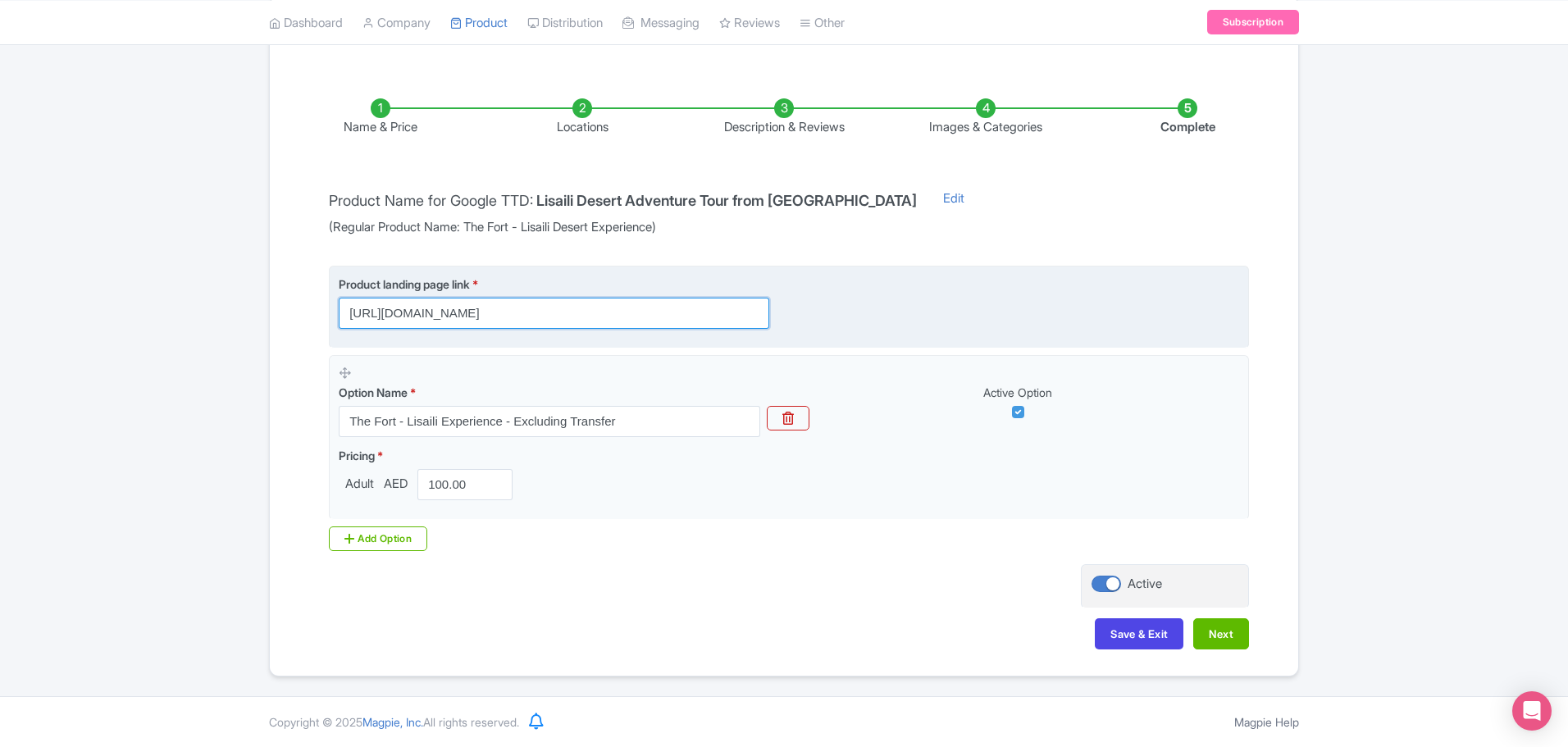
drag, startPoint x: 479, startPoint y: 311, endPoint x: 669, endPoint y: 313, distance: 190.0
click at [669, 313] on input "[URL][DOMAIN_NAME]" at bounding box center [553, 313] width 430 height 31
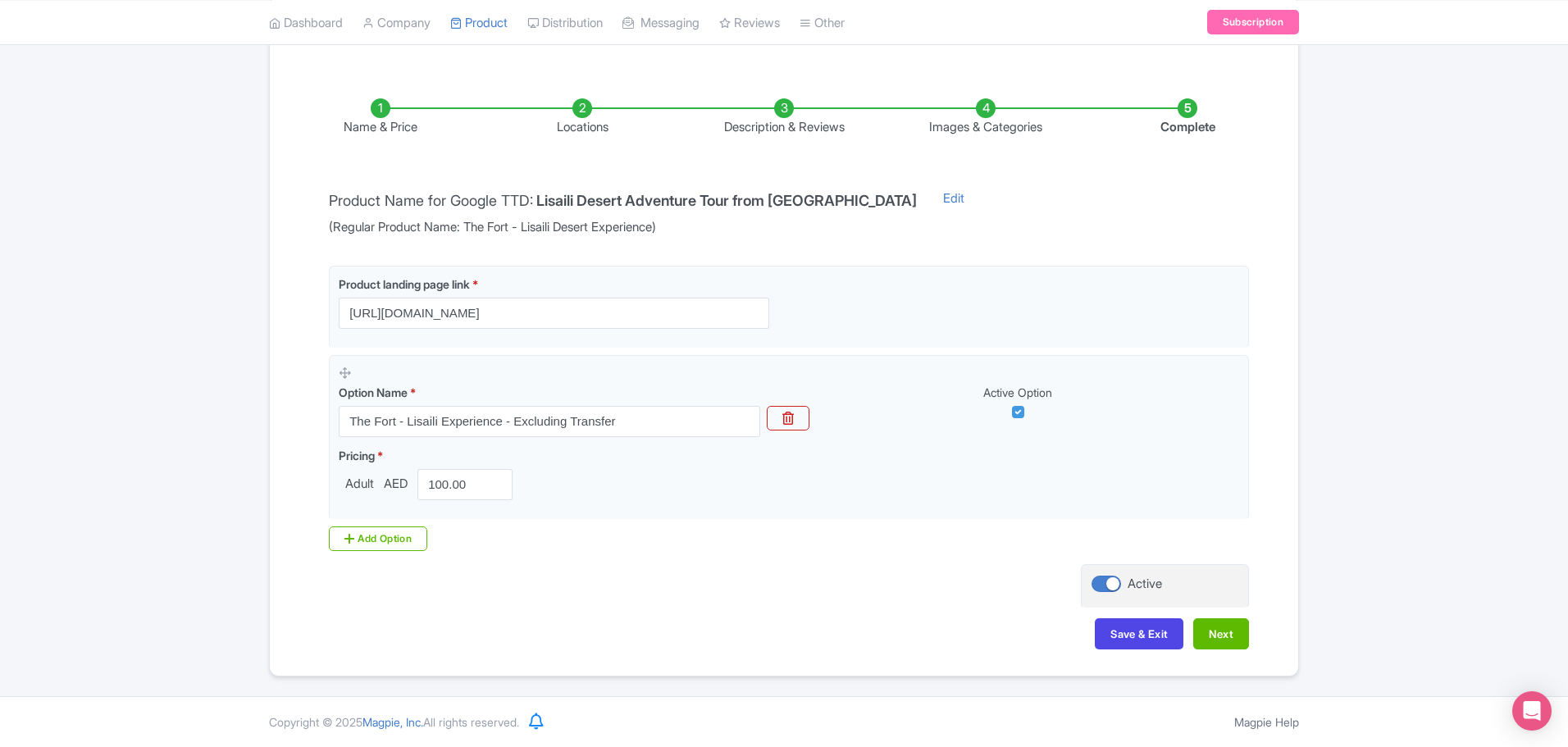
click at [1365, 332] on div "← Back to Products The Fort - Lisaili Desert Experience ID# WESGIT Content Dist…" at bounding box center [784, 300] width 1568 height 752
